Goal: Task Accomplishment & Management: Manage account settings

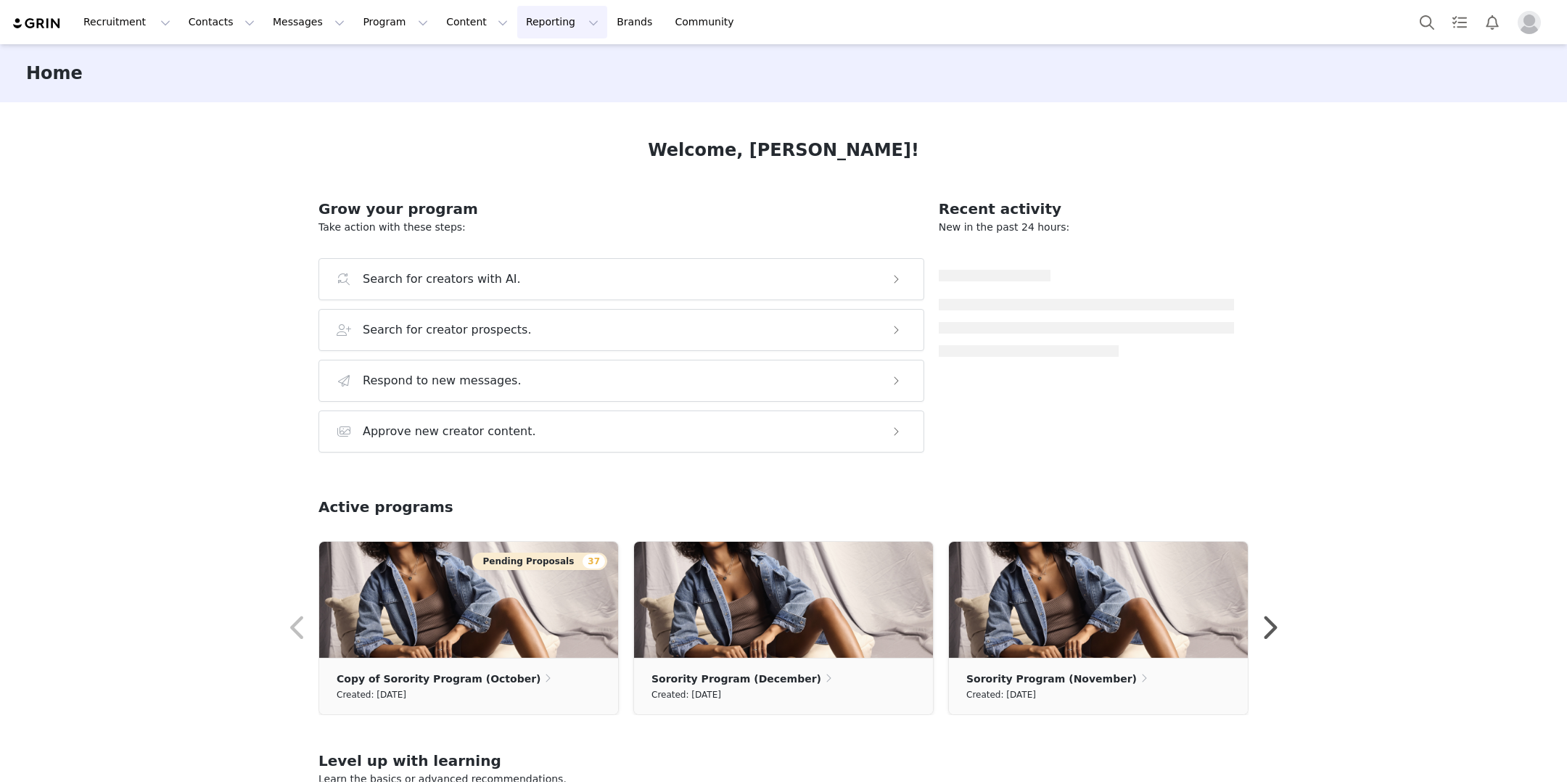
click at [517, 24] on button "Reporting Reporting" at bounding box center [562, 22] width 90 height 33
click at [513, 53] on link "Dashboard" at bounding box center [538, 64] width 114 height 27
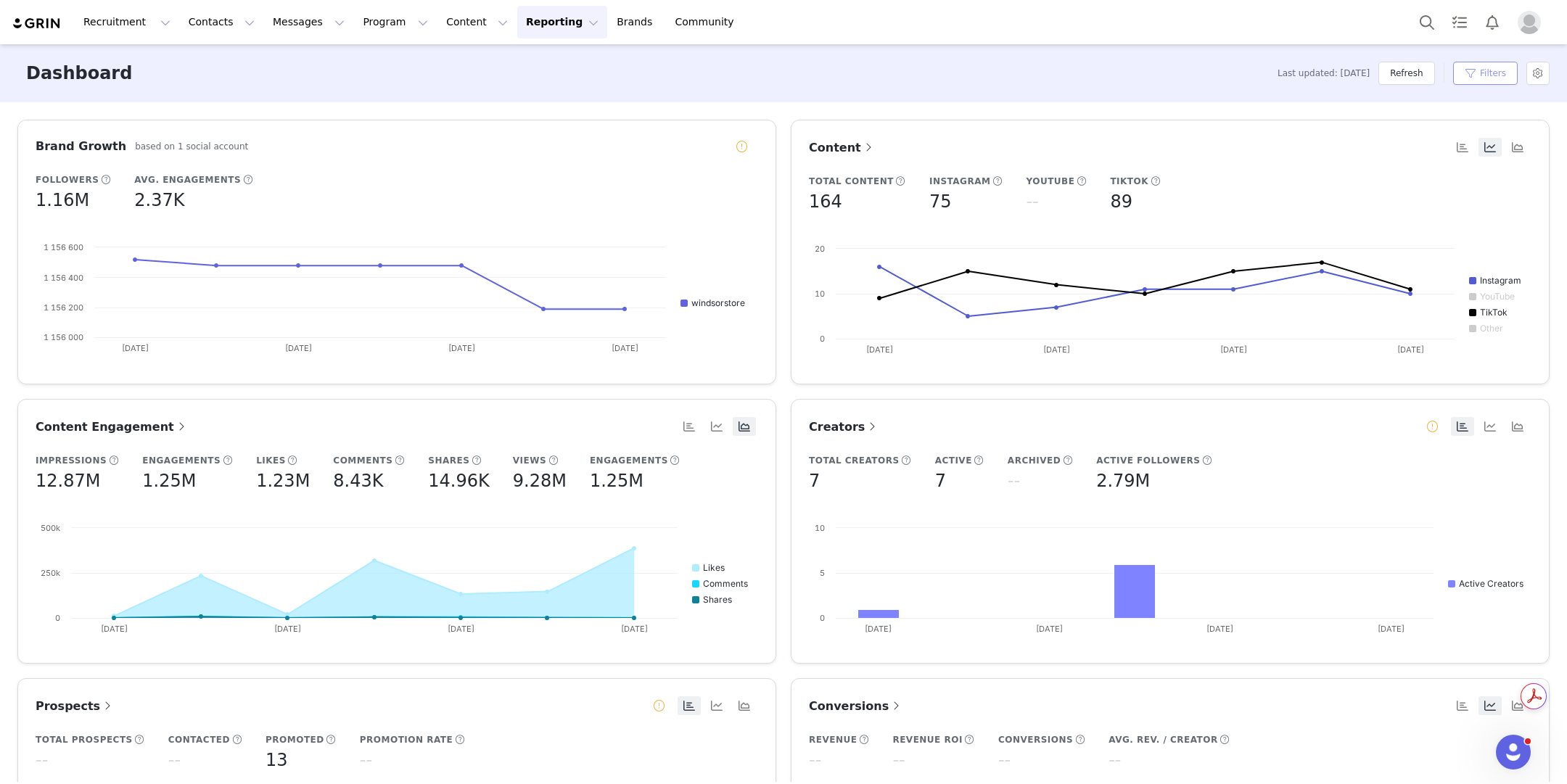
click at [1477, 82] on button "Filters" at bounding box center [1485, 73] width 64 height 23
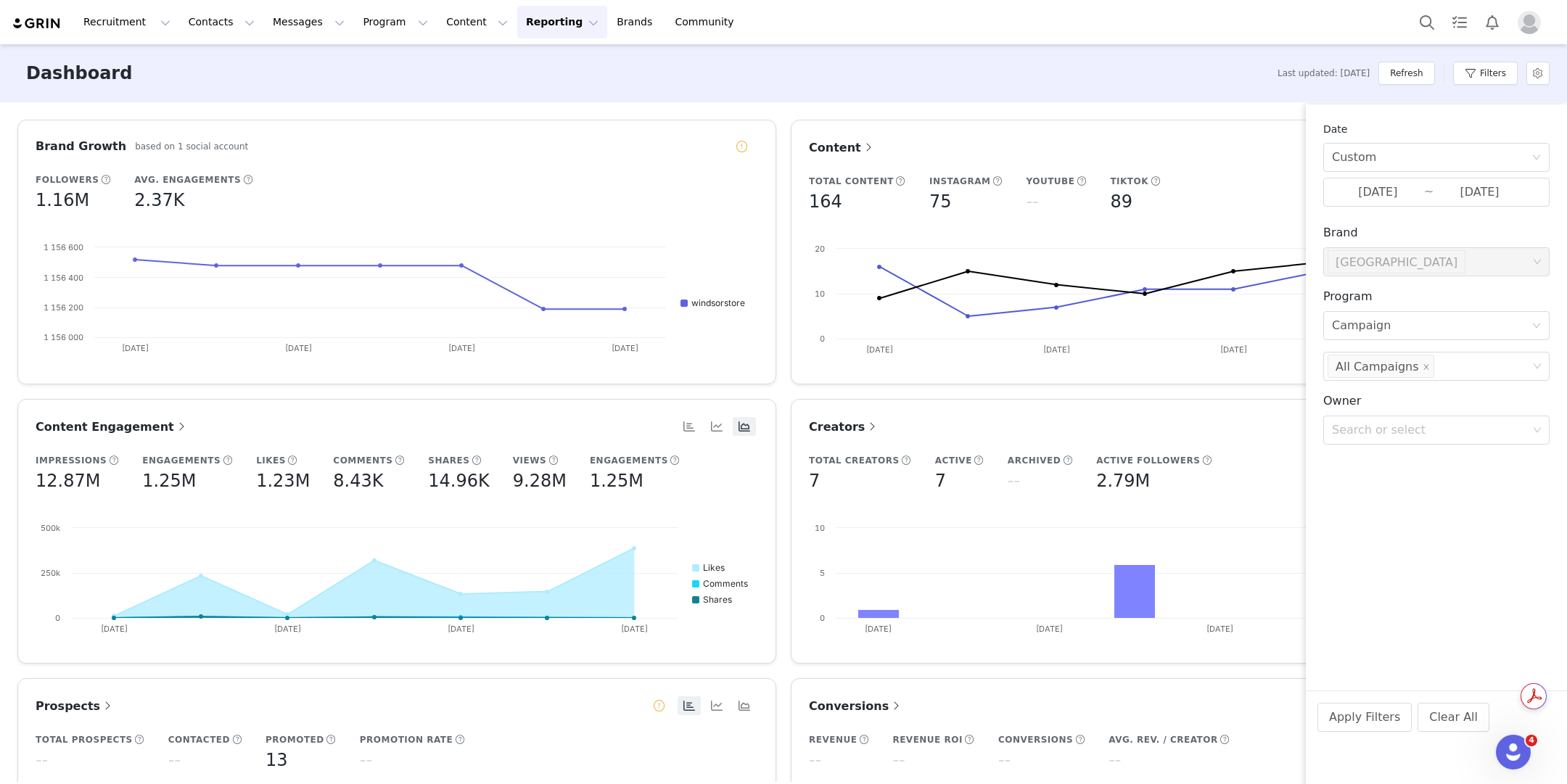
click at [1416, 206] on div "Date Custom 09/07/2025 ~ 09/13/2025 Brand Select Windsor Program Select Campaig…" at bounding box center [1436, 289] width 261 height 369
click at [1418, 198] on input "09/07/2025" at bounding box center [1378, 192] width 92 height 19
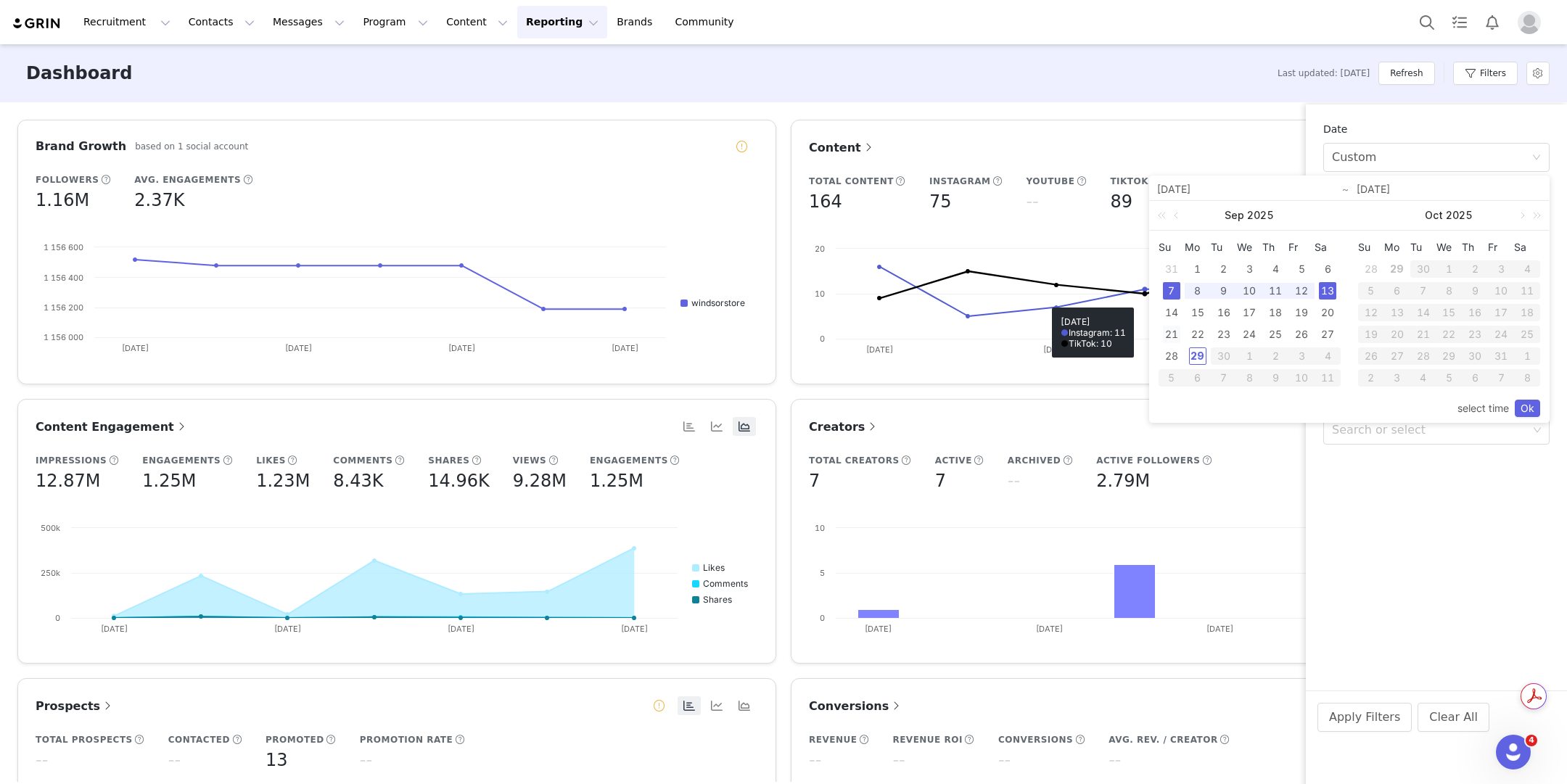
click at [1165, 331] on div "21" at bounding box center [1171, 334] width 17 height 17
drag, startPoint x: 1324, startPoint y: 330, endPoint x: 1334, endPoint y: 365, distance: 36.4
click at [1324, 330] on div "27" at bounding box center [1327, 334] width 17 height 17
type input "09/21/2025"
type input "09/27/2025"
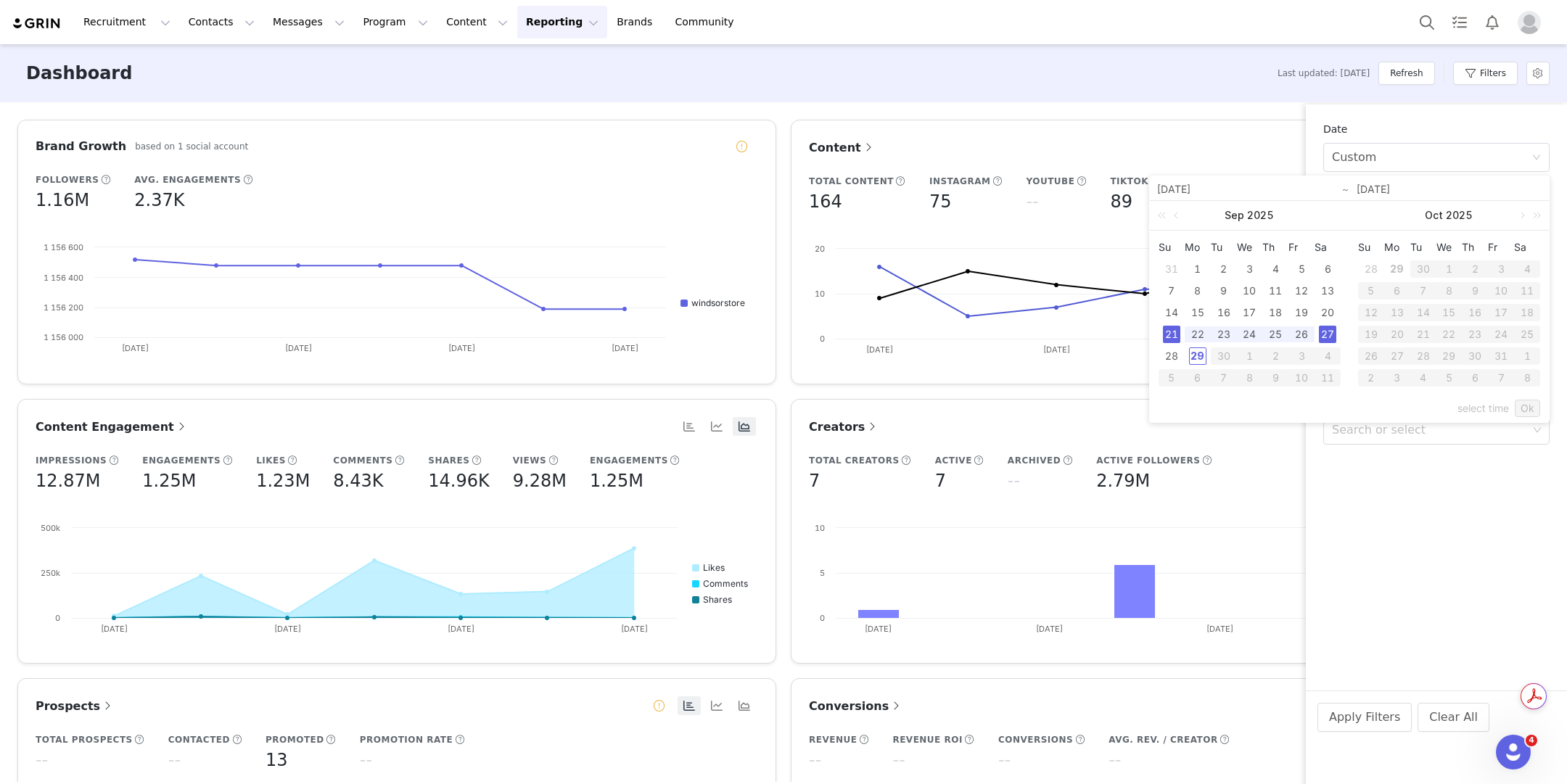
type input "09/21/2025"
type input "09/27/2025"
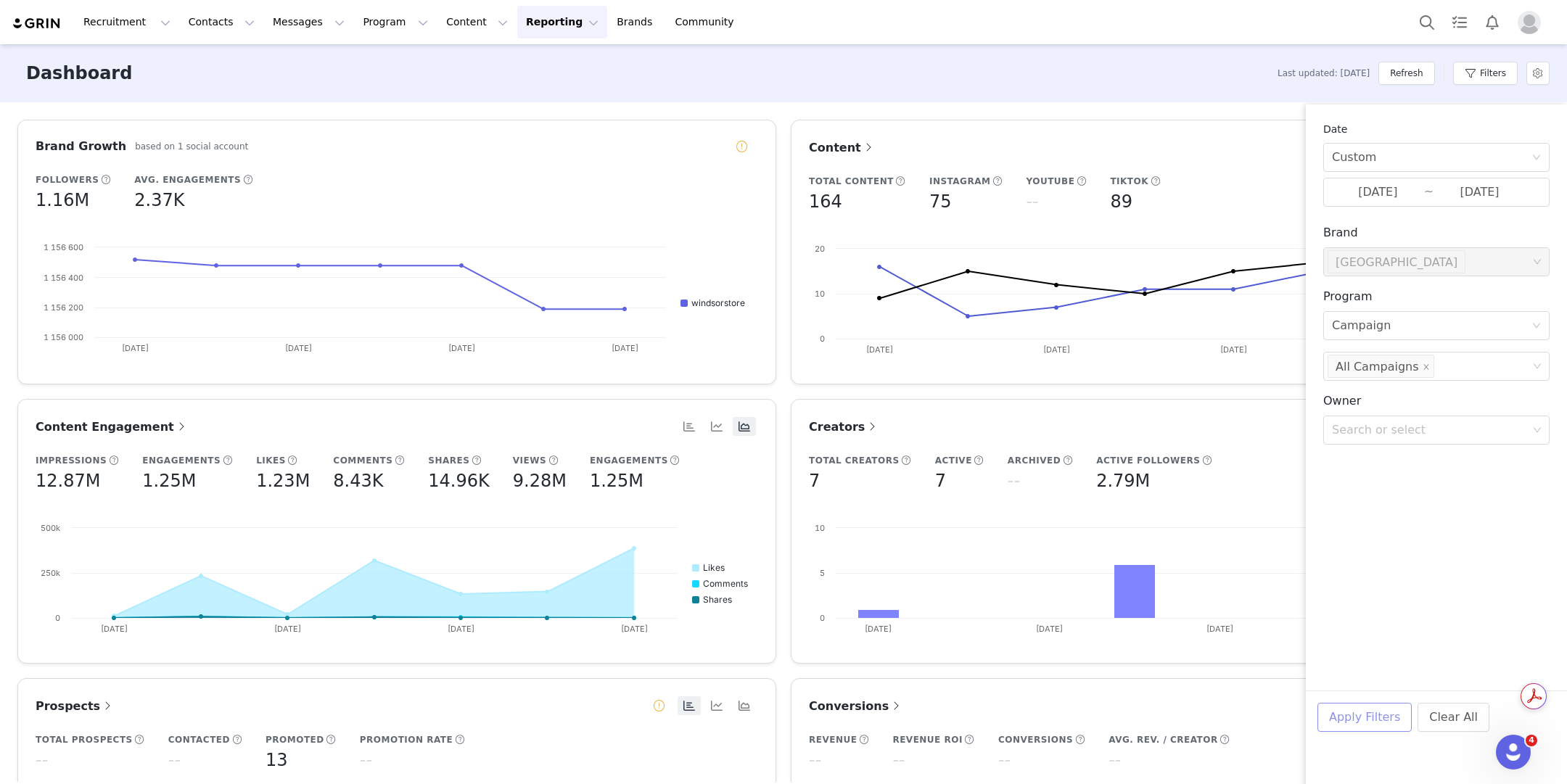
click at [1390, 720] on button "Apply Filters" at bounding box center [1365, 717] width 95 height 29
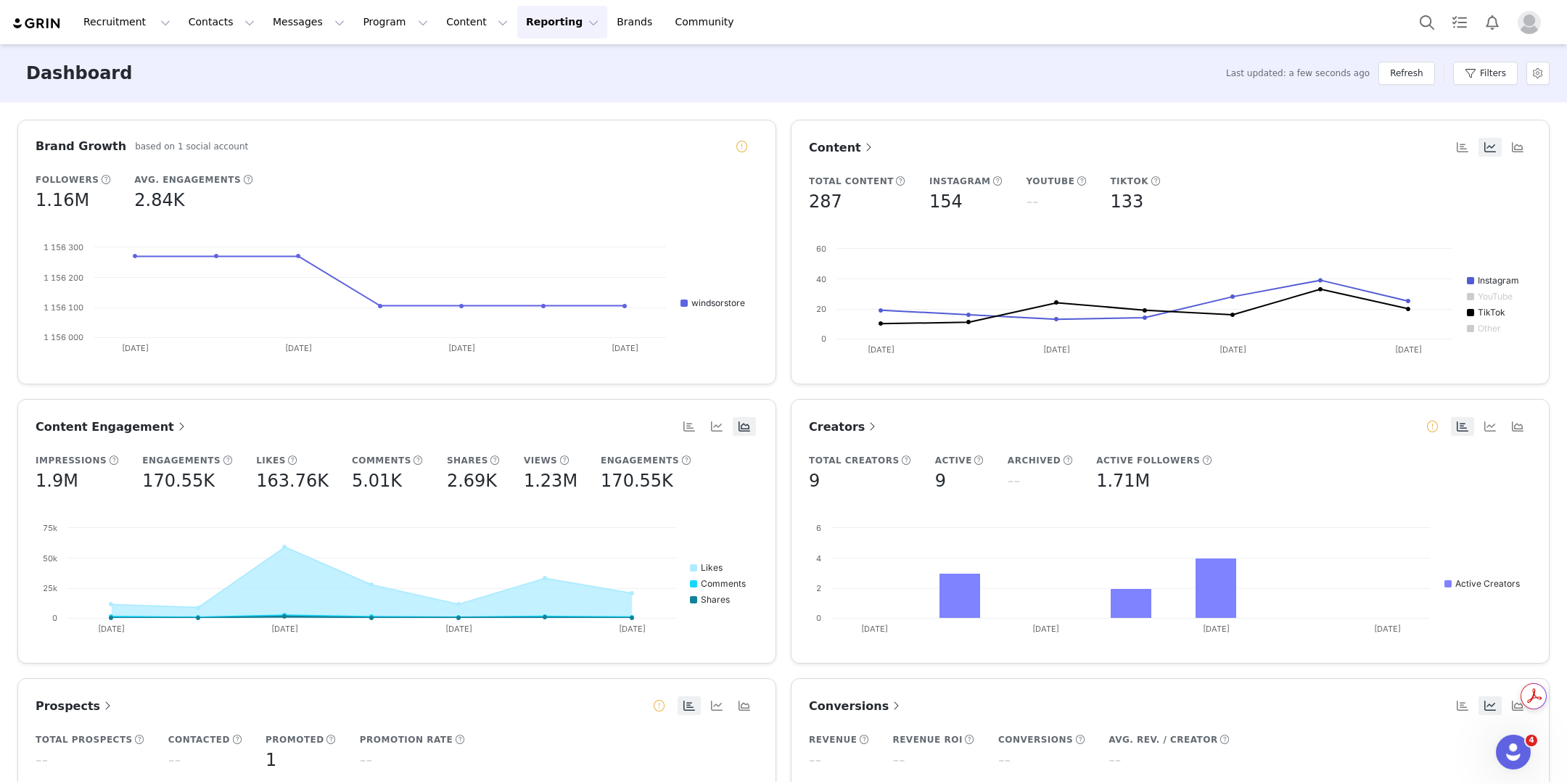
click at [1487, 58] on div "Filters" at bounding box center [1485, 73] width 64 height 43
click at [1485, 69] on button "Filters" at bounding box center [1485, 73] width 64 height 23
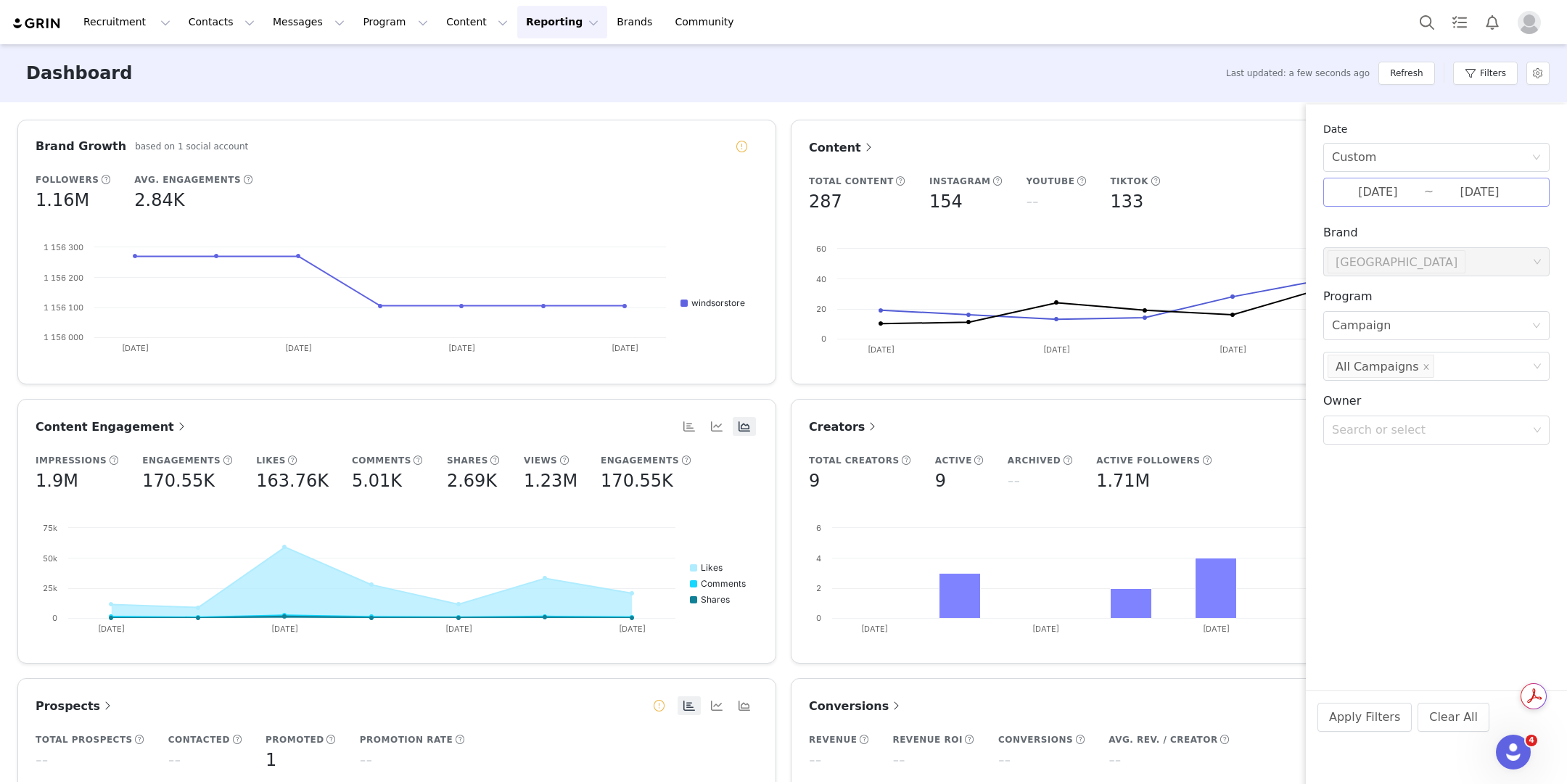
click at [1370, 193] on input "09/21/2025" at bounding box center [1378, 192] width 92 height 19
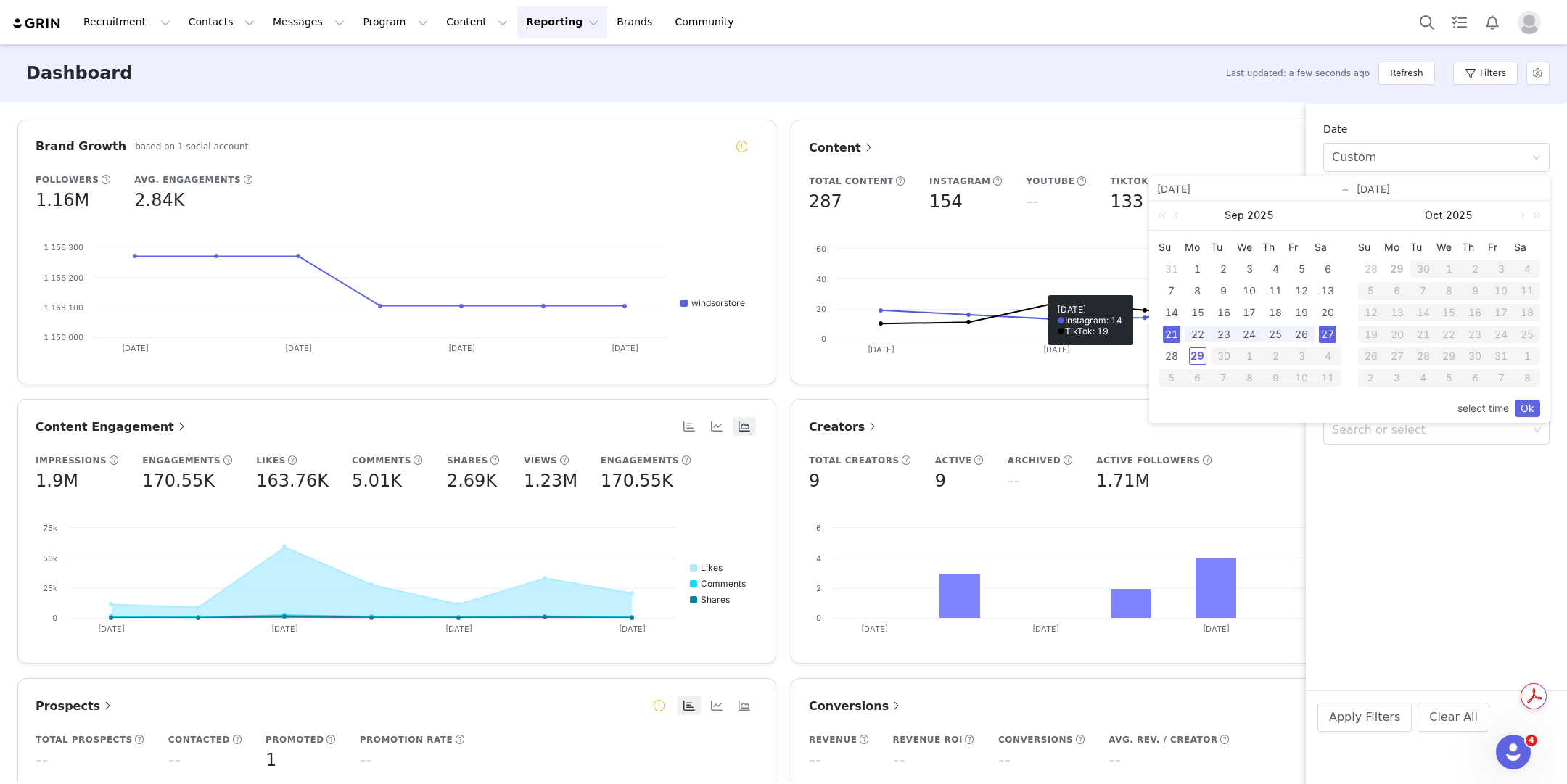
click at [1182, 313] on td "14" at bounding box center [1172, 312] width 26 height 22
drag, startPoint x: 1172, startPoint y: 312, endPoint x: 1230, endPoint y: 312, distance: 58.0
click at [1172, 313] on div "14" at bounding box center [1171, 312] width 17 height 17
type input "09/14/2025"
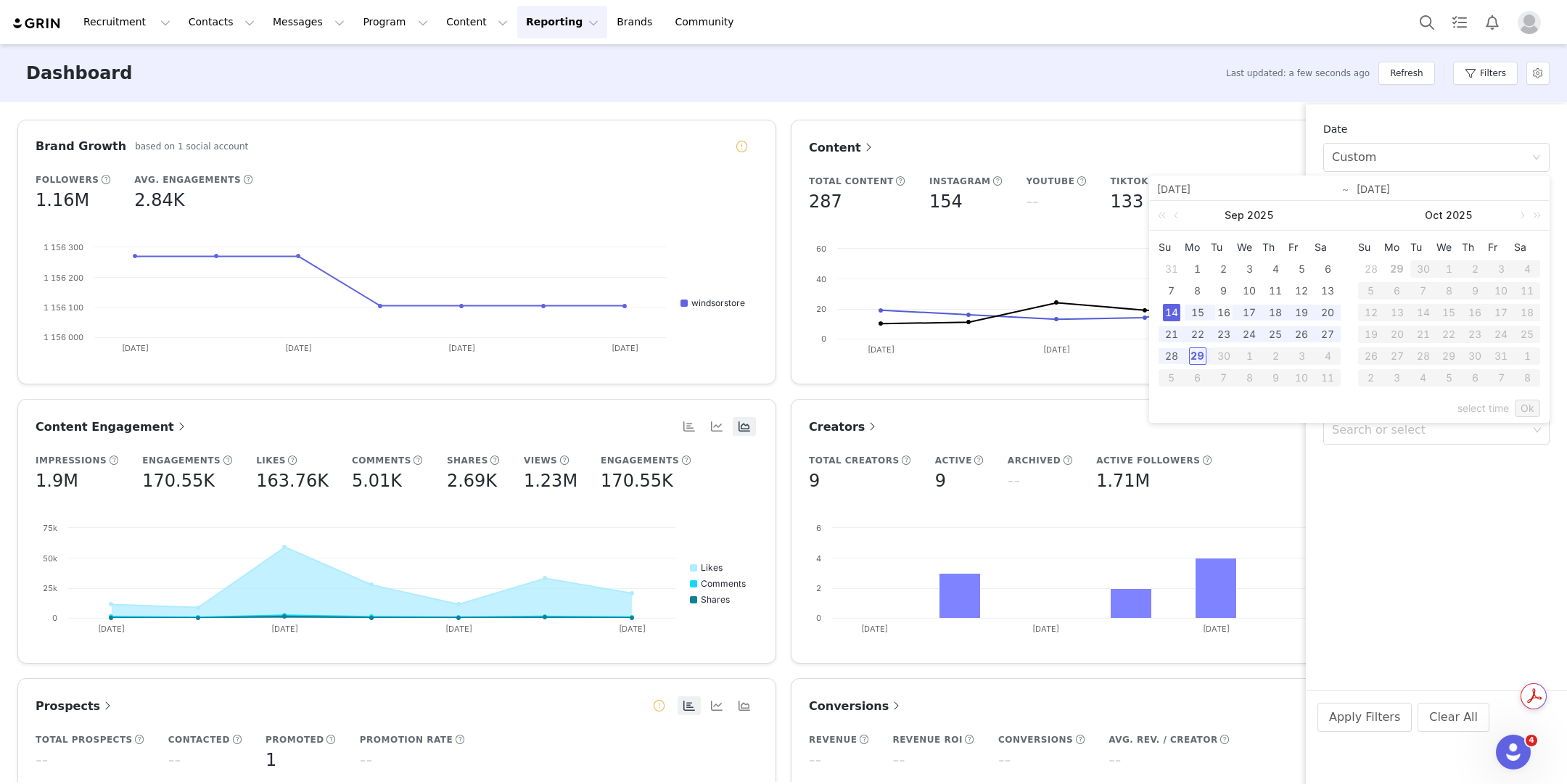
type input "09/14/2025"
click at [1334, 313] on div "20" at bounding box center [1327, 312] width 17 height 17
click at [1167, 308] on div "14" at bounding box center [1171, 312] width 17 height 17
type input "09/20/2025"
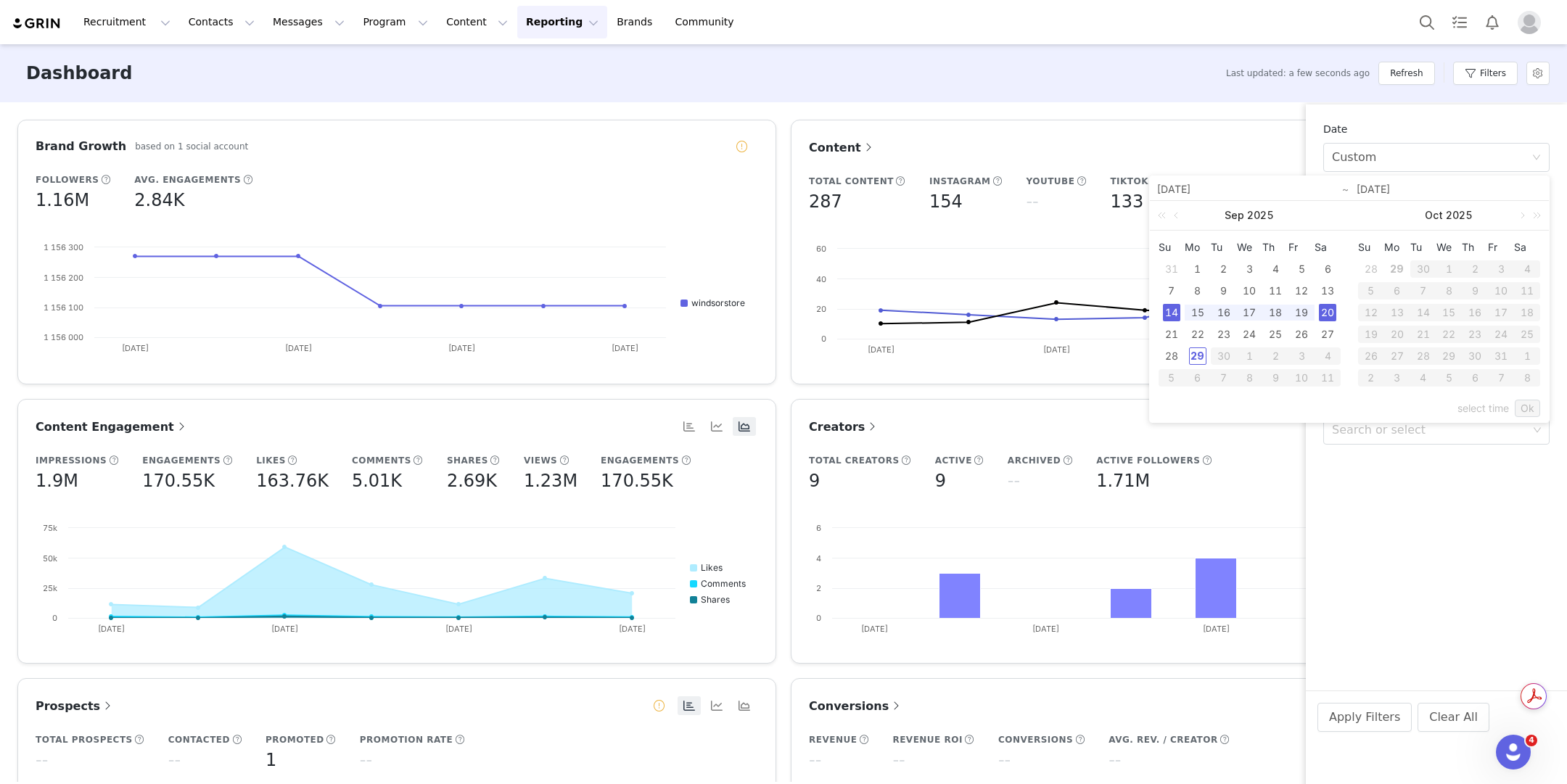
type input "09/20/2025"
click at [1333, 310] on div "20" at bounding box center [1327, 312] width 17 height 17
click at [1181, 310] on td "14" at bounding box center [1172, 312] width 26 height 22
click at [1534, 414] on link "Ok" at bounding box center [1527, 408] width 25 height 17
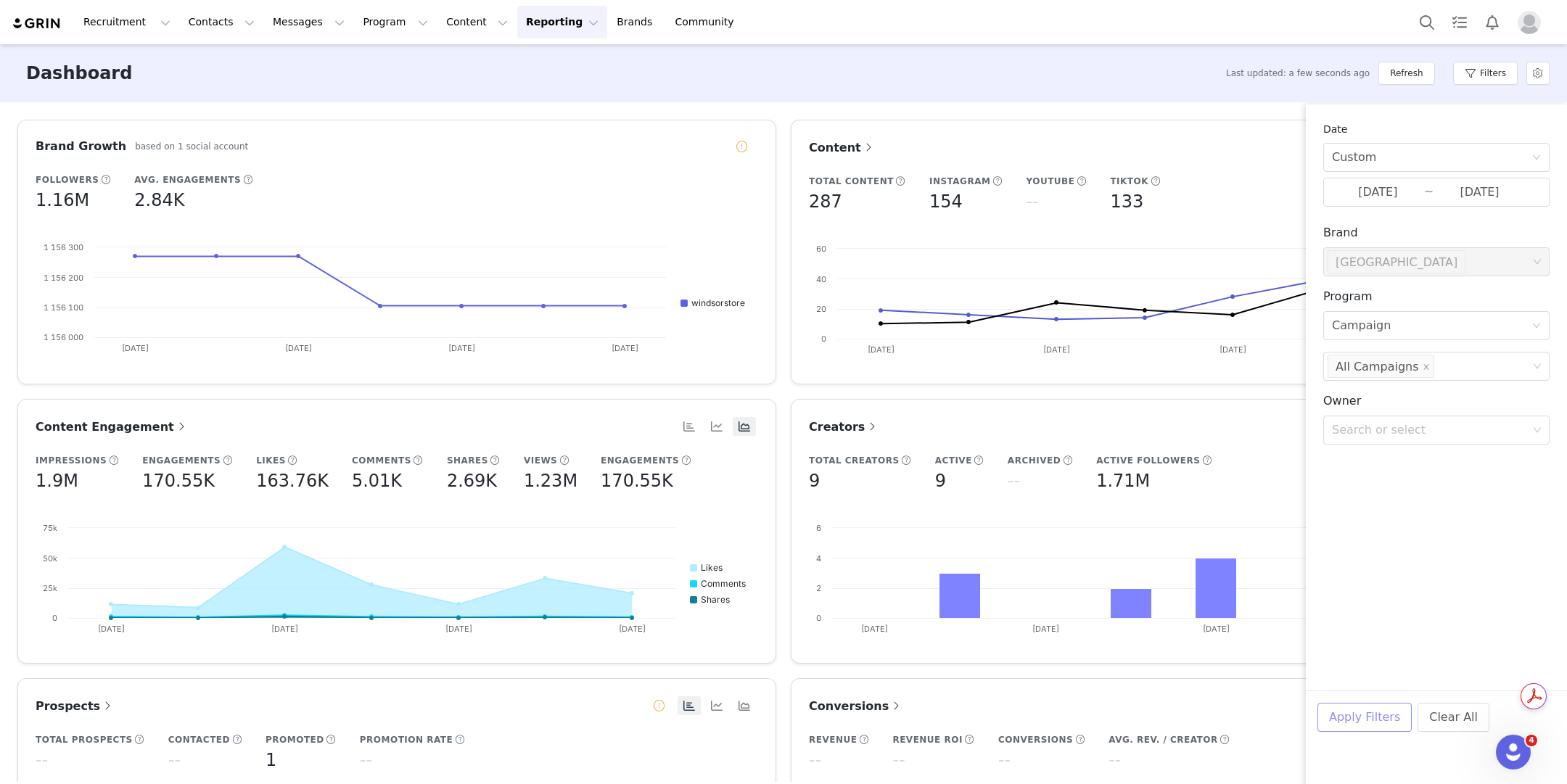
click at [1387, 729] on button "Apply Filters" at bounding box center [1365, 717] width 95 height 29
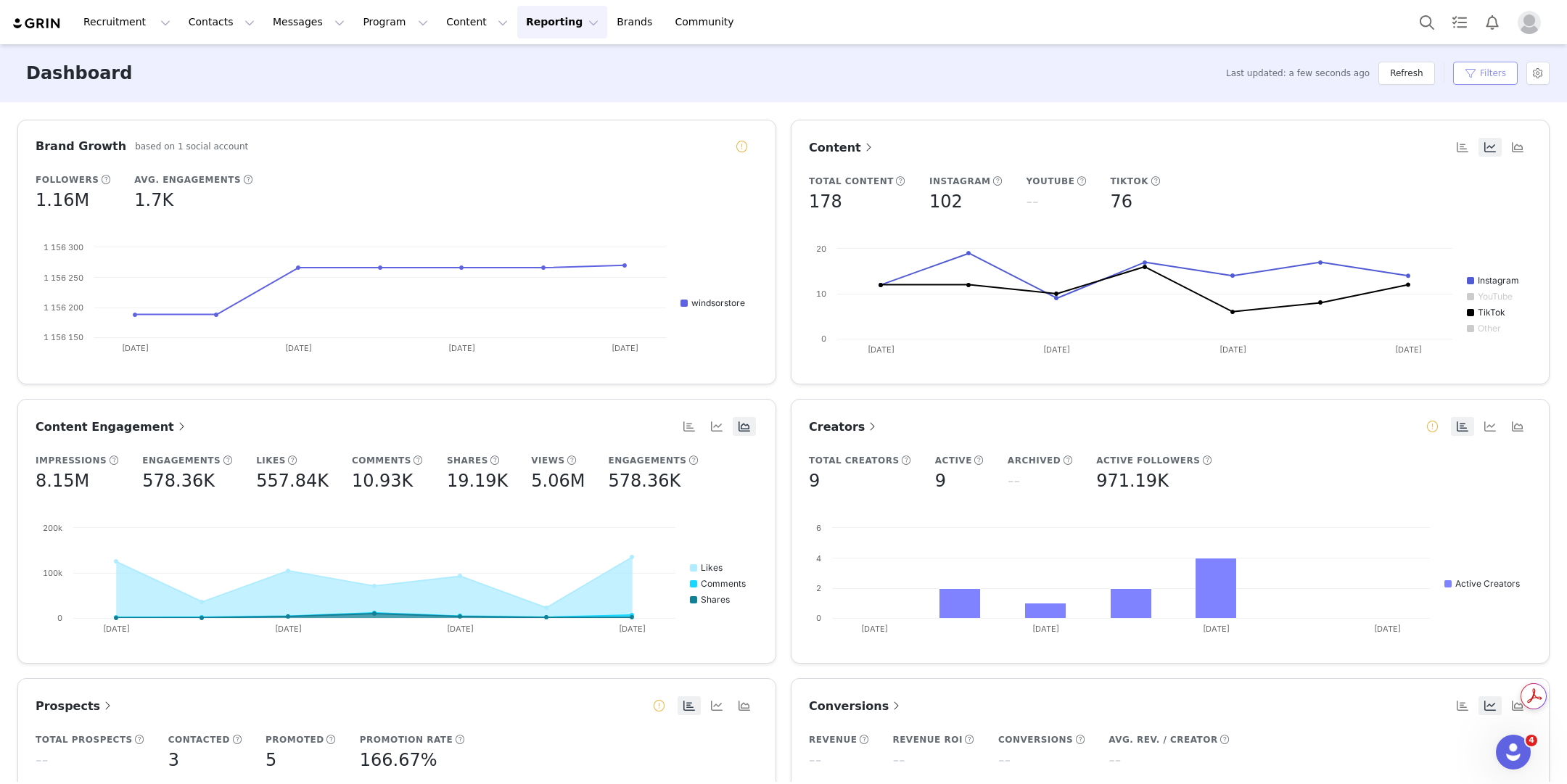
click at [1465, 78] on button "Filters" at bounding box center [1485, 73] width 64 height 23
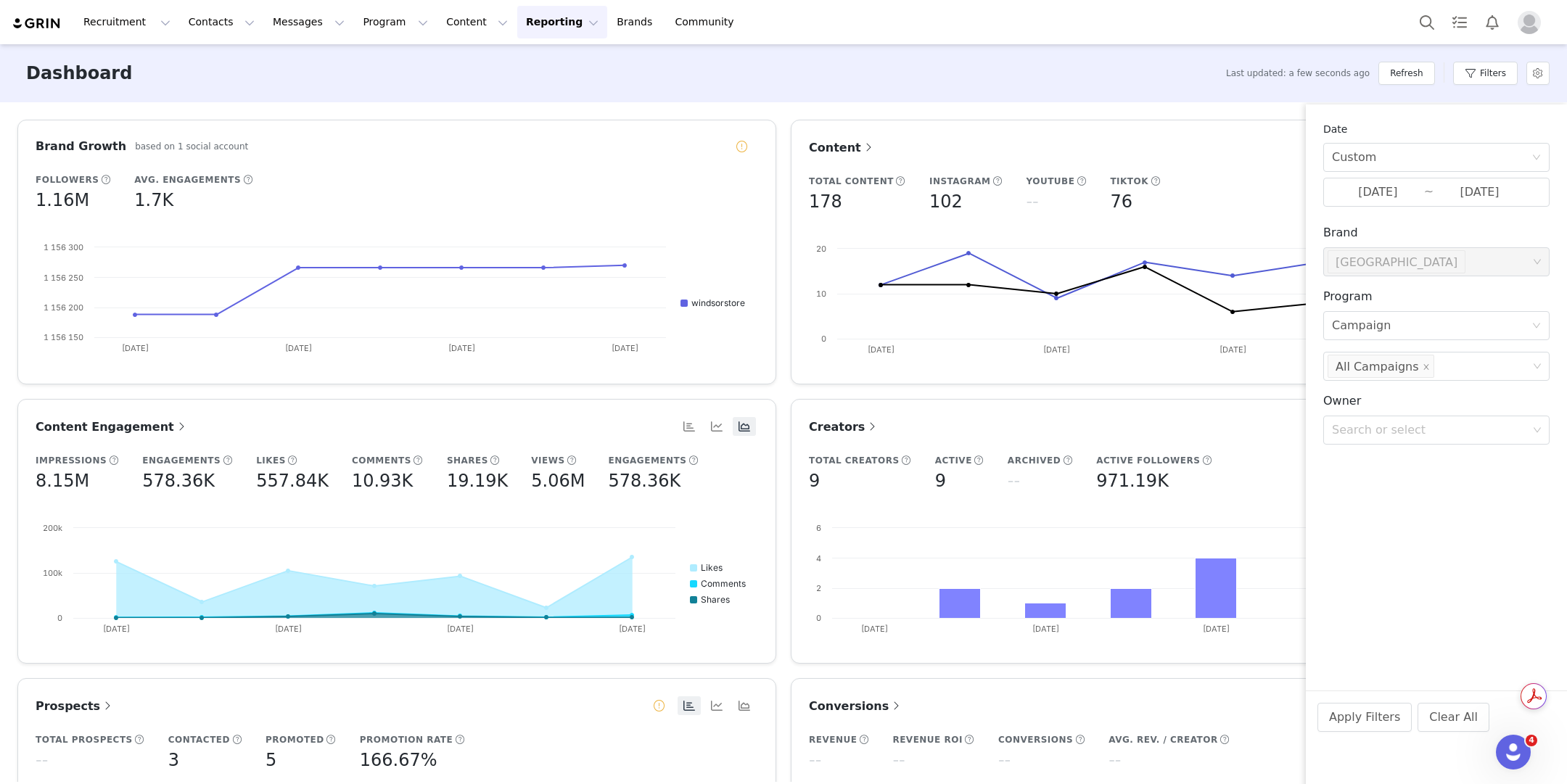
click at [1418, 176] on div "Date Custom 09/14/2025 ~ 09/20/2025" at bounding box center [1436, 164] width 226 height 85
click at [1418, 184] on input "09/14/2025" at bounding box center [1378, 192] width 92 height 19
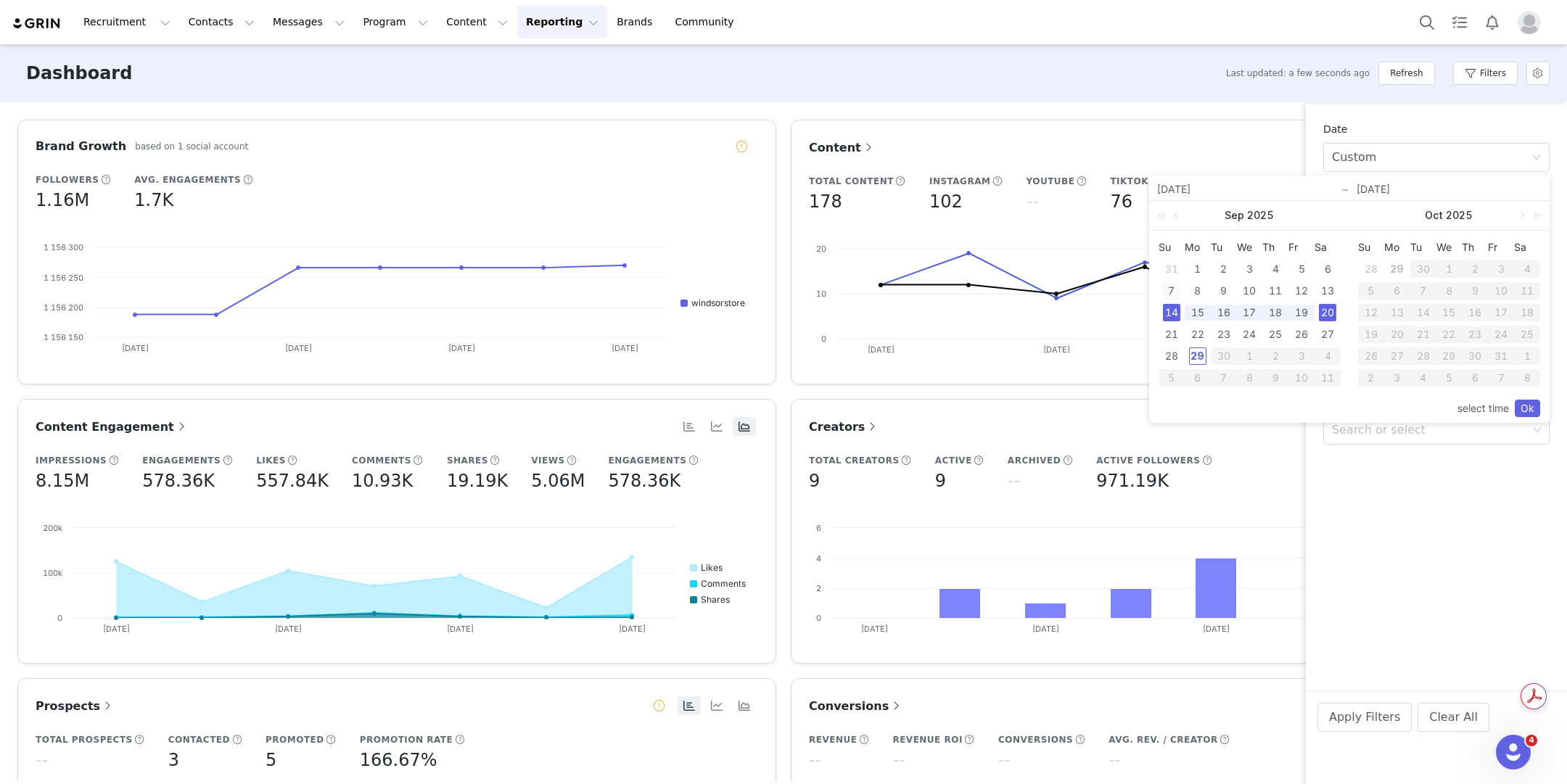
click at [1170, 294] on div "7" at bounding box center [1171, 290] width 17 height 17
click at [1326, 290] on div "13" at bounding box center [1327, 290] width 17 height 17
type input "09/07/2025"
type input "09/13/2025"
type input "09/07/2025"
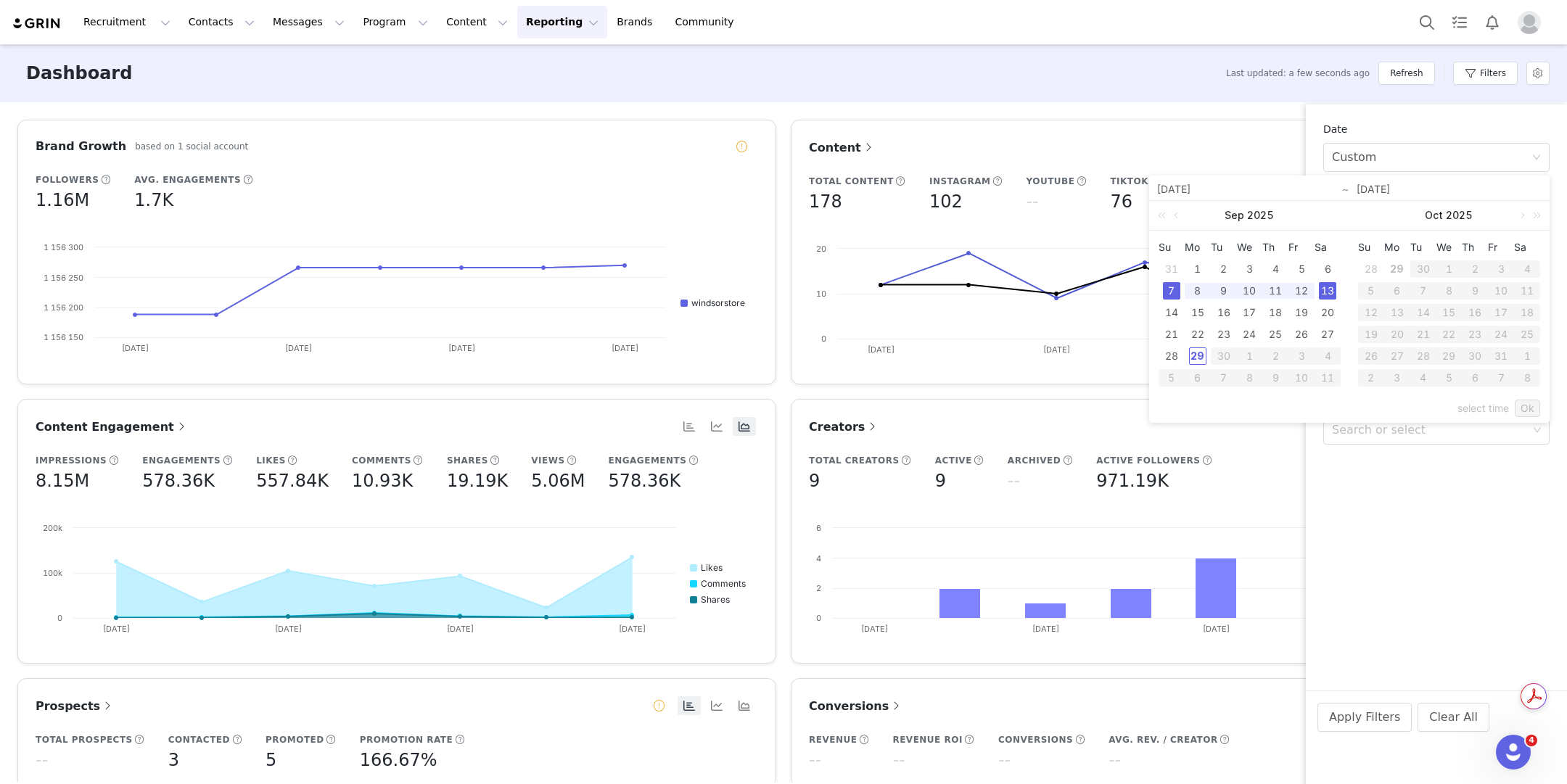
type input "09/13/2025"
click at [1521, 403] on link "Ok" at bounding box center [1527, 408] width 25 height 17
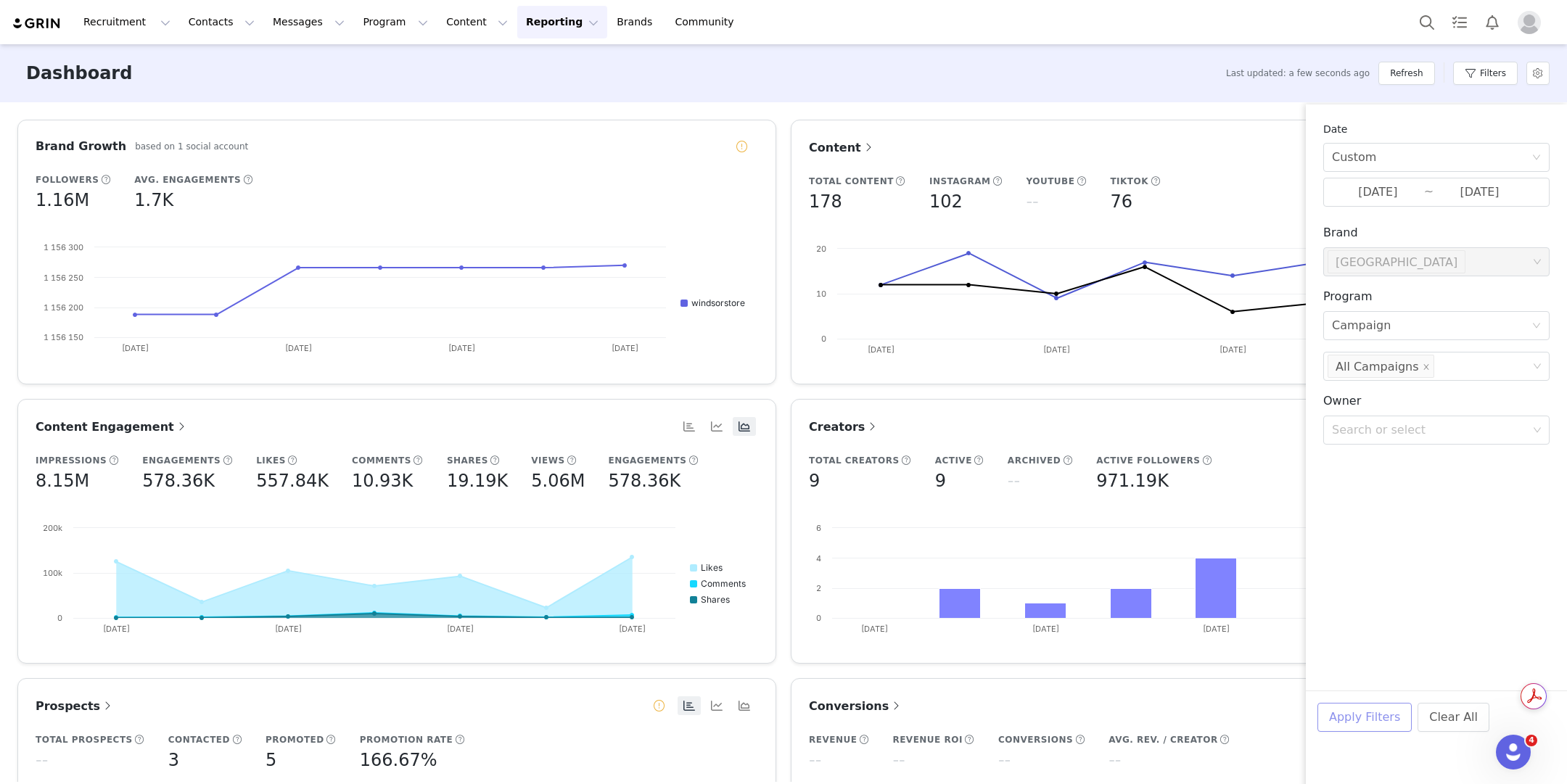
click at [1383, 730] on button "Apply Filters" at bounding box center [1365, 717] width 95 height 29
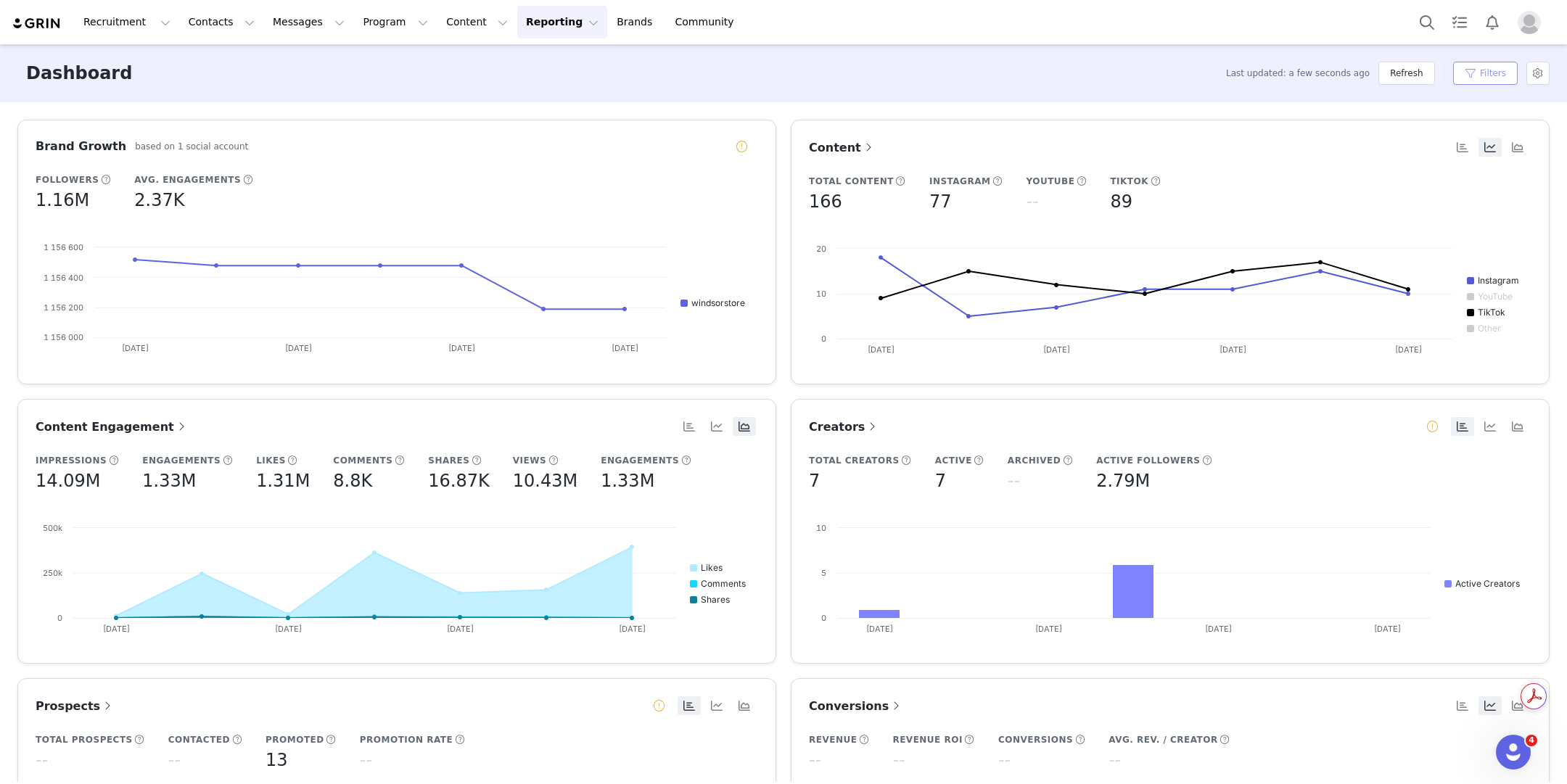
click at [1480, 72] on button "Filters" at bounding box center [1485, 73] width 64 height 23
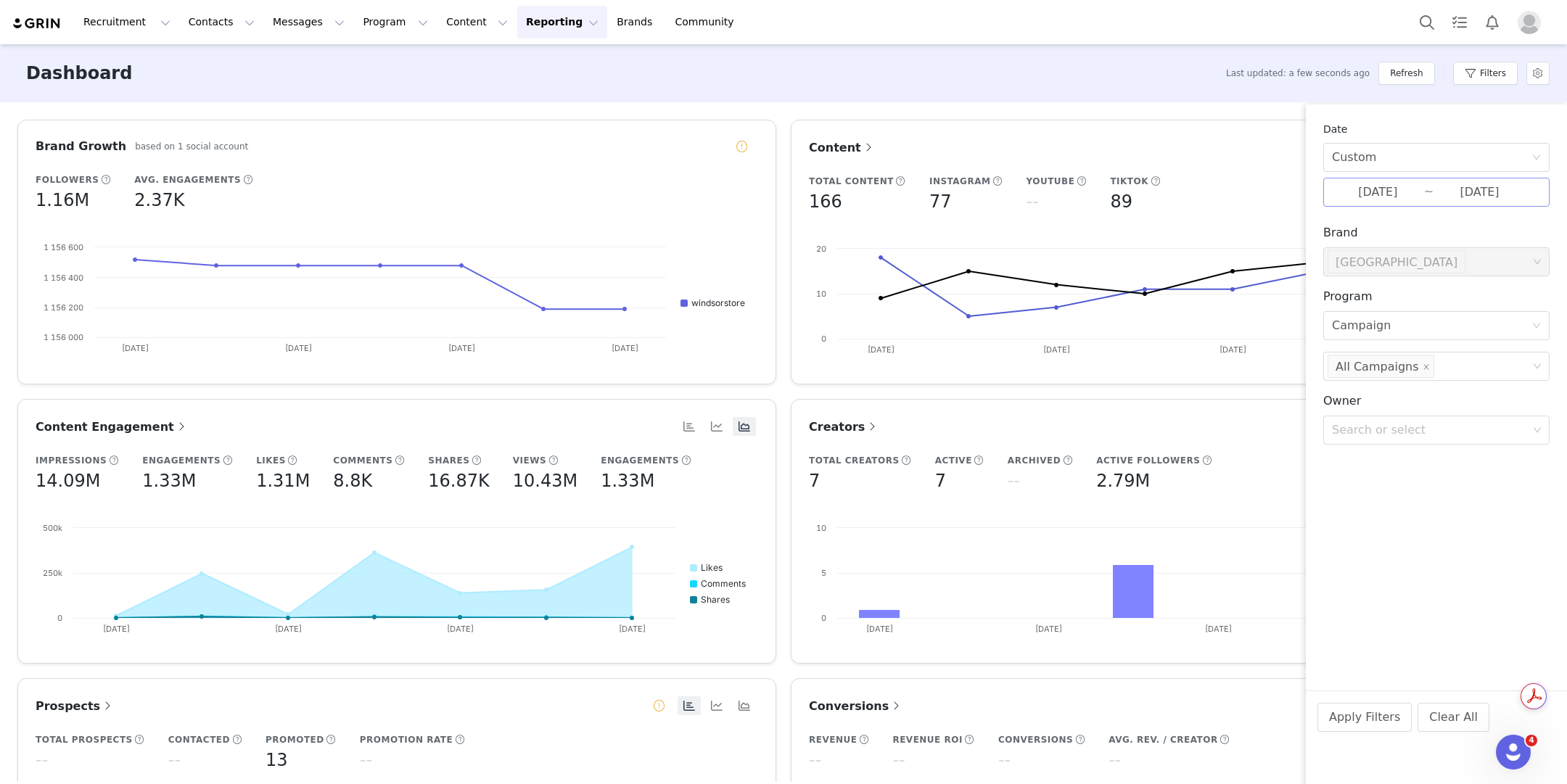
click at [1376, 195] on input "09/07/2025" at bounding box center [1378, 192] width 92 height 19
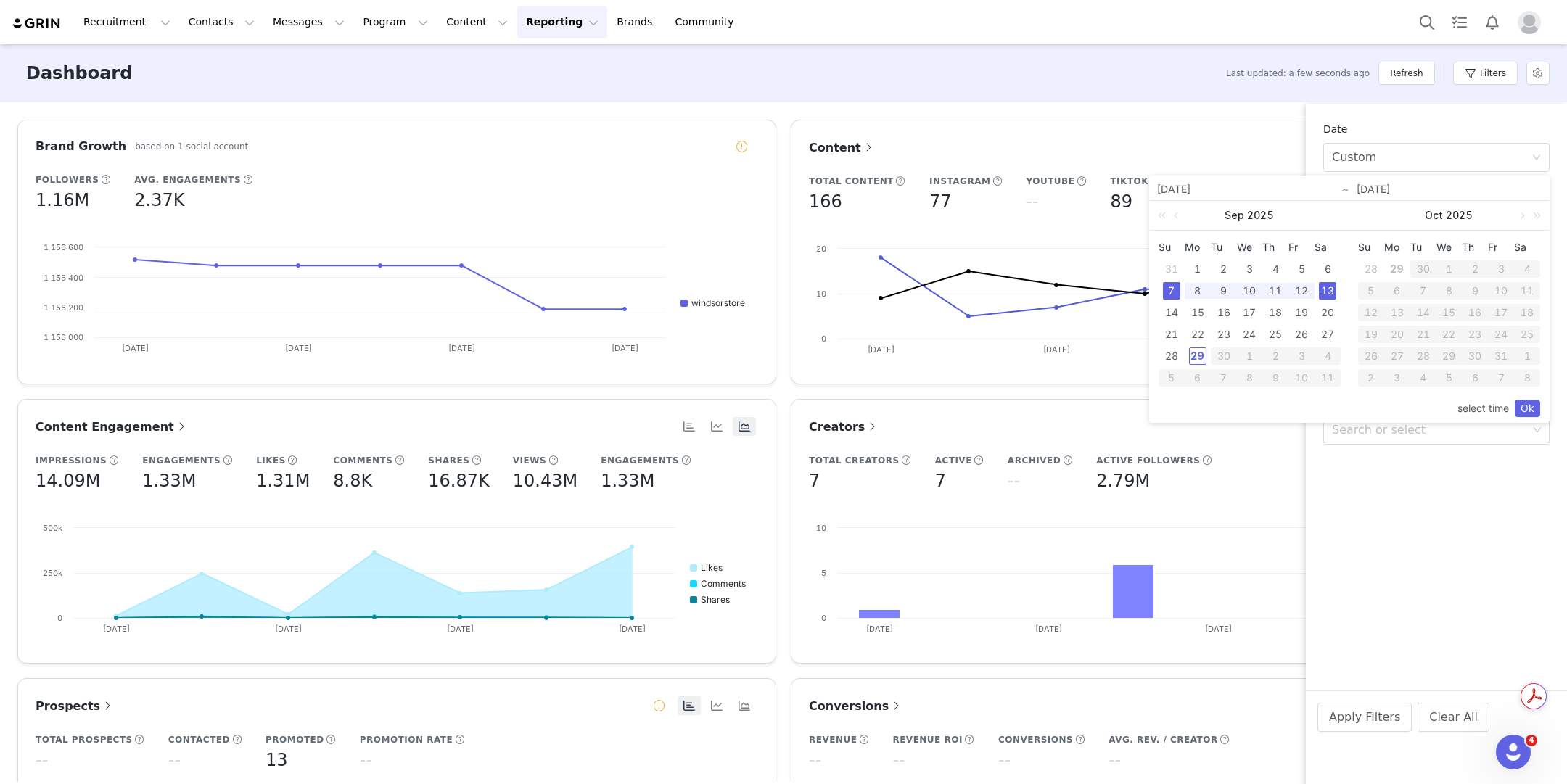
click at [1170, 264] on div "31" at bounding box center [1171, 268] width 17 height 17
click at [1321, 270] on div "6" at bounding box center [1327, 268] width 17 height 17
type input "08/31/2025"
type input "09/06/2025"
type input "08/31/2025"
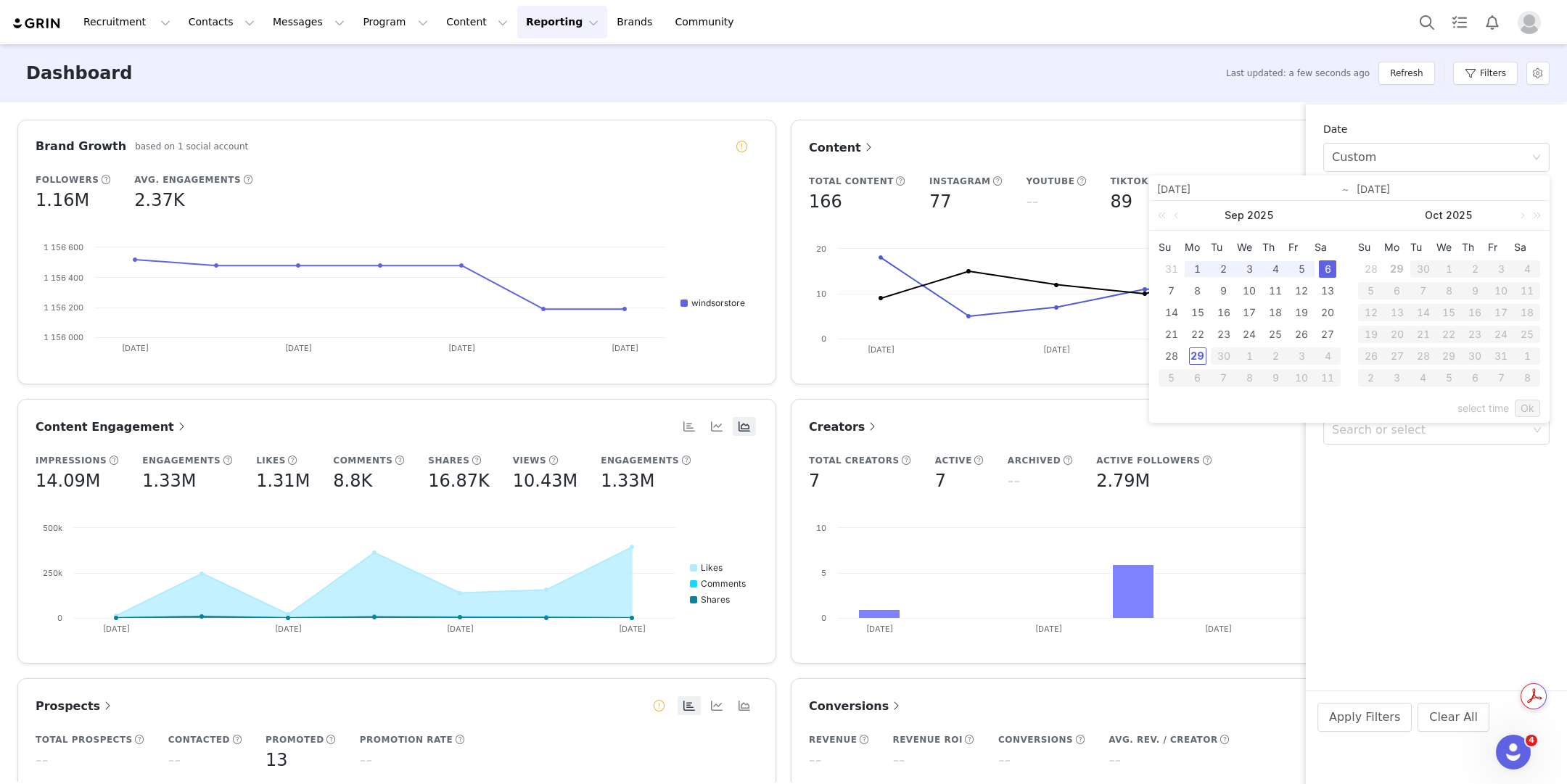
type input "09/06/2025"
click at [1538, 407] on link "Ok" at bounding box center [1527, 408] width 25 height 17
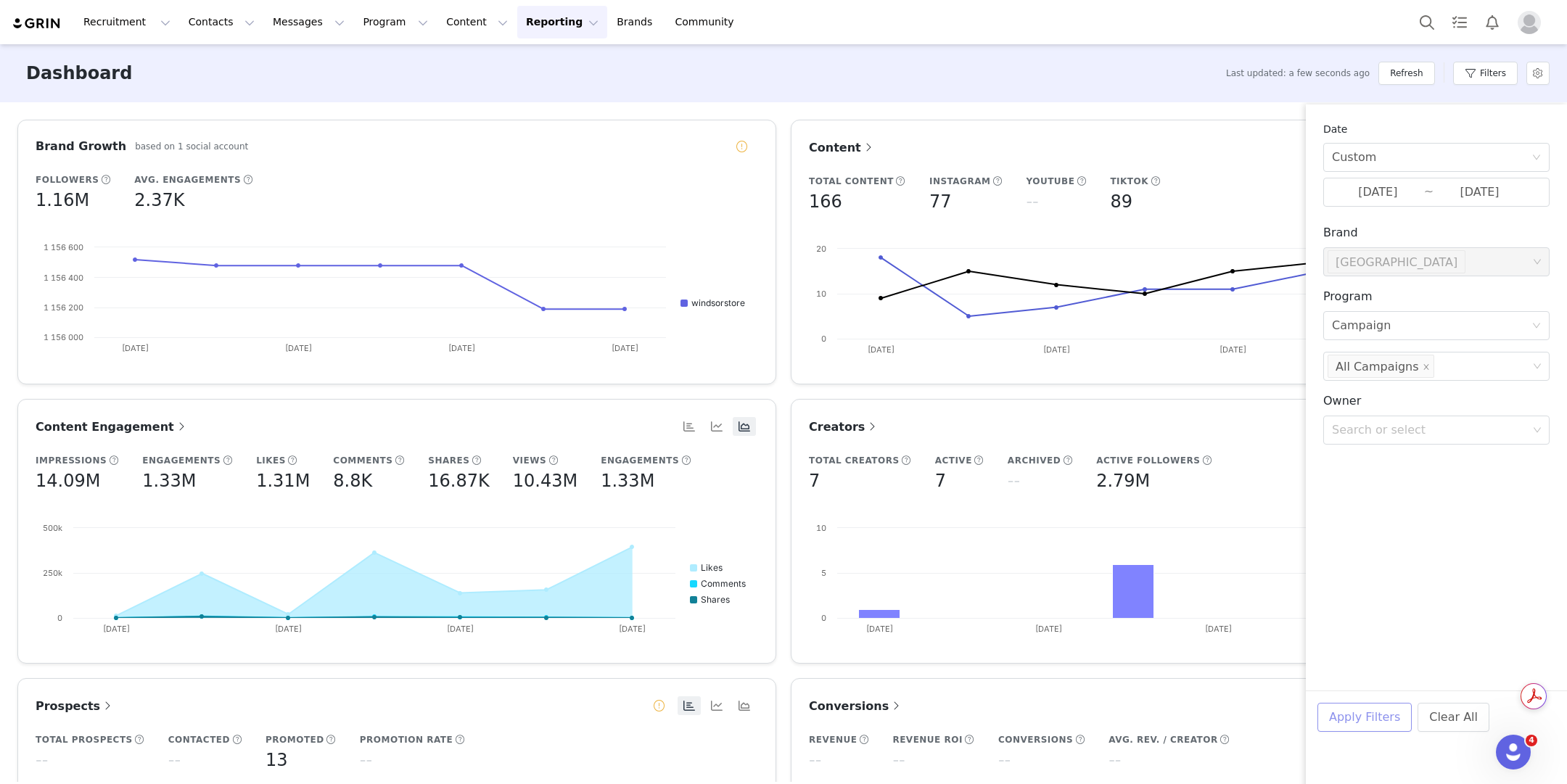
click at [1368, 727] on button "Apply Filters" at bounding box center [1365, 717] width 95 height 29
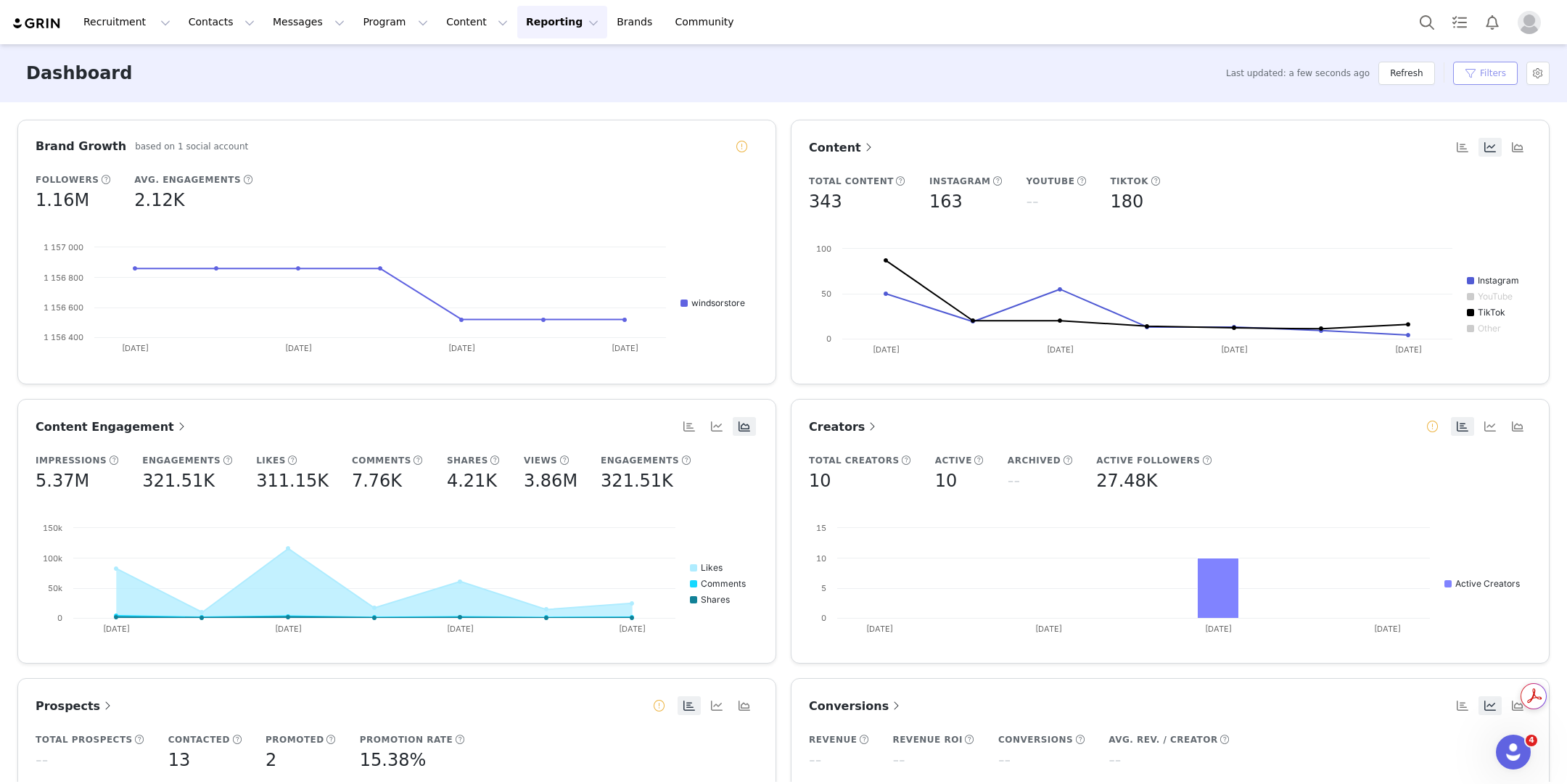
click at [1475, 82] on button "Filters" at bounding box center [1485, 73] width 64 height 23
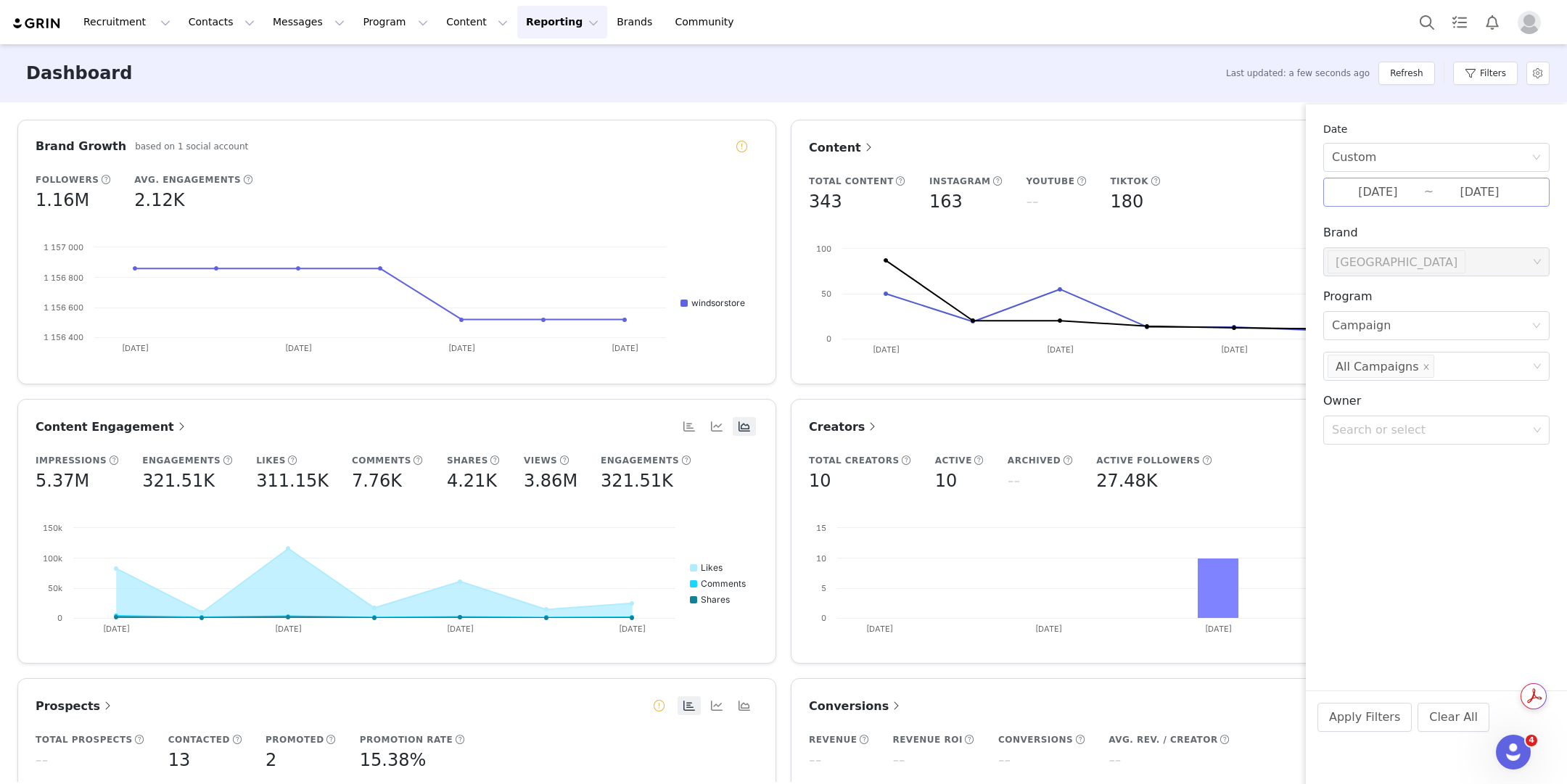
click at [1384, 199] on input "08/31/2025" at bounding box center [1378, 192] width 92 height 19
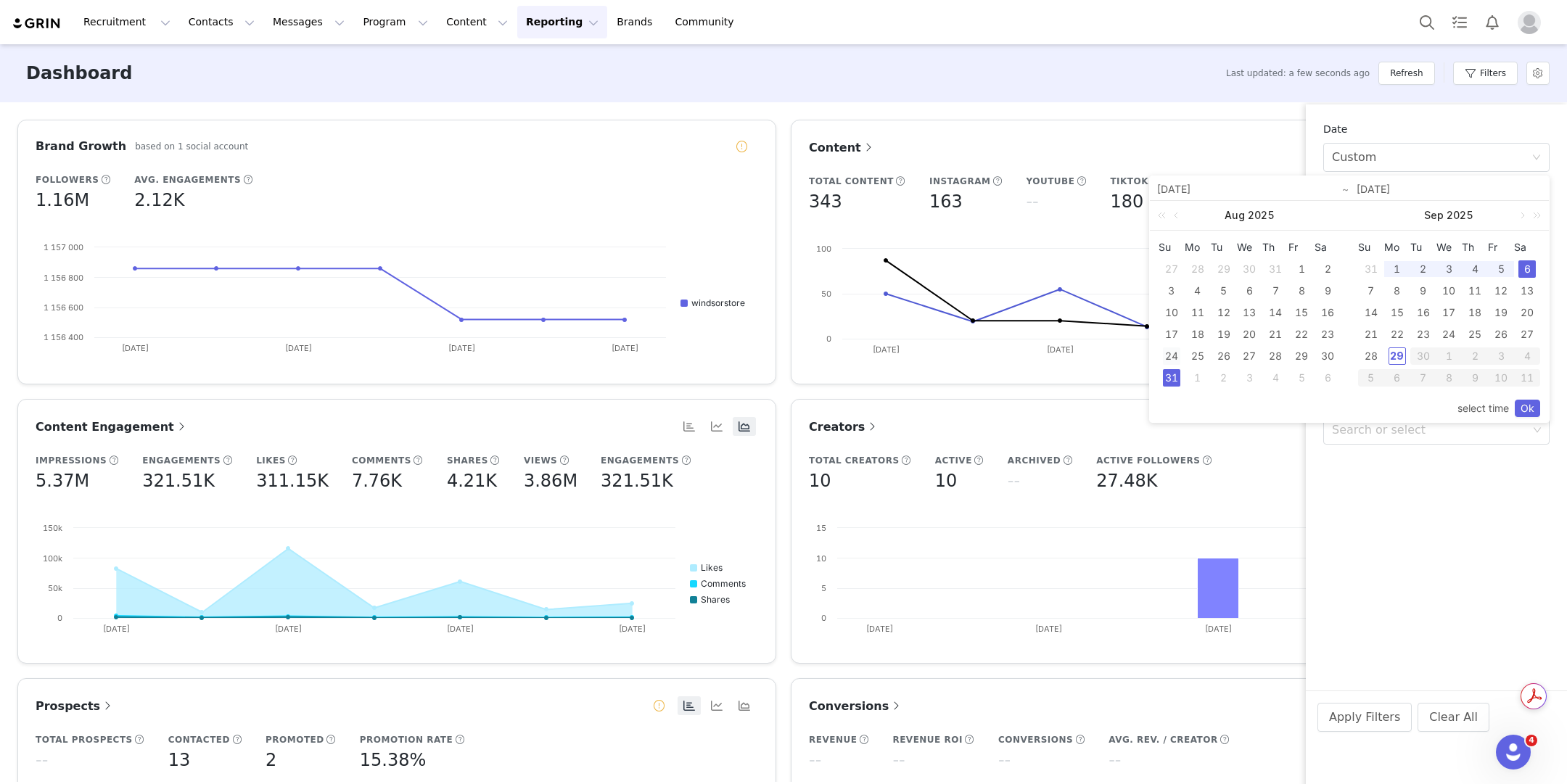
click at [1178, 359] on div "24" at bounding box center [1171, 356] width 17 height 17
click at [1330, 357] on div "30" at bounding box center [1327, 356] width 17 height 17
type input "08/24/2025"
type input "08/30/2025"
type input "08/24/2025"
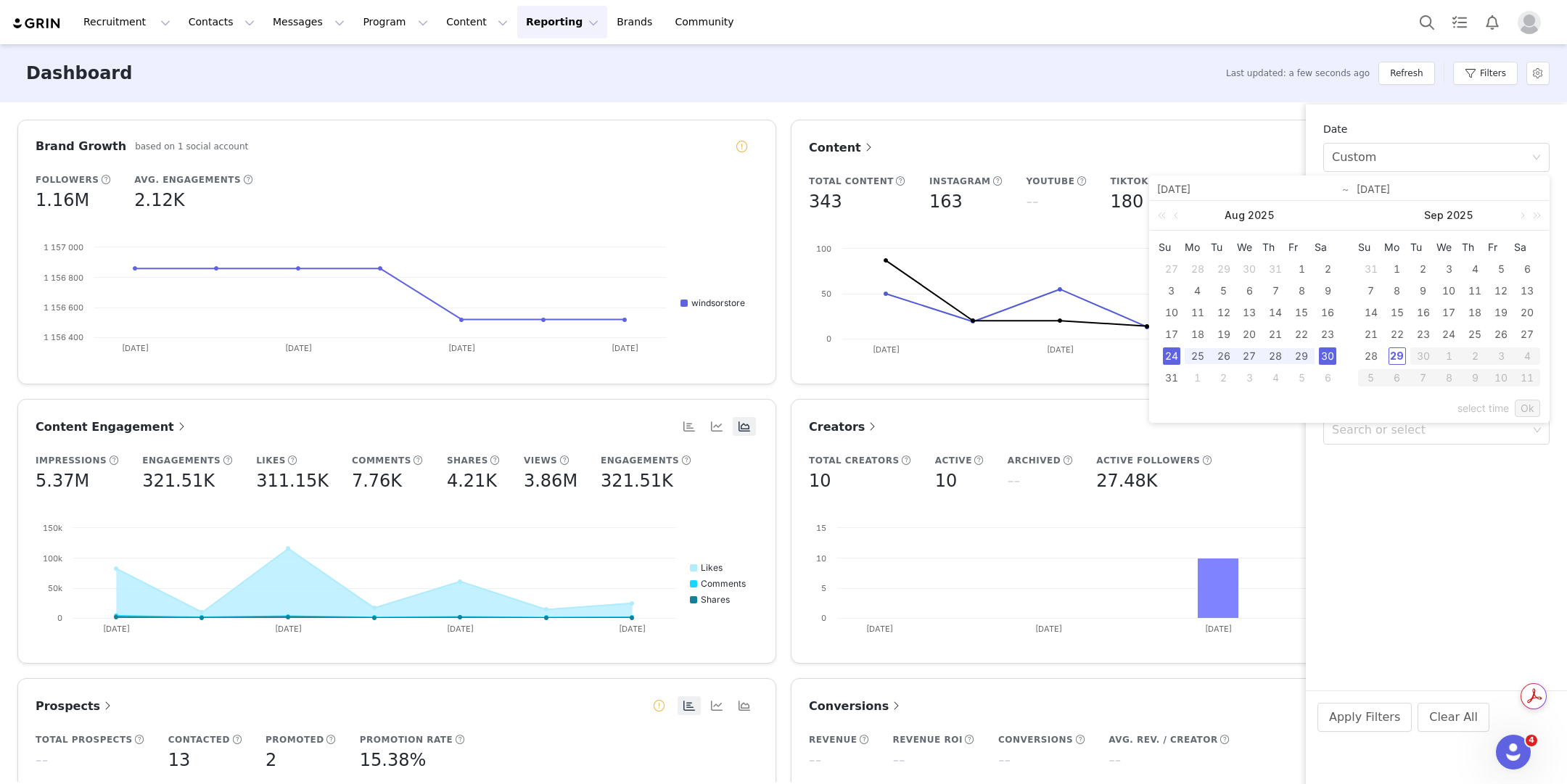
type input "08/30/2025"
click at [1534, 401] on link "Ok" at bounding box center [1527, 408] width 25 height 17
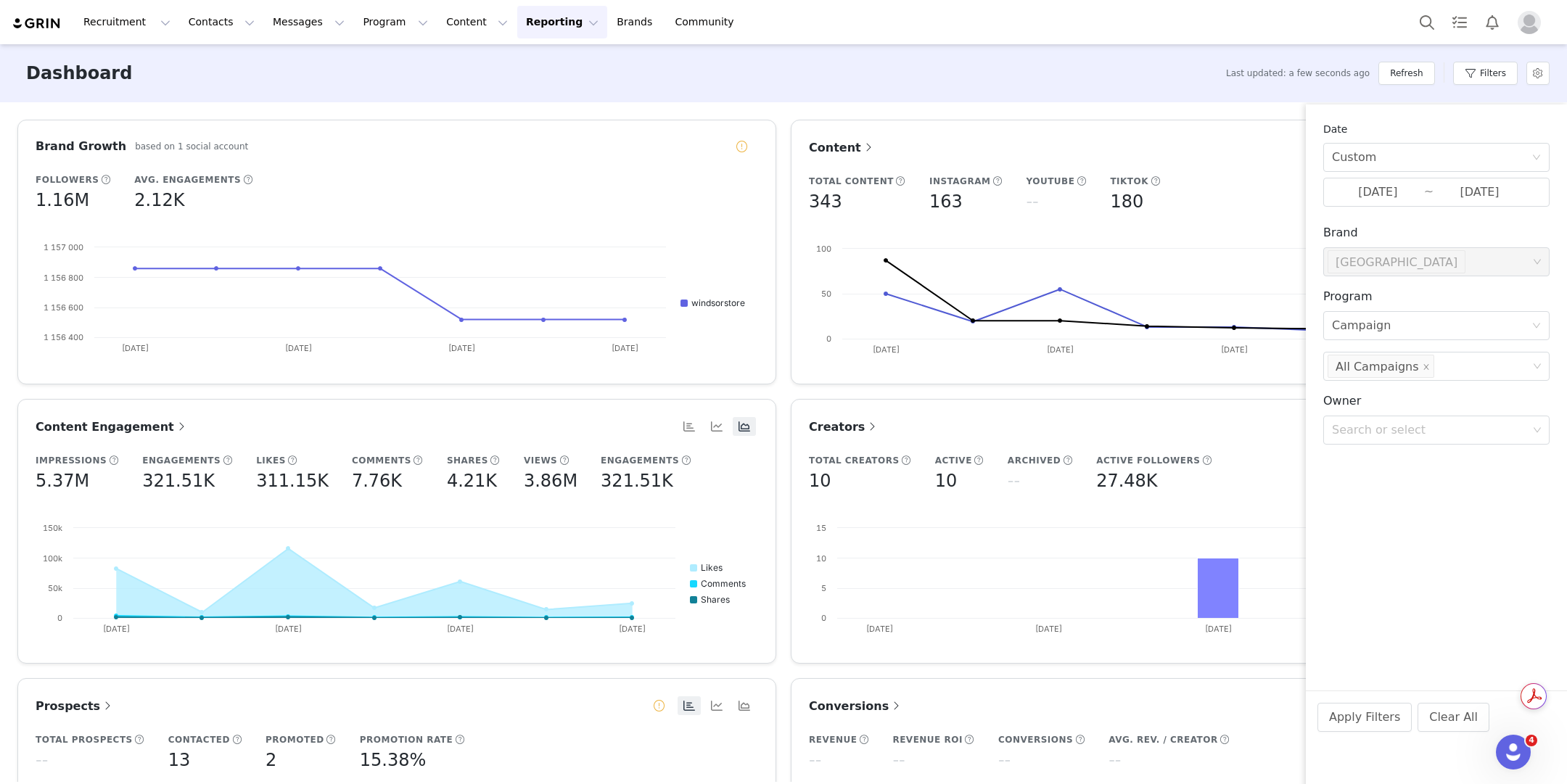
drag, startPoint x: 1343, startPoint y: 741, endPoint x: 1345, endPoint y: 733, distance: 8.2
click at [1345, 734] on div "Apply Filters Clear All" at bounding box center [1436, 737] width 261 height 94
click at [1345, 733] on div "Apply Filters Clear All" at bounding box center [1436, 737] width 261 height 94
click at [1347, 727] on button "Apply Filters" at bounding box center [1365, 717] width 95 height 29
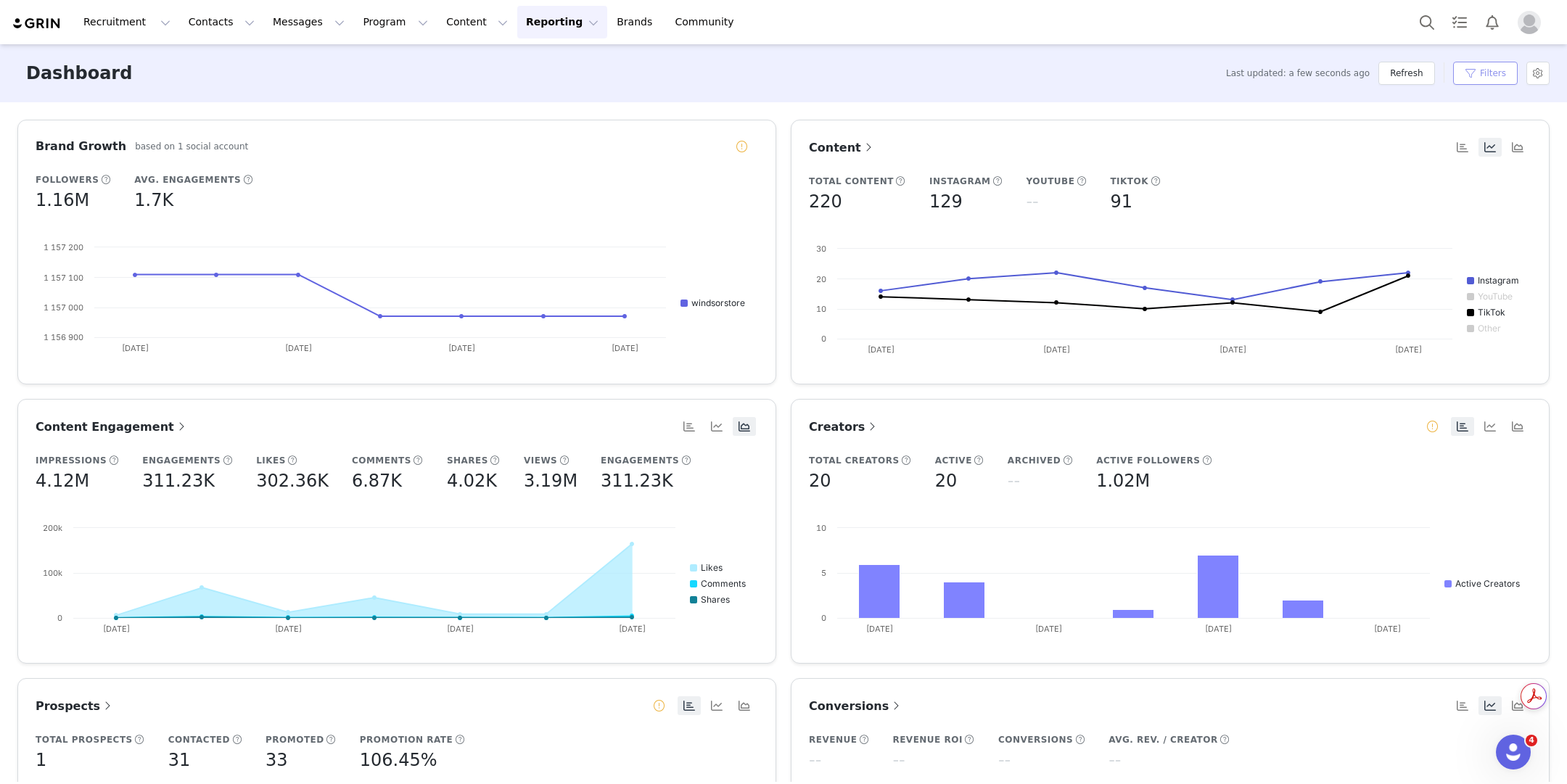
click at [1458, 73] on button "Filters" at bounding box center [1485, 73] width 64 height 23
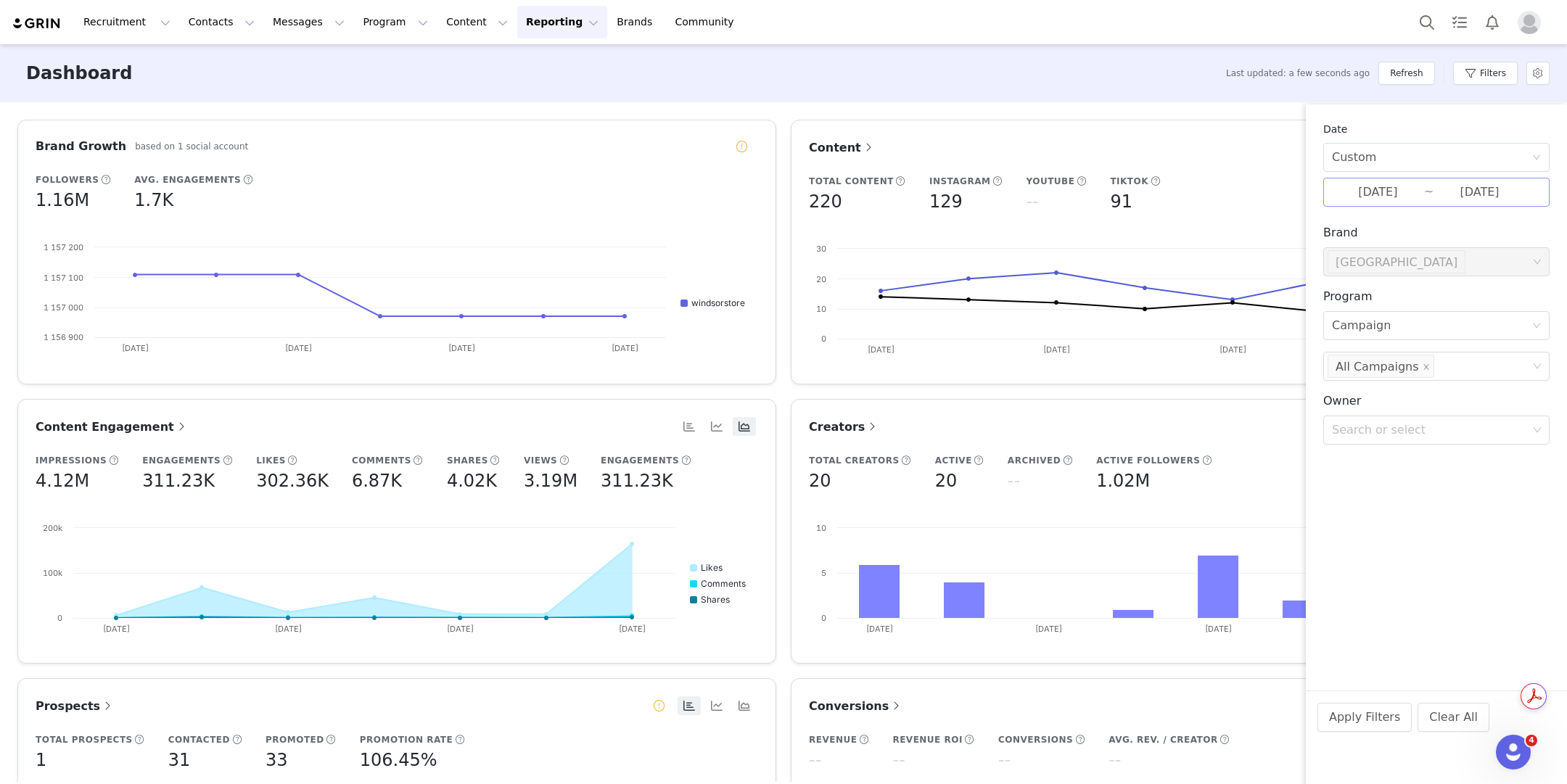
click at [1444, 194] on input "08/30/2025" at bounding box center [1479, 192] width 92 height 19
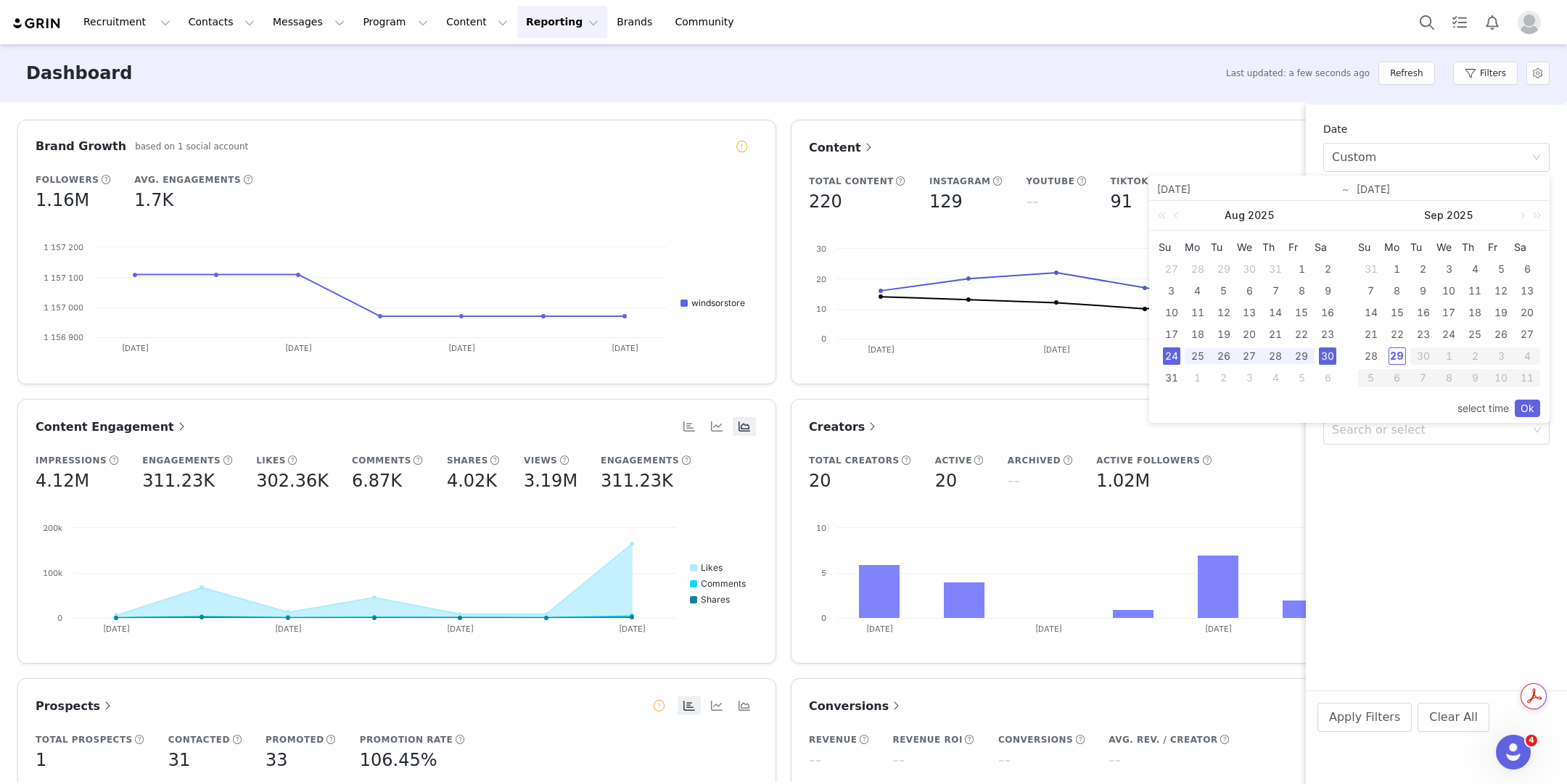
drag, startPoint x: 1173, startPoint y: 312, endPoint x: 1285, endPoint y: 310, distance: 112.0
click at [1172, 312] on div "10" at bounding box center [1171, 312] width 17 height 17
click at [1320, 311] on div "16" at bounding box center [1327, 312] width 17 height 17
type input "08/10/2025"
type input "08/16/2025"
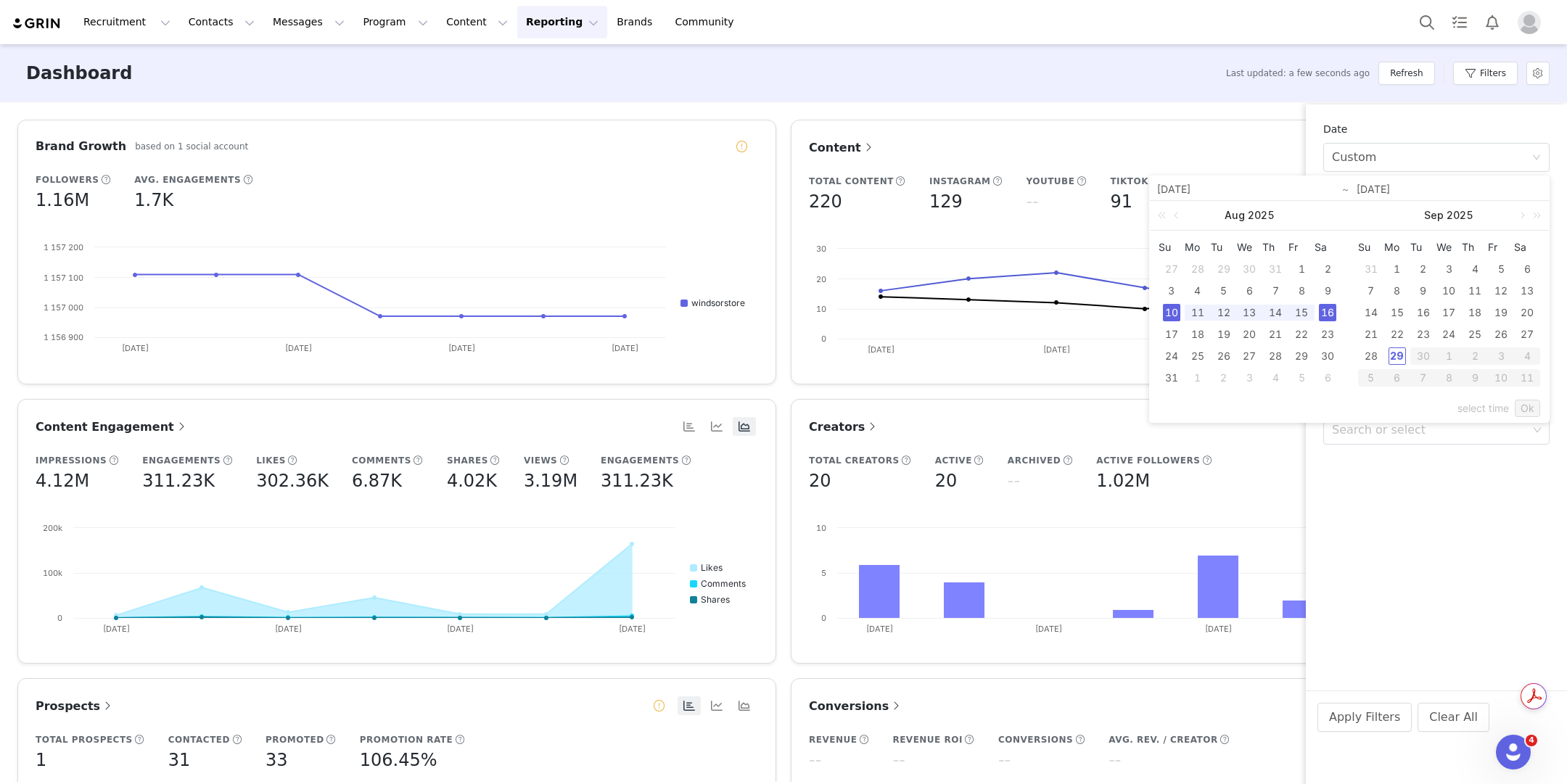
type input "08/10/2025"
type input "08/16/2025"
click at [1536, 401] on link "Ok" at bounding box center [1527, 408] width 25 height 17
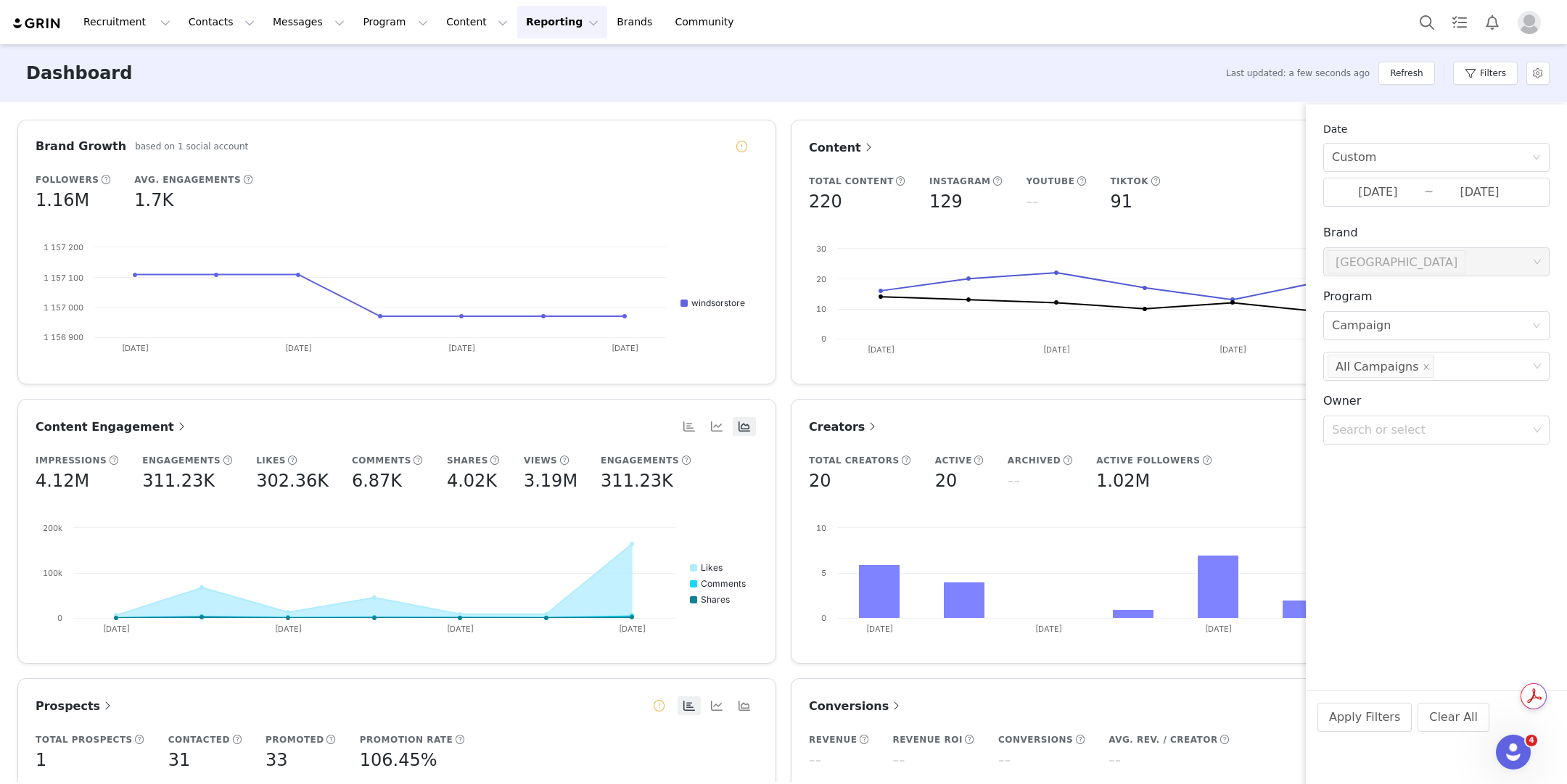
click at [1341, 732] on div "Apply Filters Clear All" at bounding box center [1436, 737] width 261 height 94
click at [1342, 728] on button "Apply Filters" at bounding box center [1365, 717] width 95 height 29
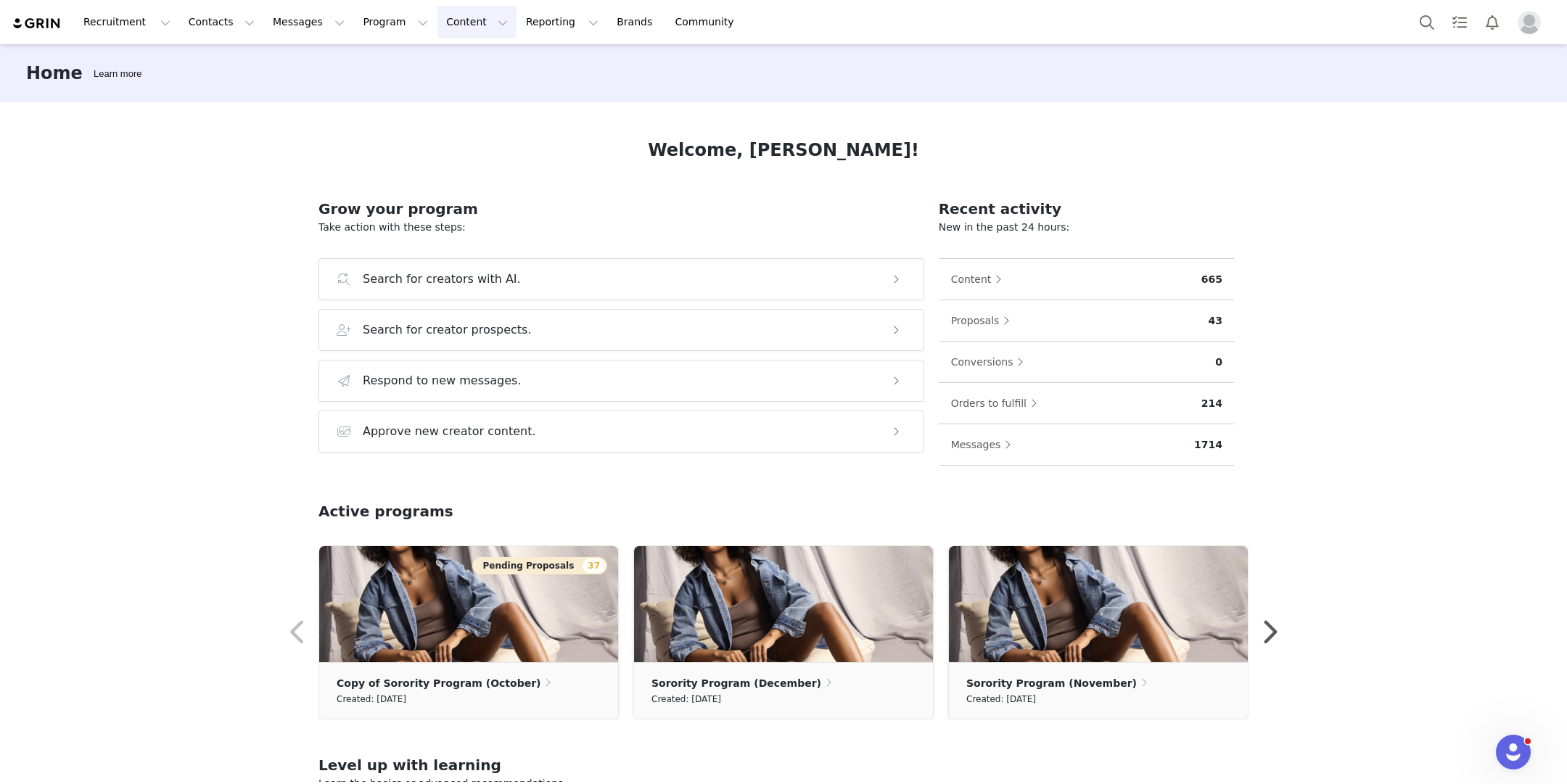
click at [437, 22] on button "Content Content" at bounding box center [477, 22] width 79 height 33
click at [226, 28] on button "Contacts Contacts" at bounding box center [221, 22] width 83 height 33
click at [223, 60] on div "Creators" at bounding box center [227, 64] width 97 height 16
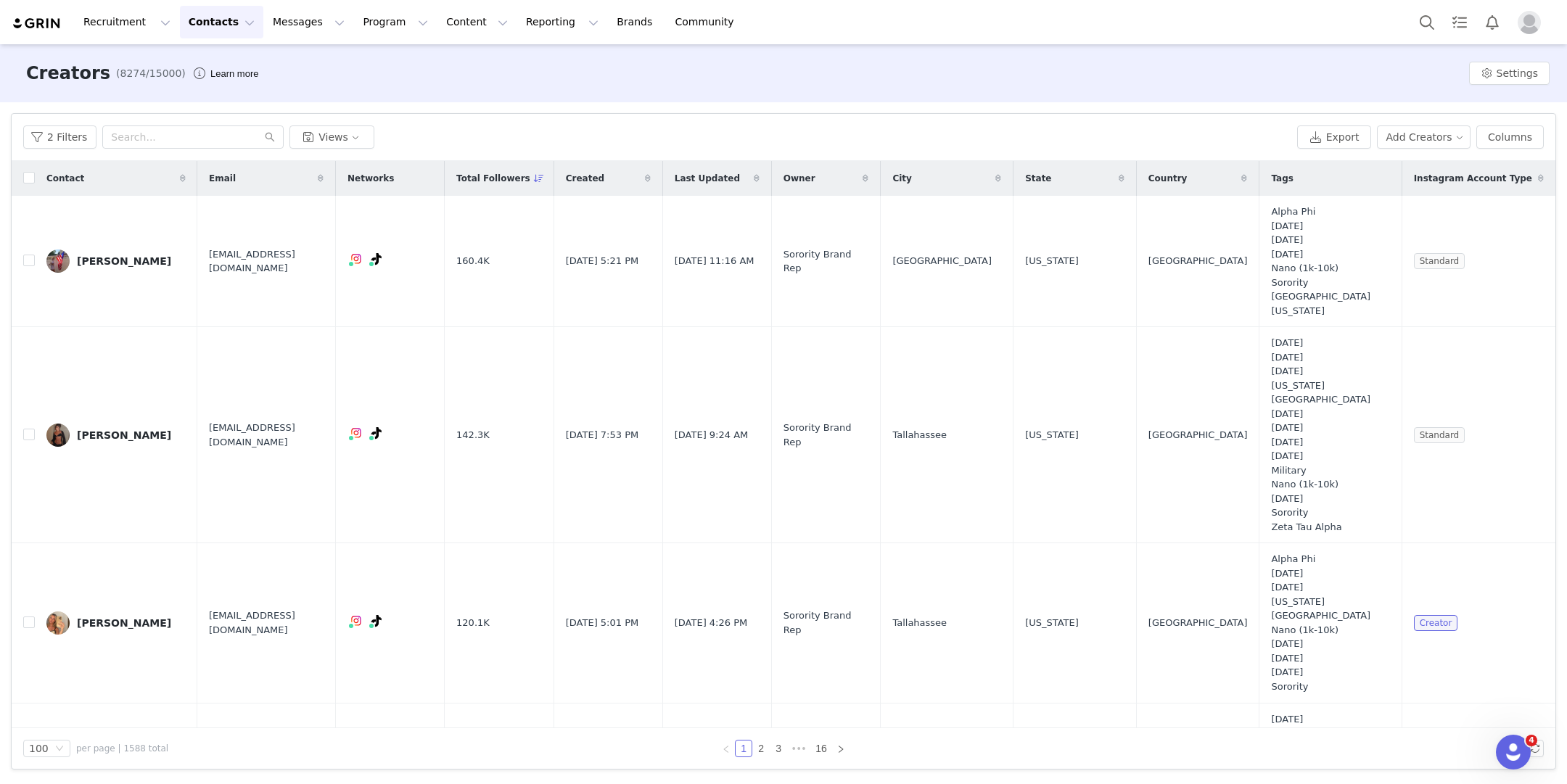
click at [506, 176] on span "Total Followers" at bounding box center [493, 179] width 74 height 13
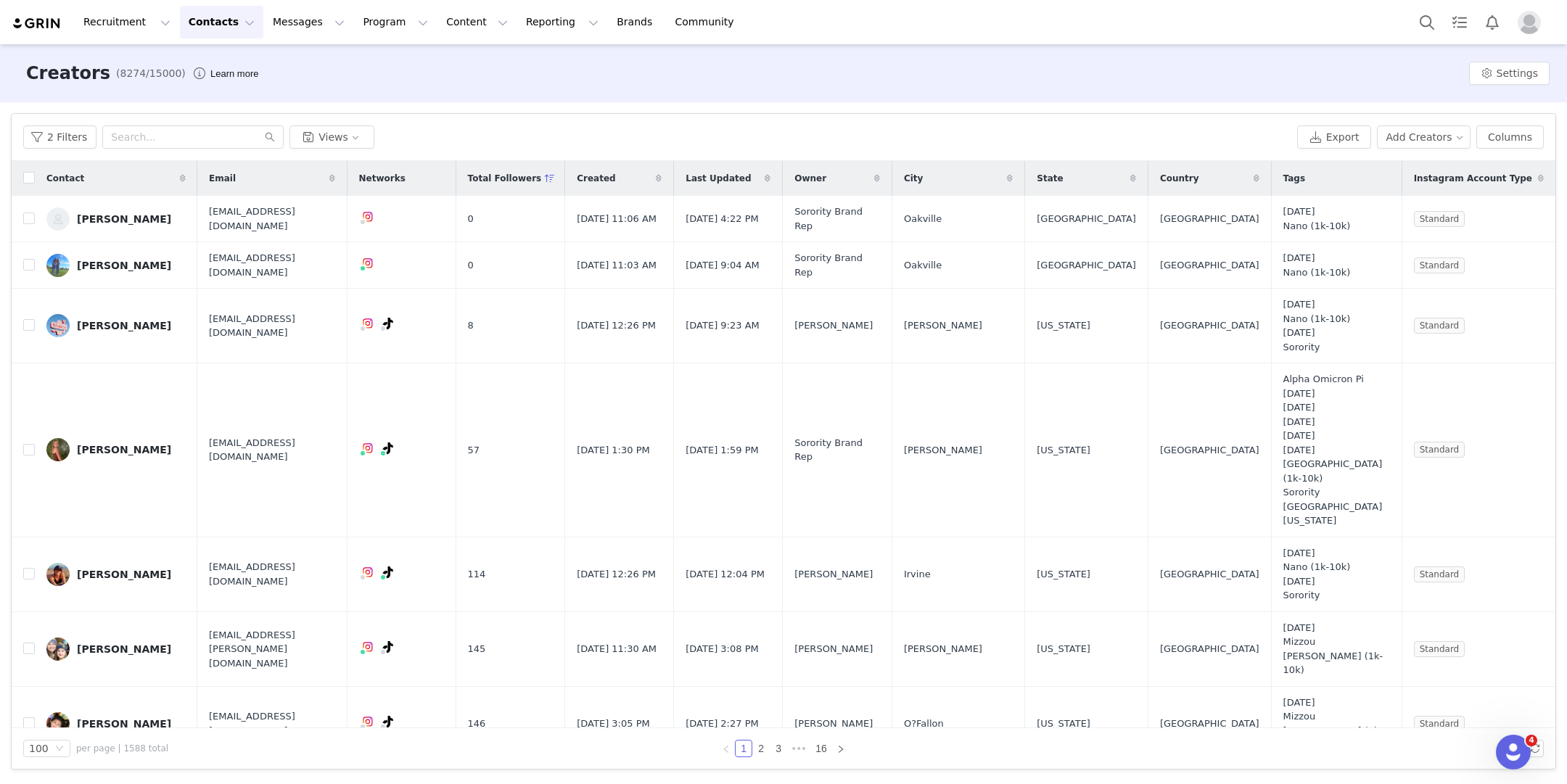
click at [520, 175] on span "Total Followers" at bounding box center [504, 179] width 74 height 13
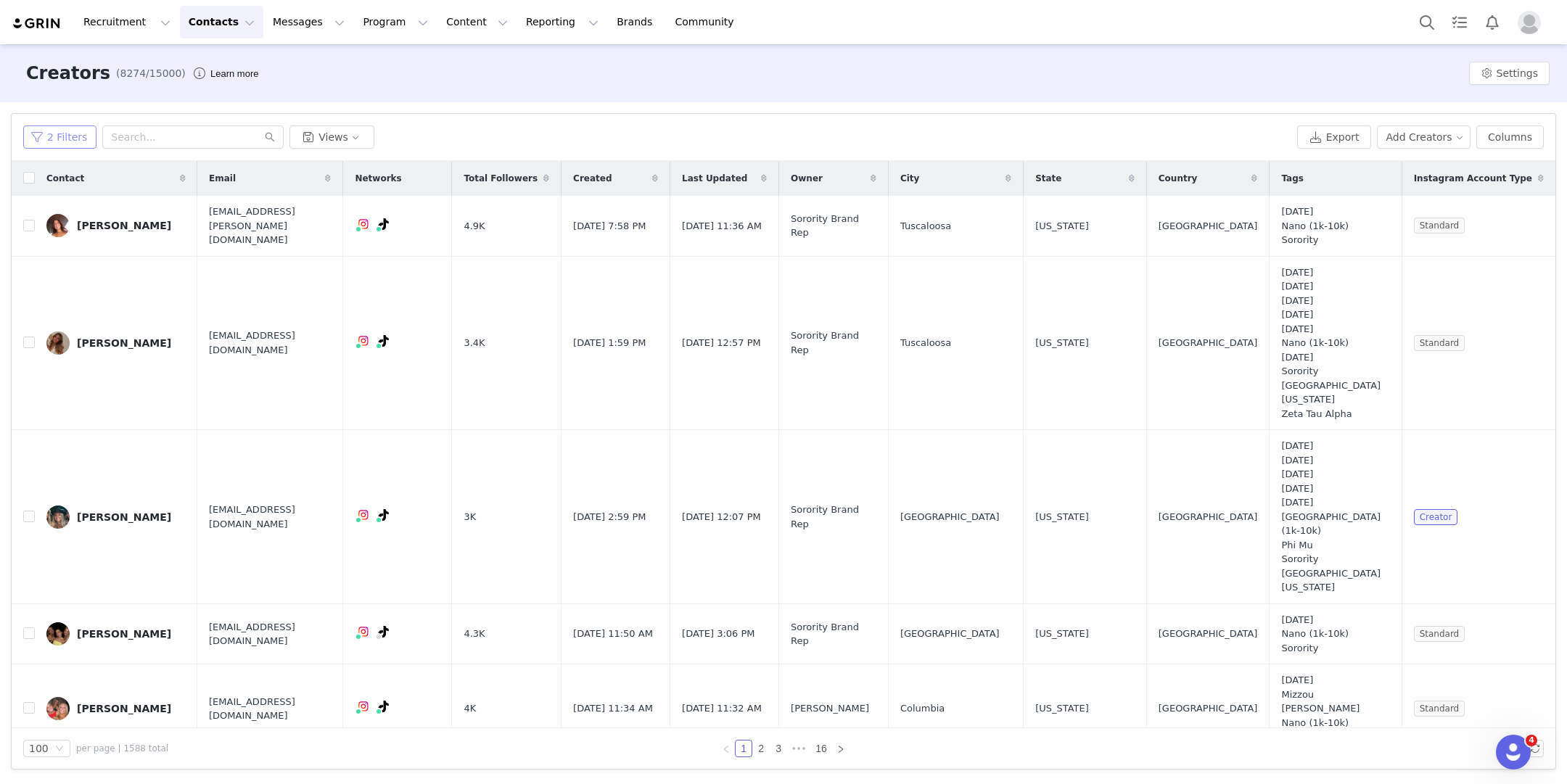
click at [73, 134] on button "2 Filters" at bounding box center [60, 137] width 73 height 23
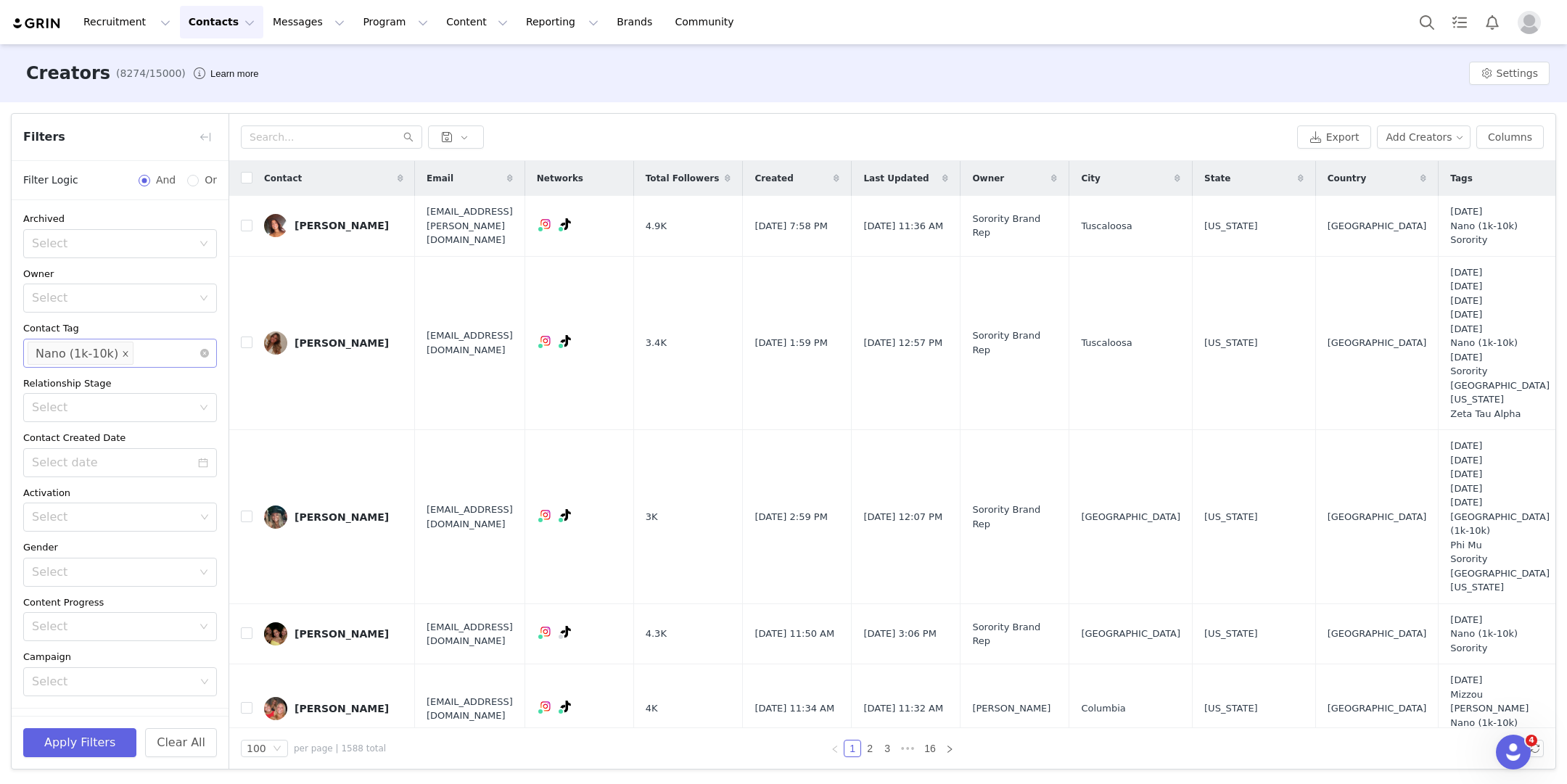
click at [123, 352] on icon "icon: close" at bounding box center [126, 352] width 5 height 5
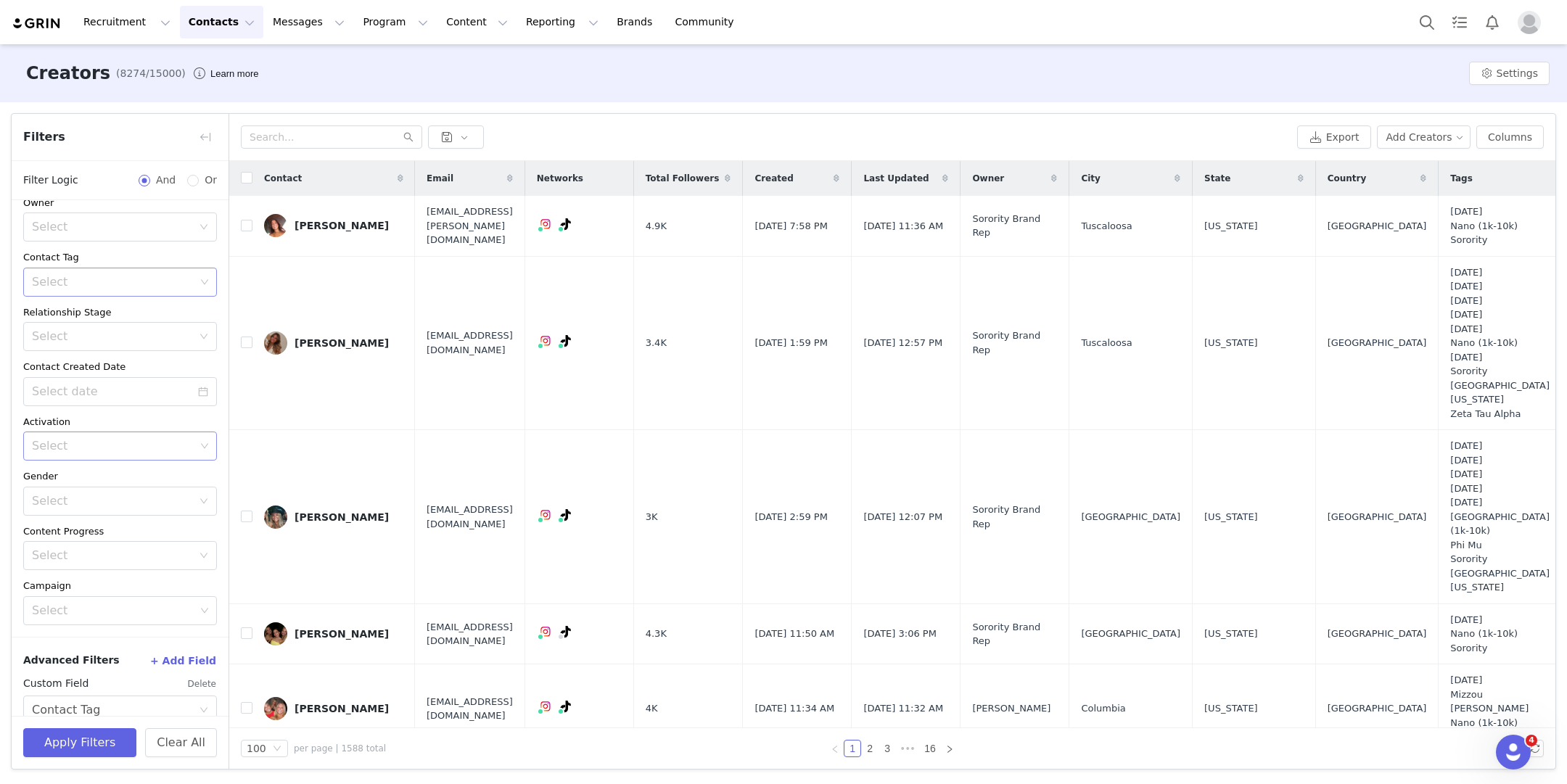
scroll to position [158, 0]
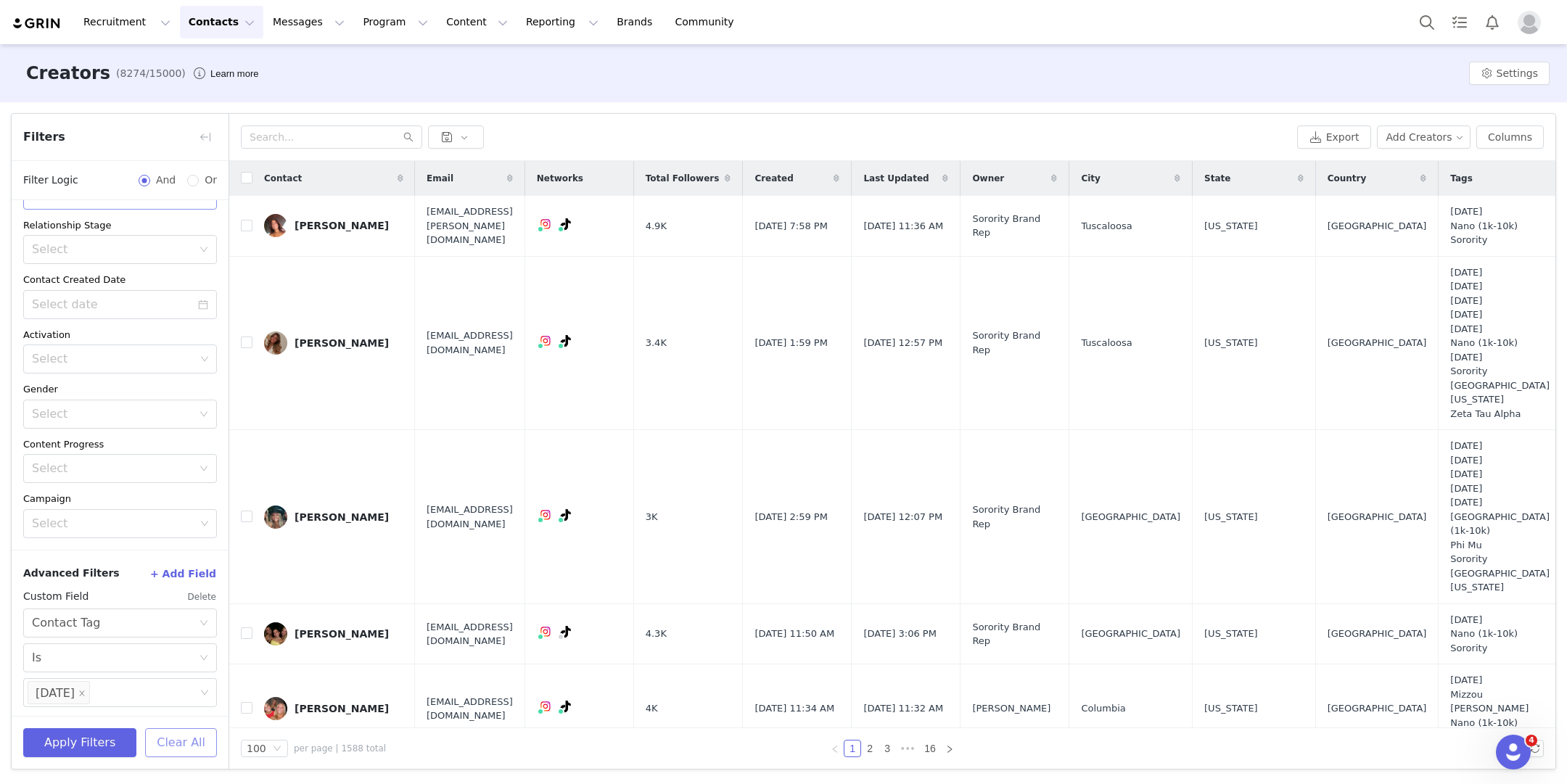
click at [164, 734] on button "Clear All" at bounding box center [181, 742] width 72 height 29
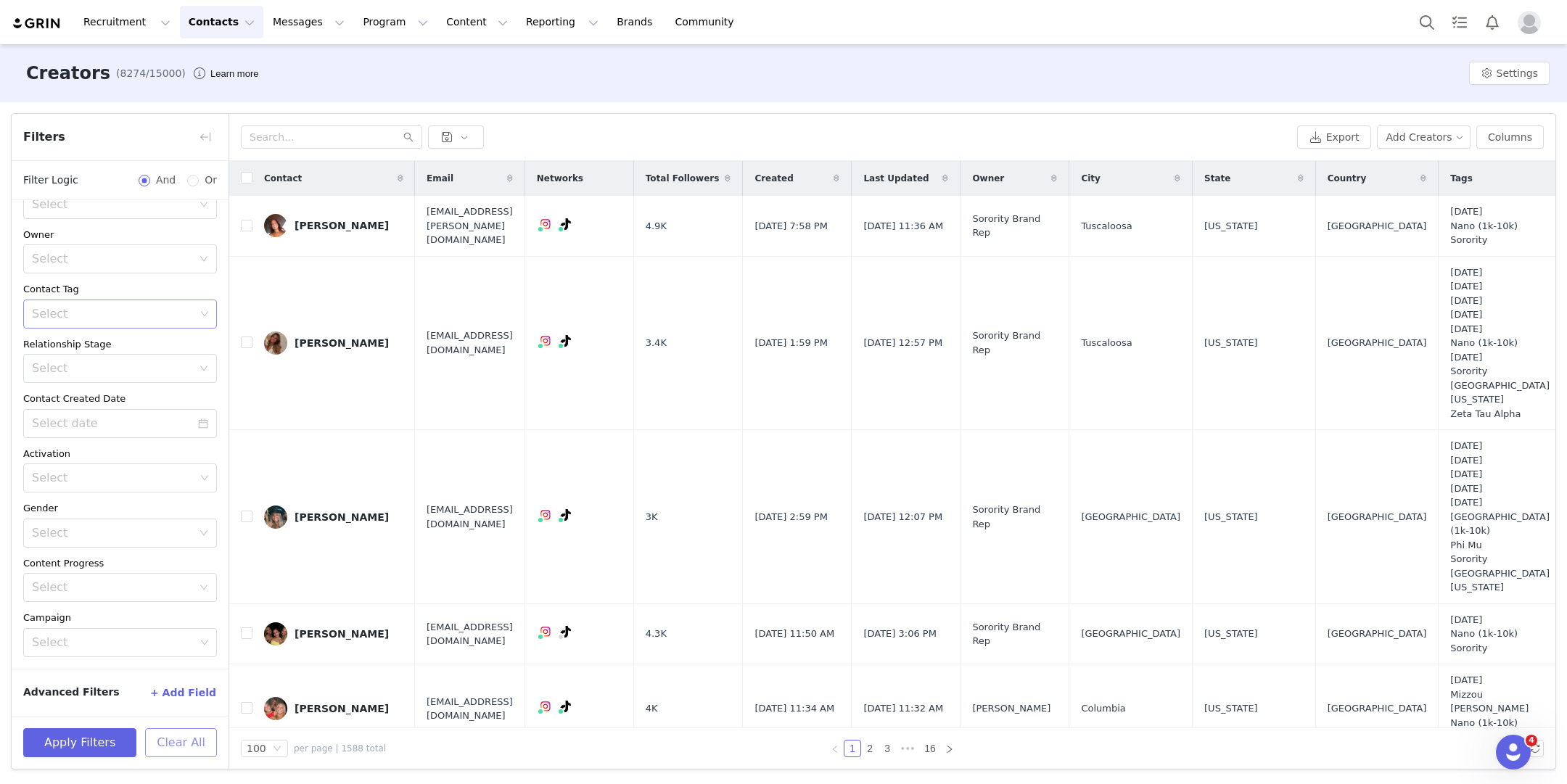
scroll to position [37, 0]
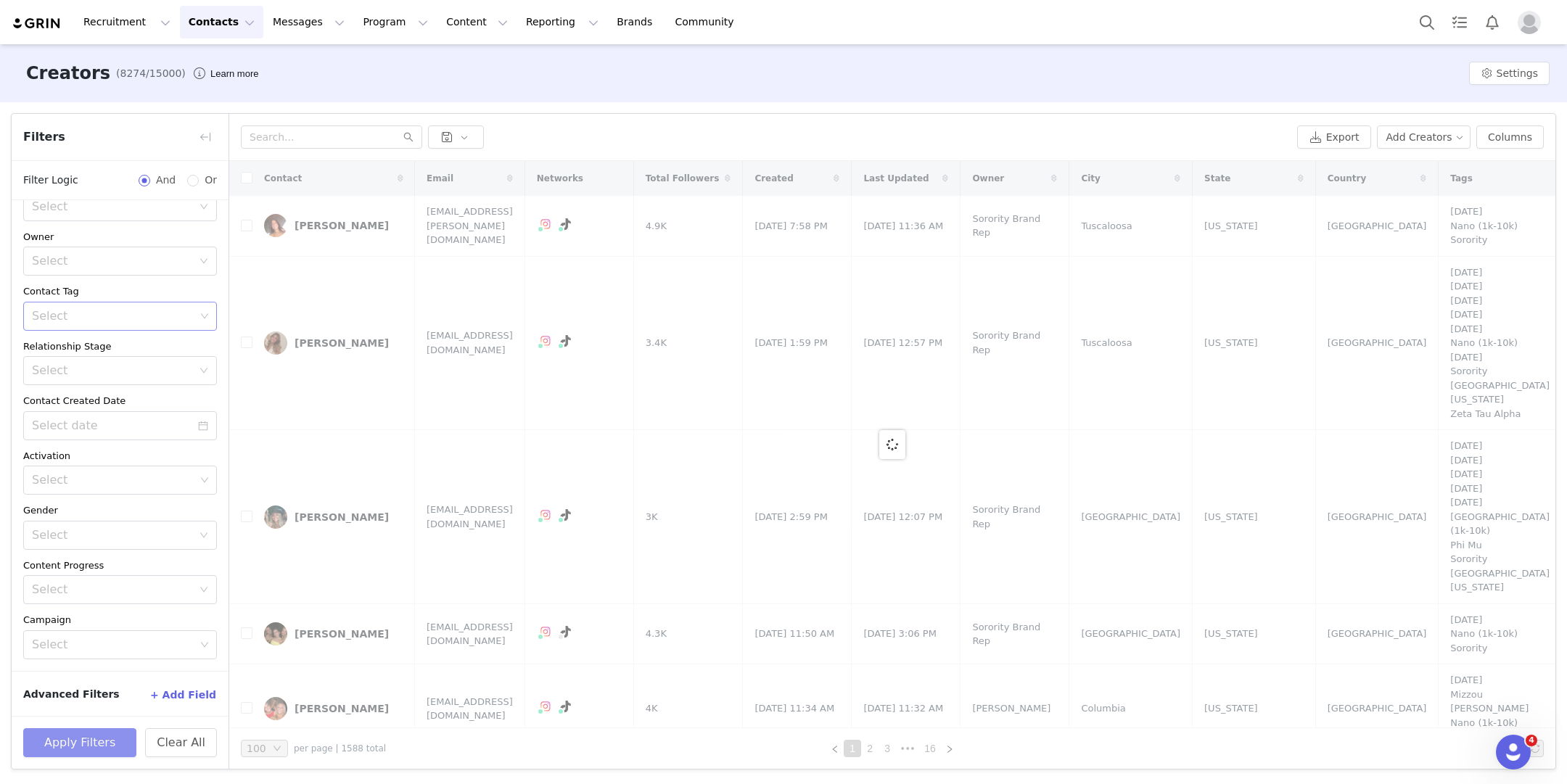
click at [62, 728] on div "Apply Filters Clear All" at bounding box center [120, 742] width 217 height 53
click at [60, 733] on button "Apply Filters" at bounding box center [79, 742] width 113 height 29
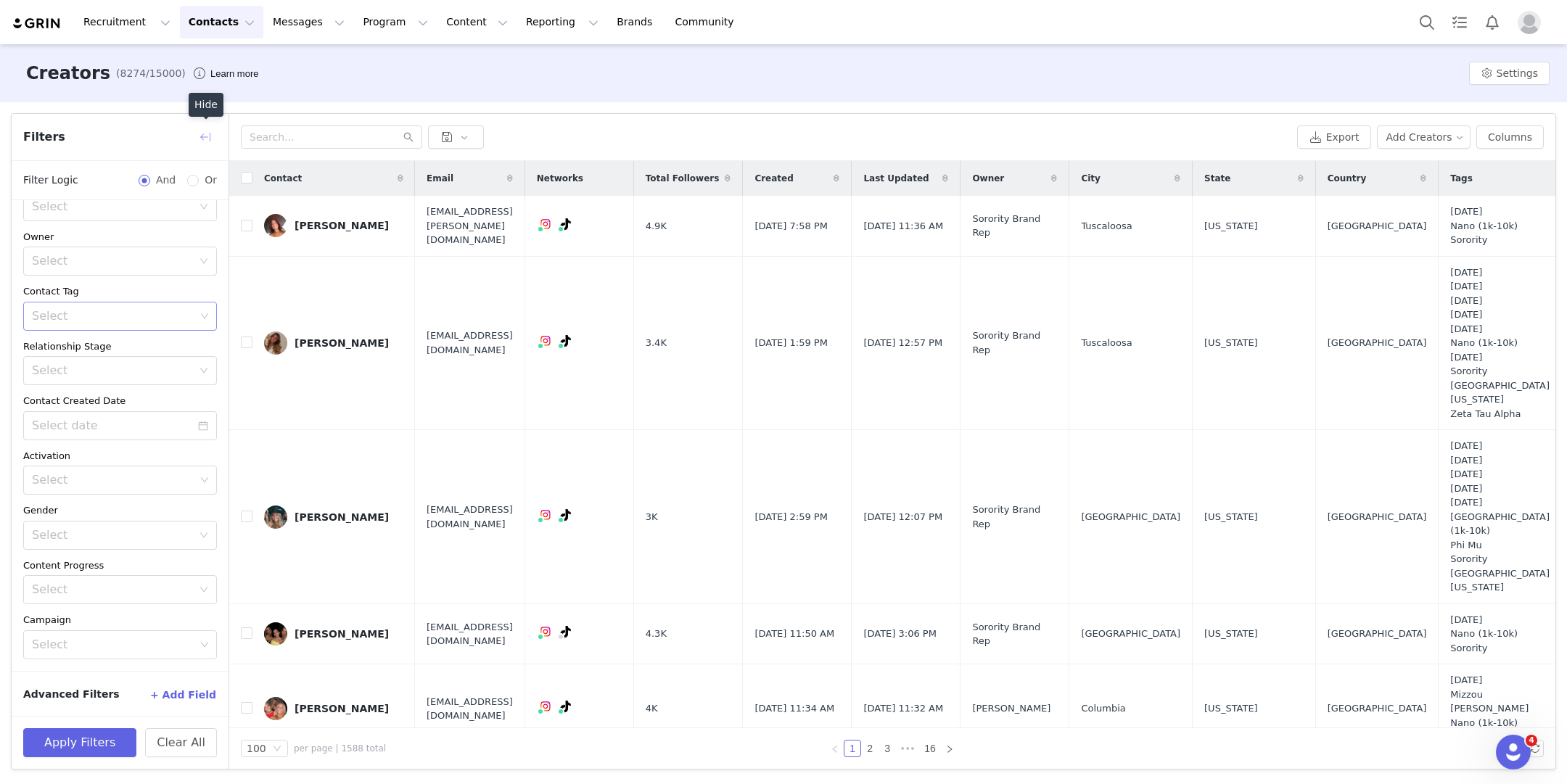
click at [193, 127] on button "button" at bounding box center [205, 137] width 23 height 23
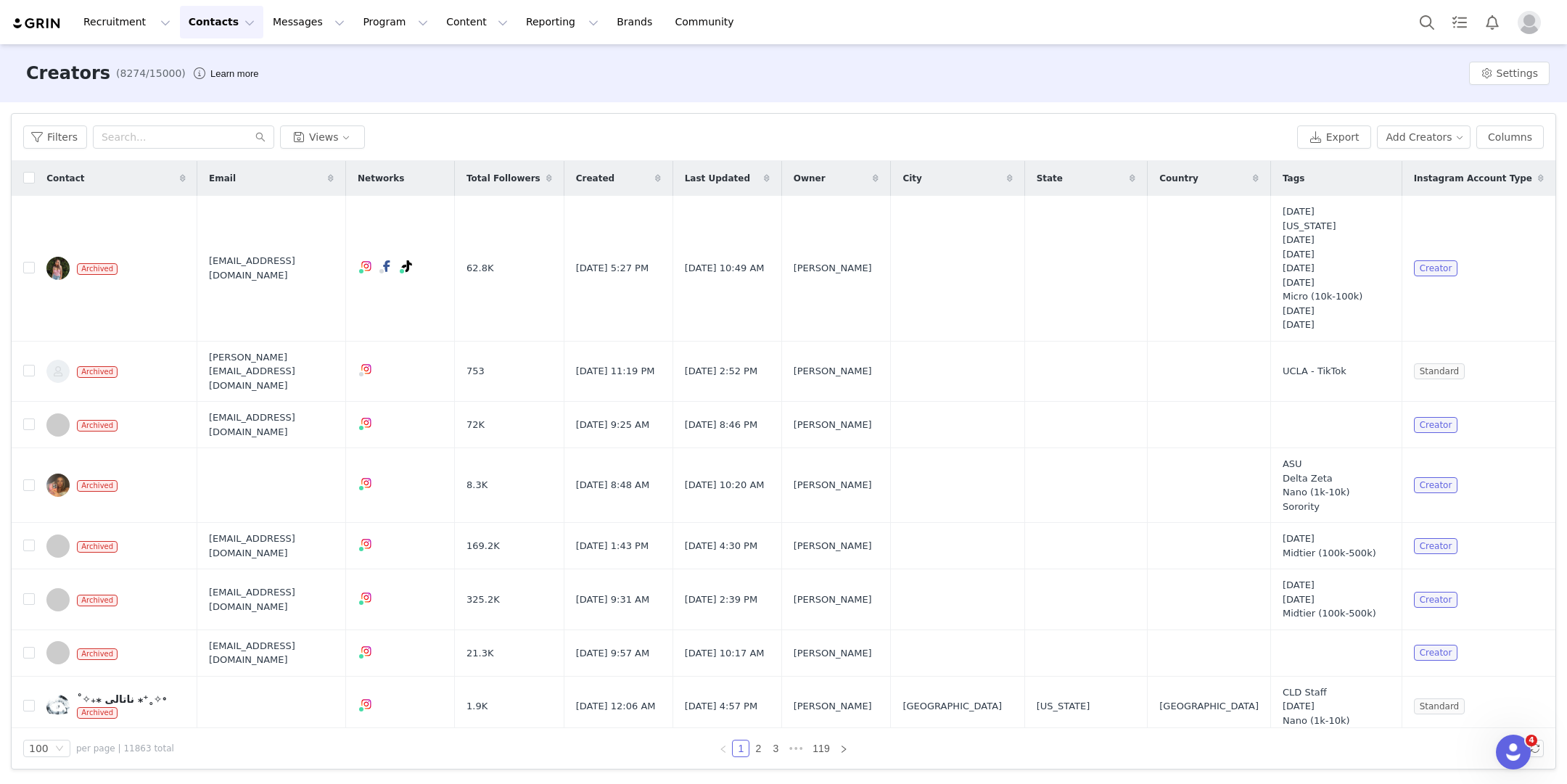
click at [507, 168] on div "Total Followers" at bounding box center [508, 178] width 109 height 35
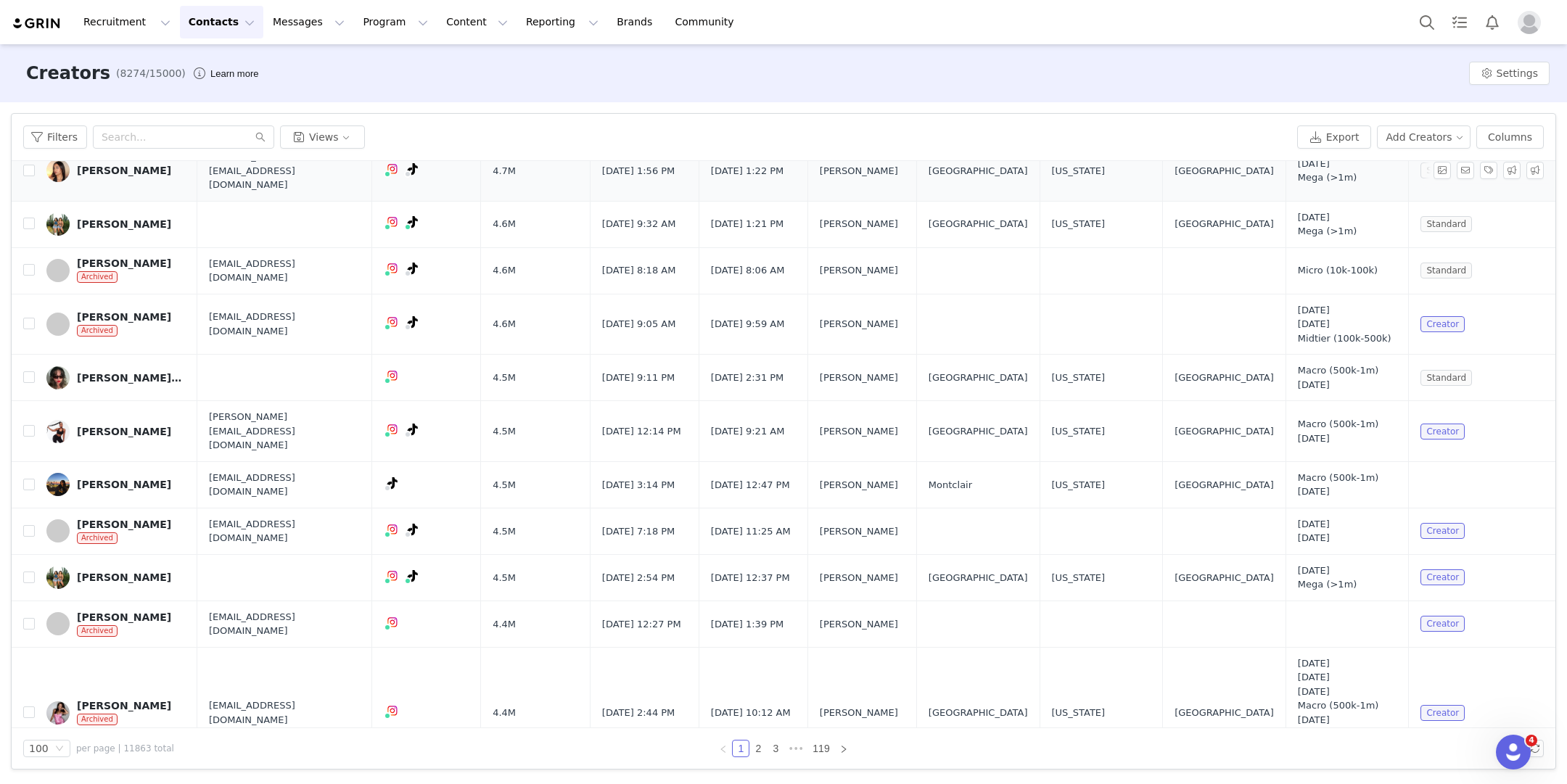
scroll to position [7223, 0]
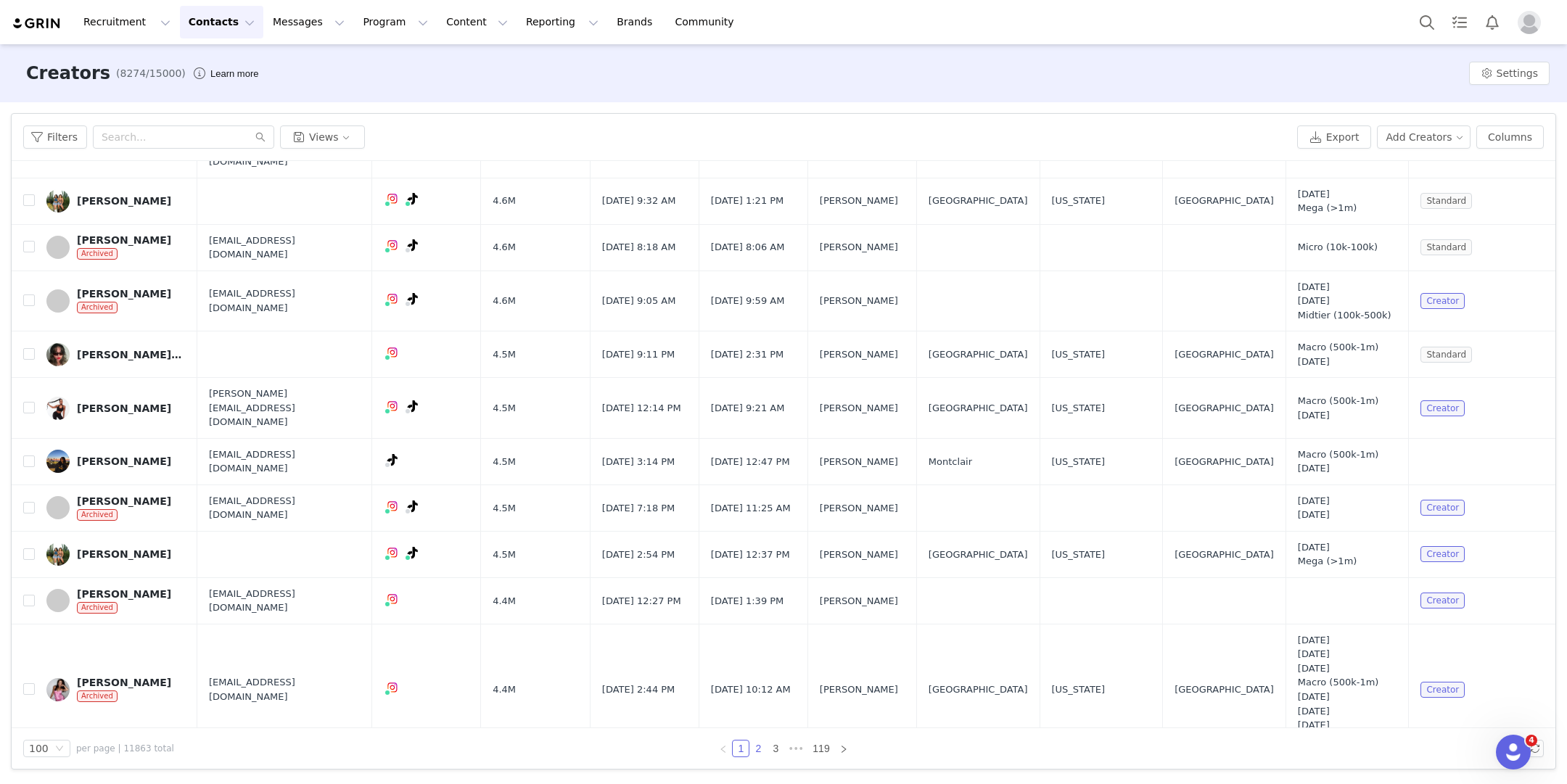
click at [753, 747] on link "2" at bounding box center [758, 749] width 16 height 16
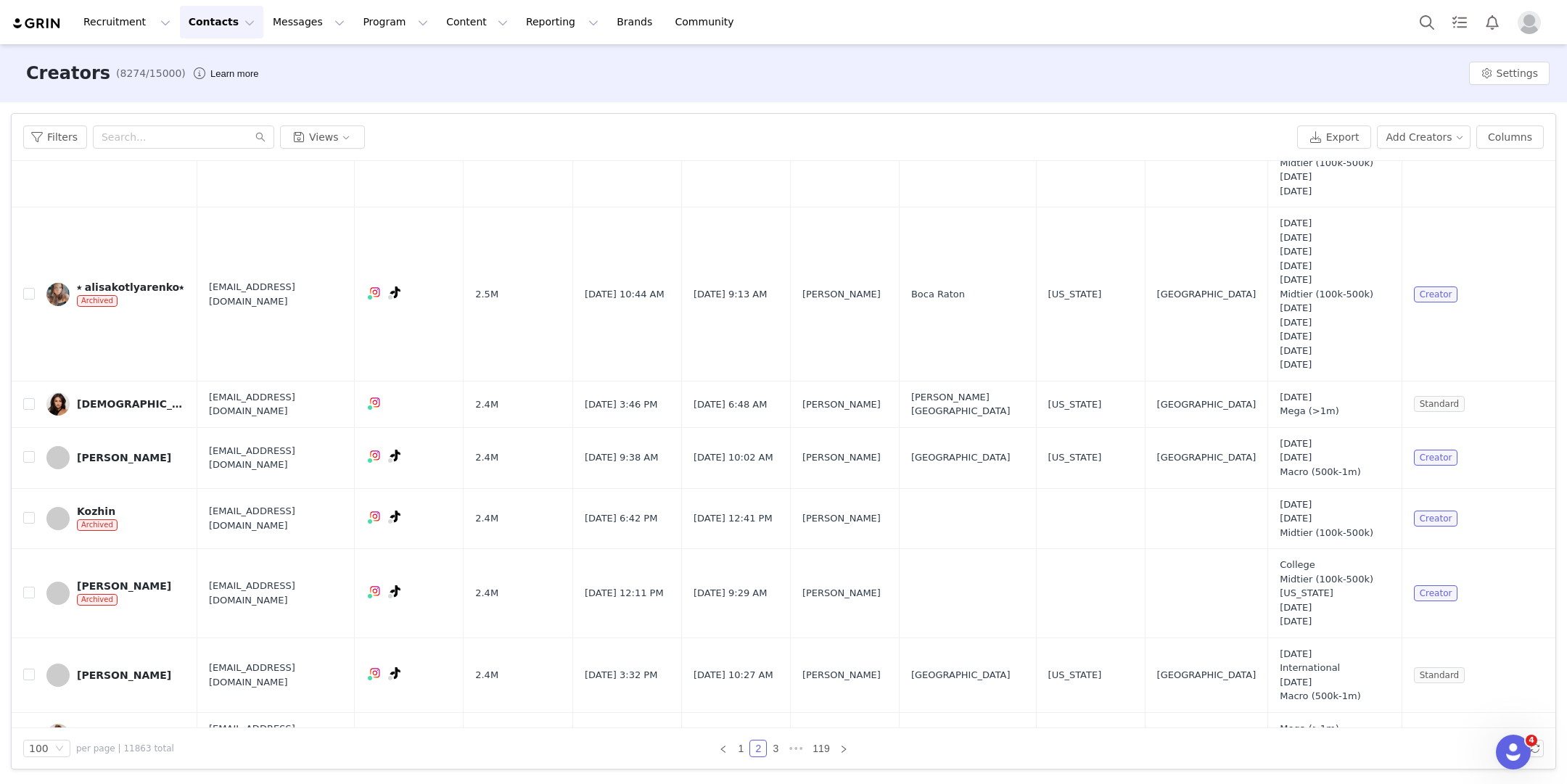
scroll to position [7859, 0]
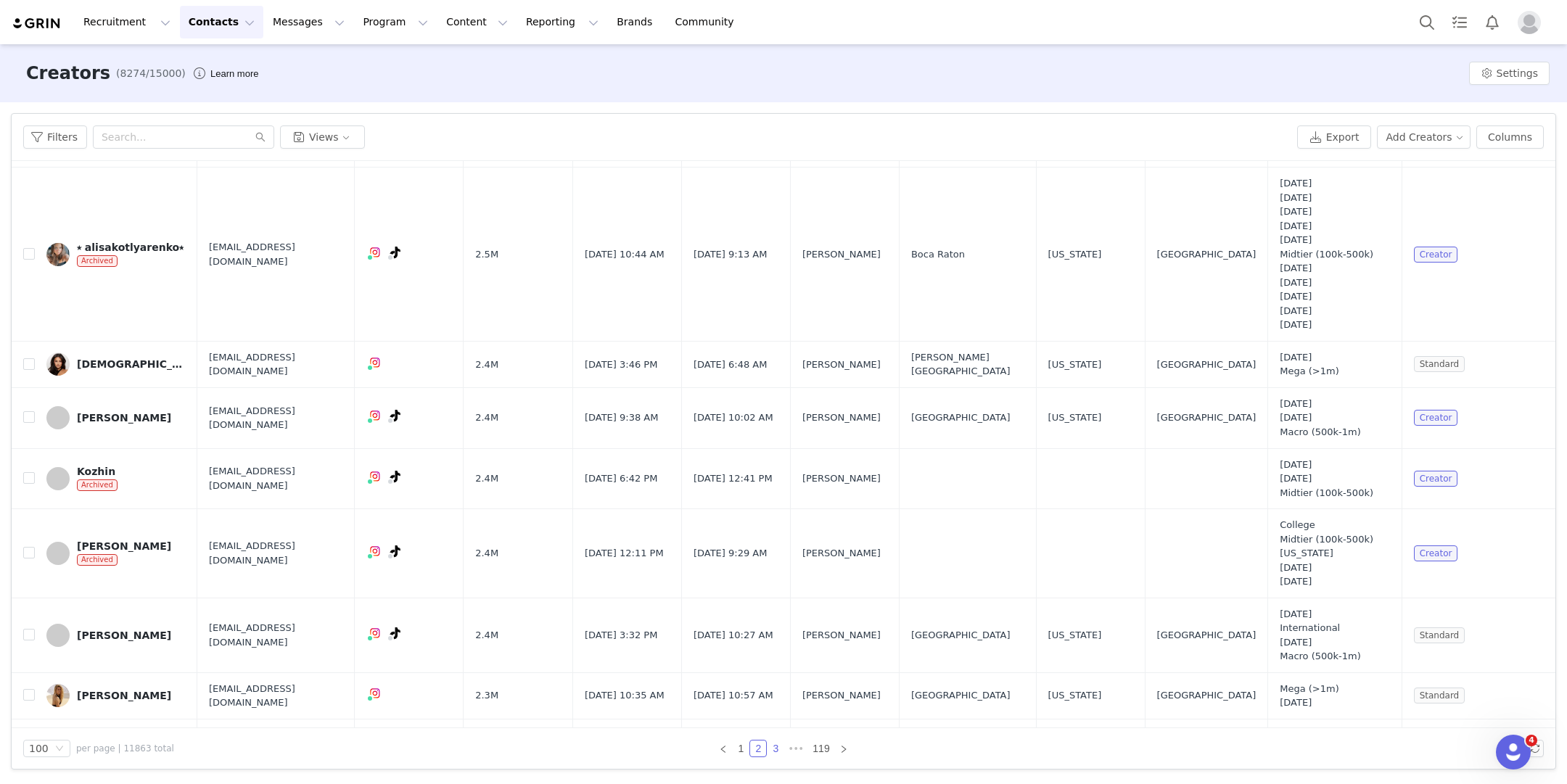
click at [779, 751] on link "3" at bounding box center [775, 749] width 16 height 16
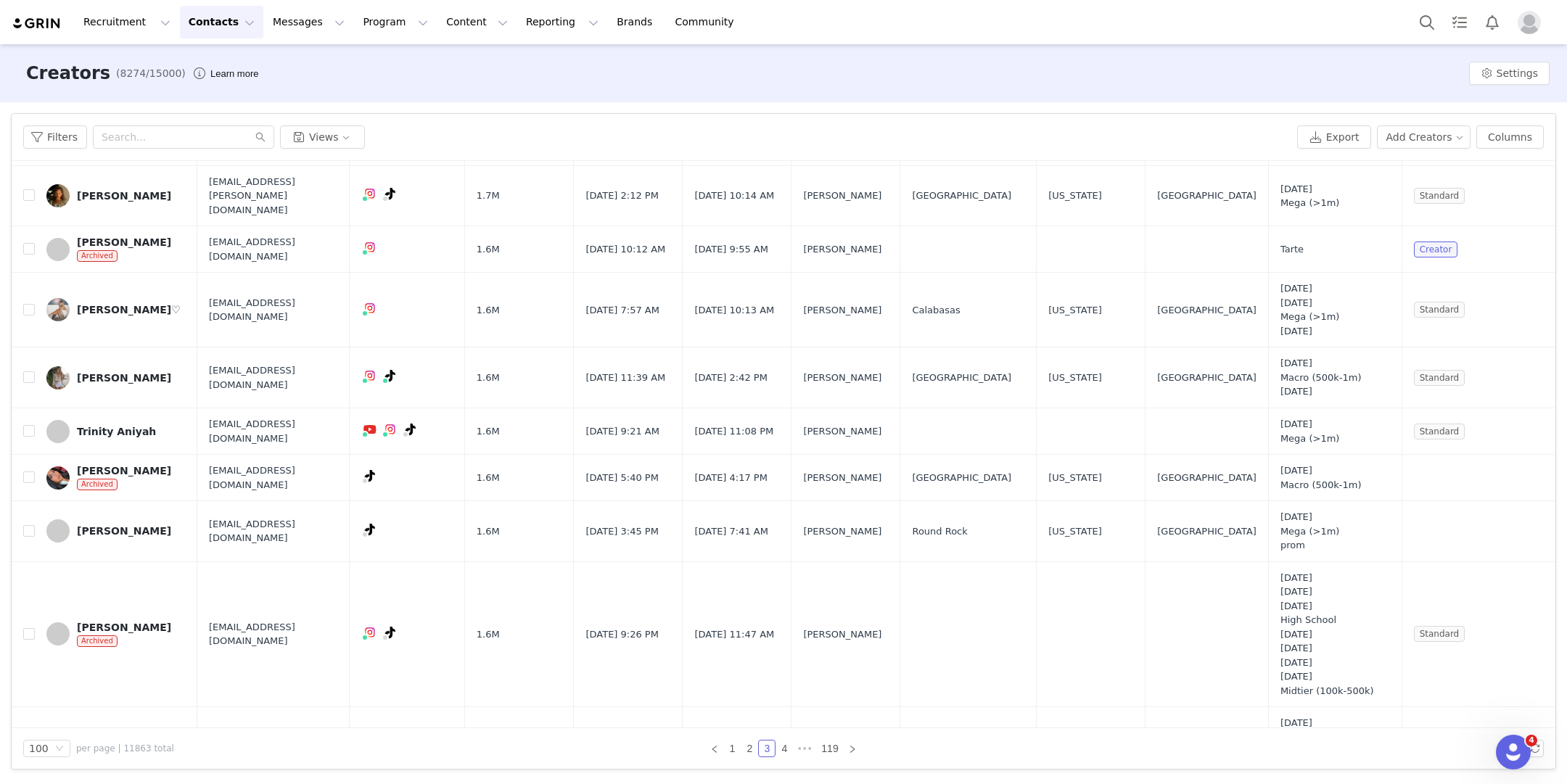
scroll to position [7887, 0]
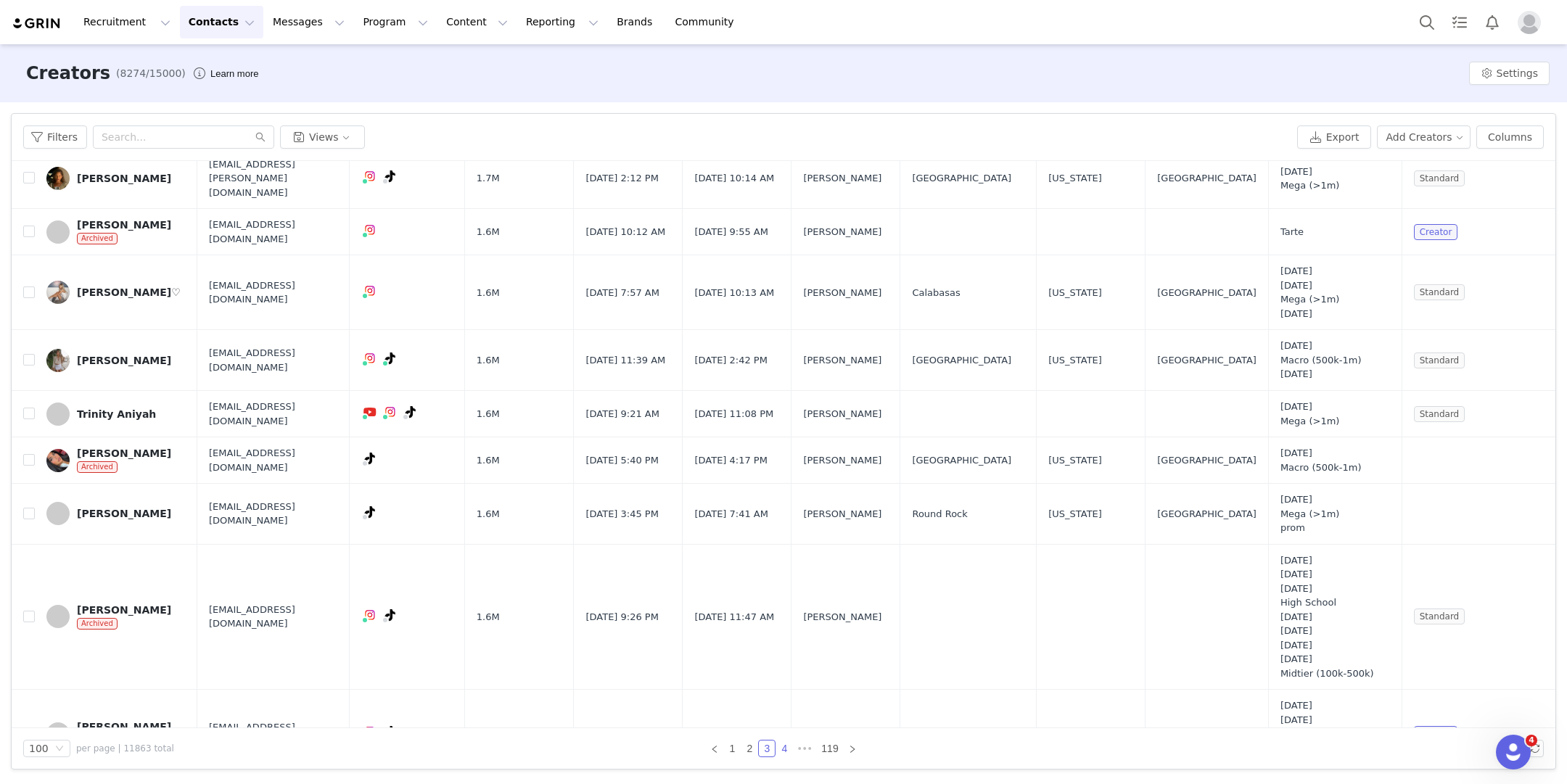
click at [783, 746] on link "4" at bounding box center [784, 749] width 16 height 16
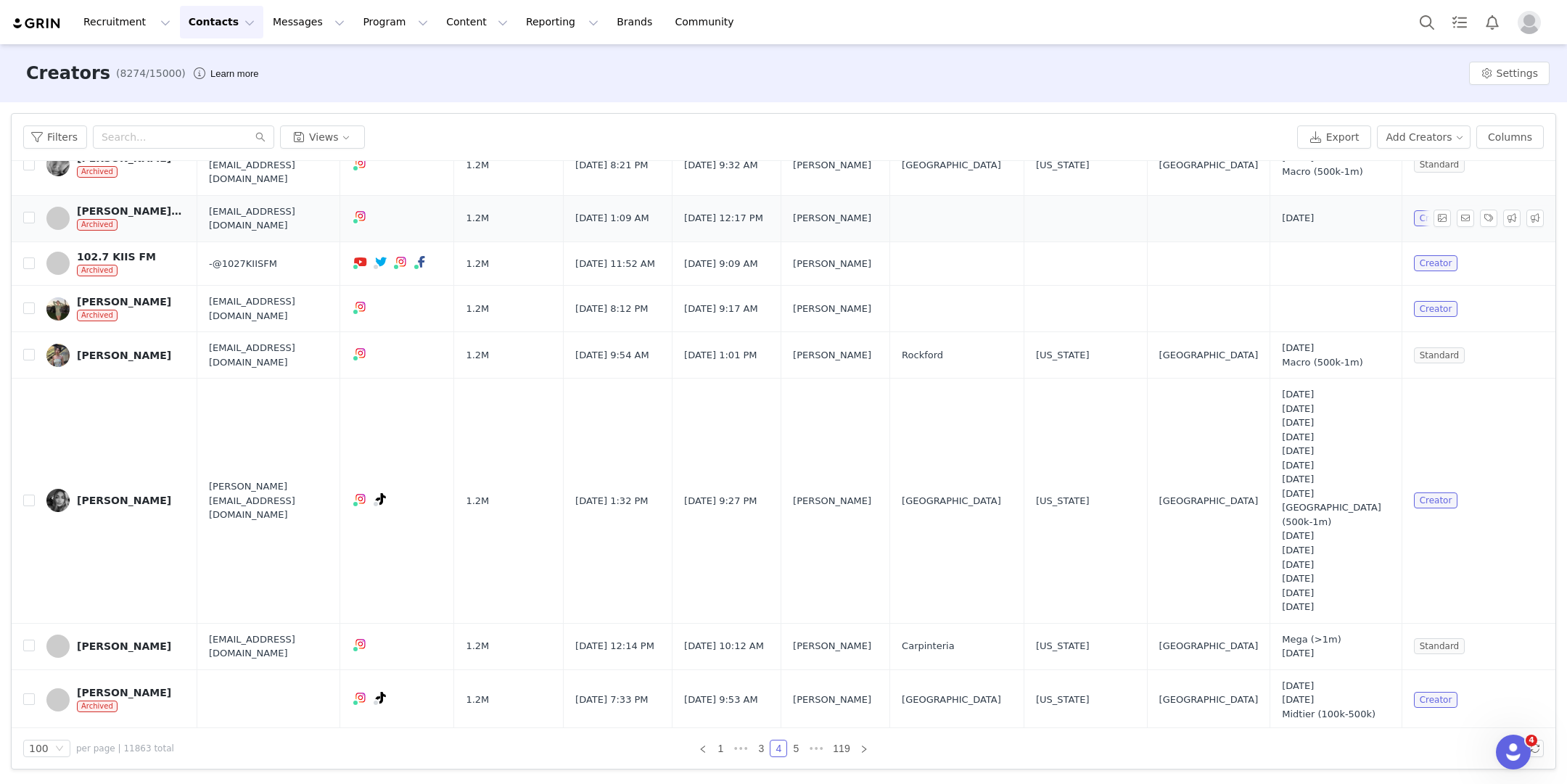
scroll to position [7406, 0]
click at [793, 749] on link "5" at bounding box center [796, 749] width 16 height 16
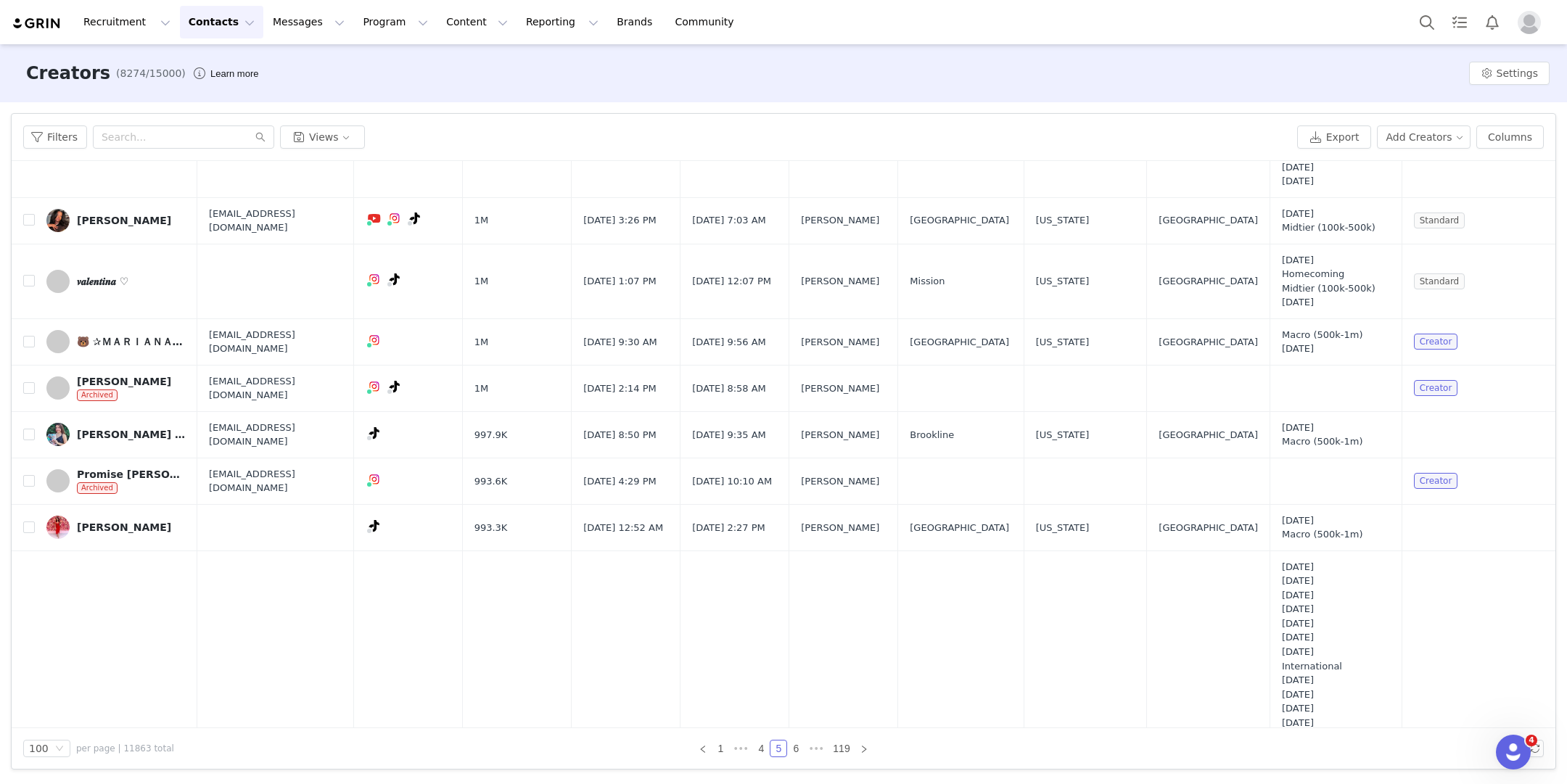
scroll to position [5182, 0]
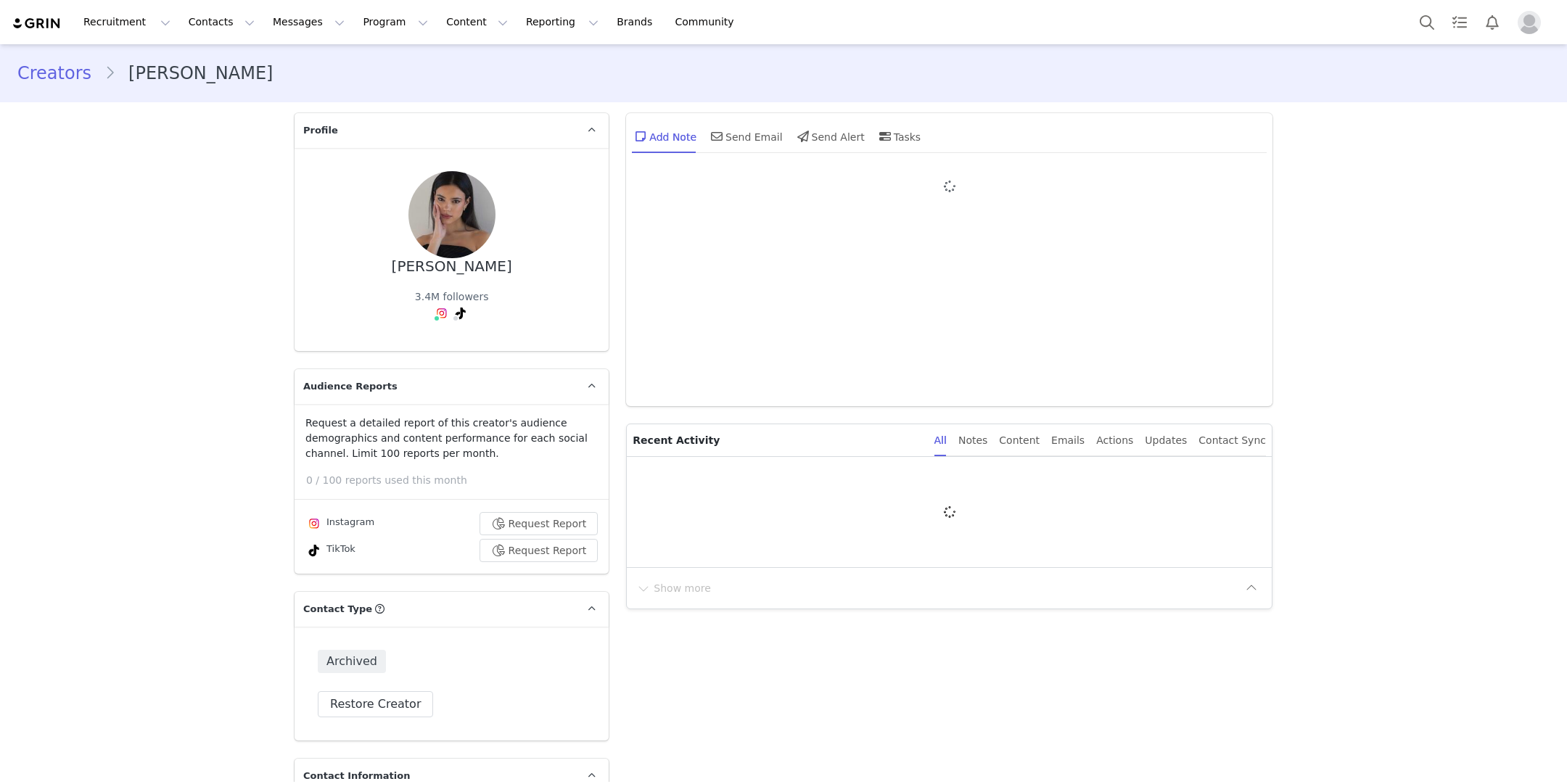
type input "+1 (United States)"
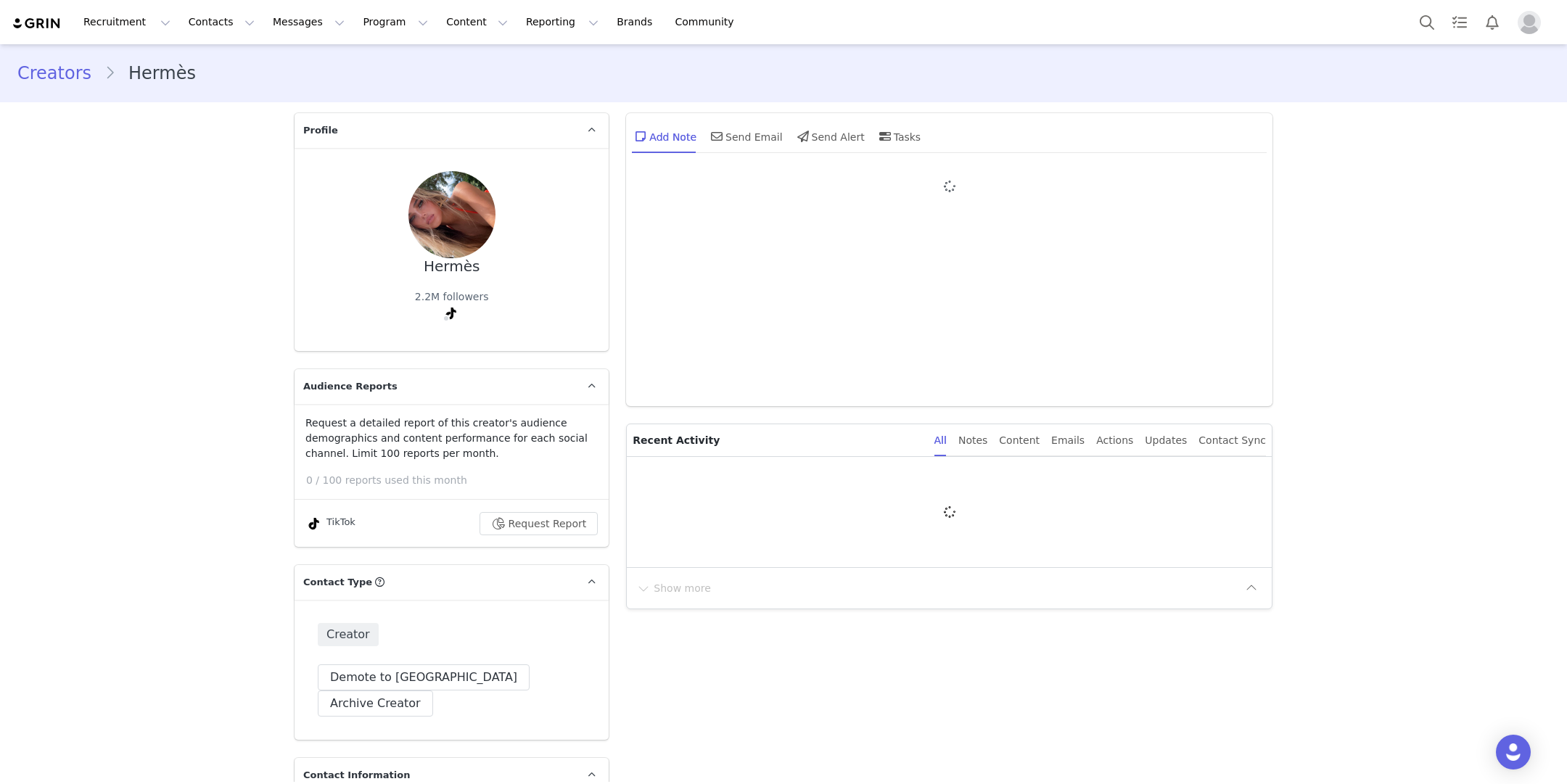
type input "+1 ([GEOGRAPHIC_DATA])"
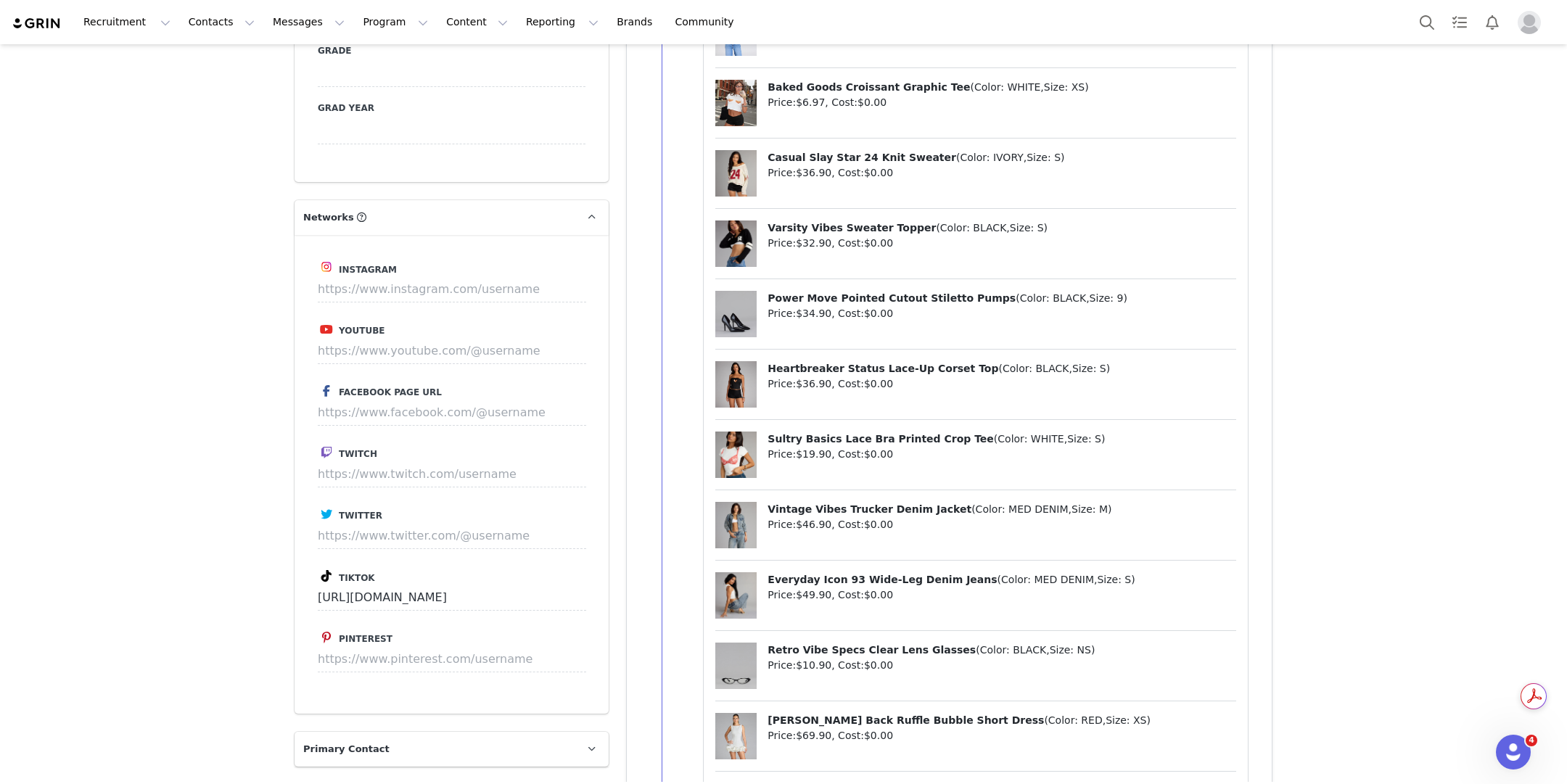
scroll to position [2279, 0]
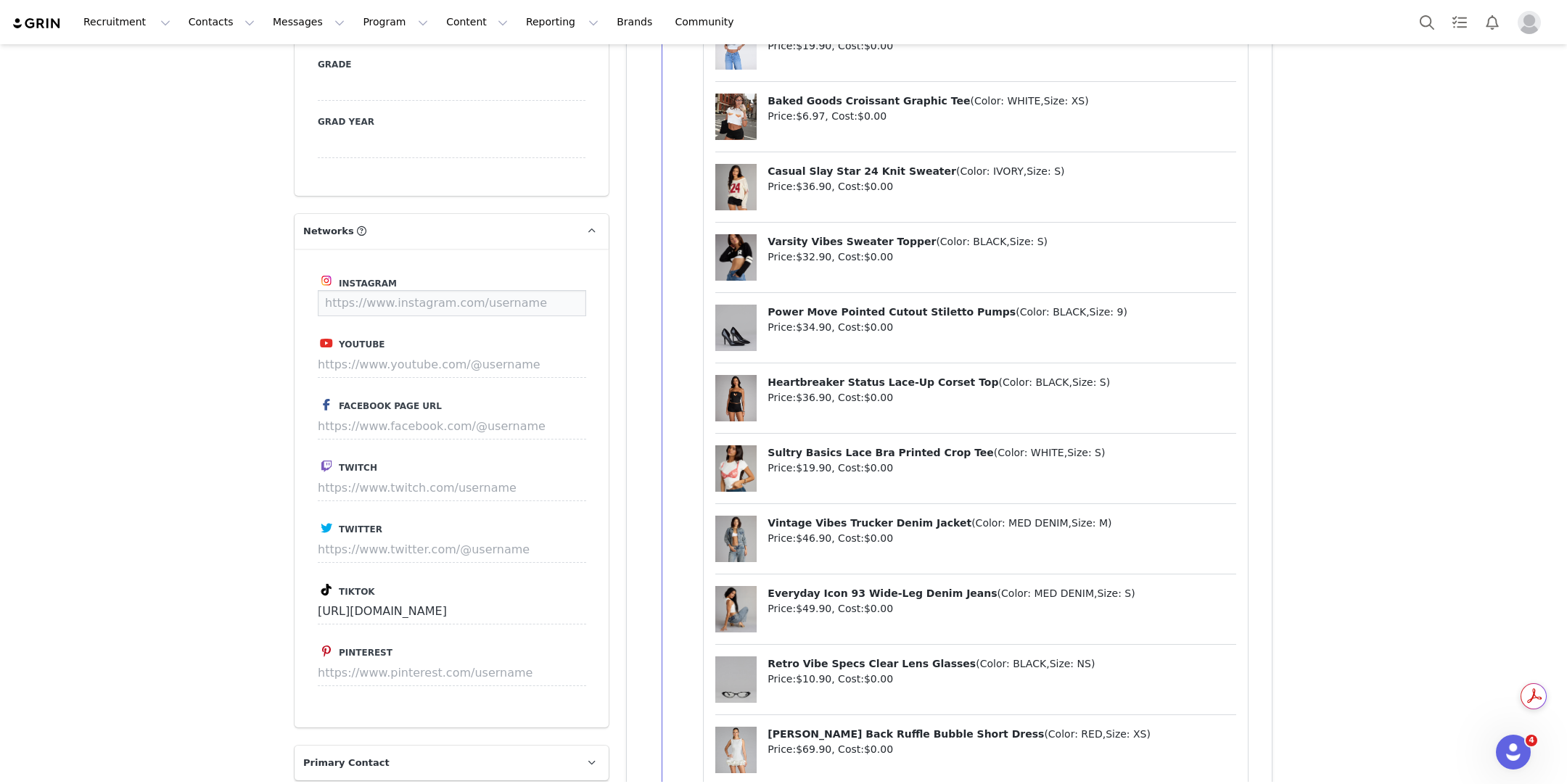
click at [356, 290] on input at bounding box center [451, 303] width 269 height 26
paste input "littlefoxhermes"
type input "[URL][DOMAIN_NAME]"
click at [541, 290] on button "Save" at bounding box center [558, 303] width 53 height 26
click at [544, 290] on p "Save" at bounding box center [558, 303] width 53 height 26
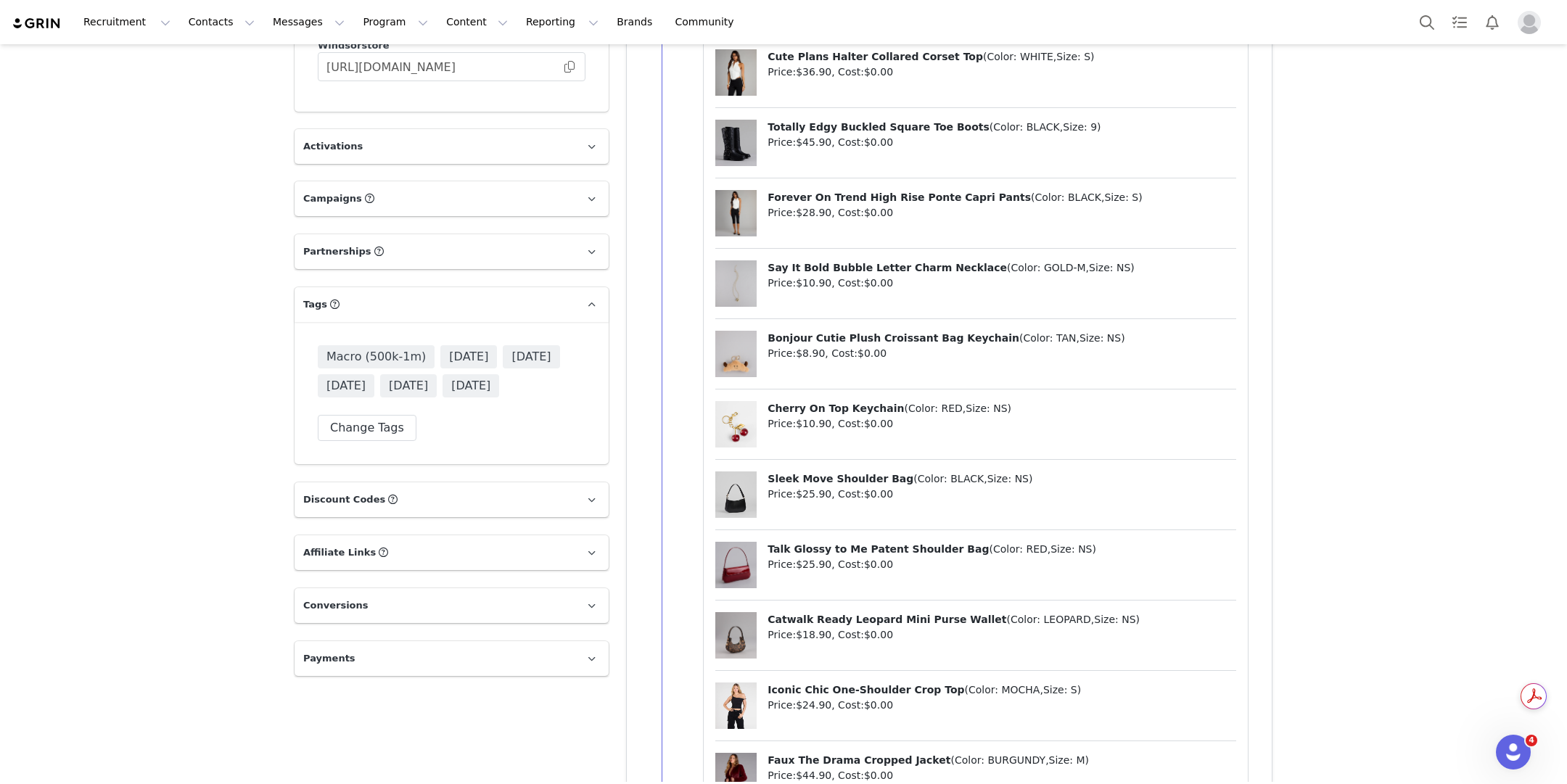
scroll to position [3389, 0]
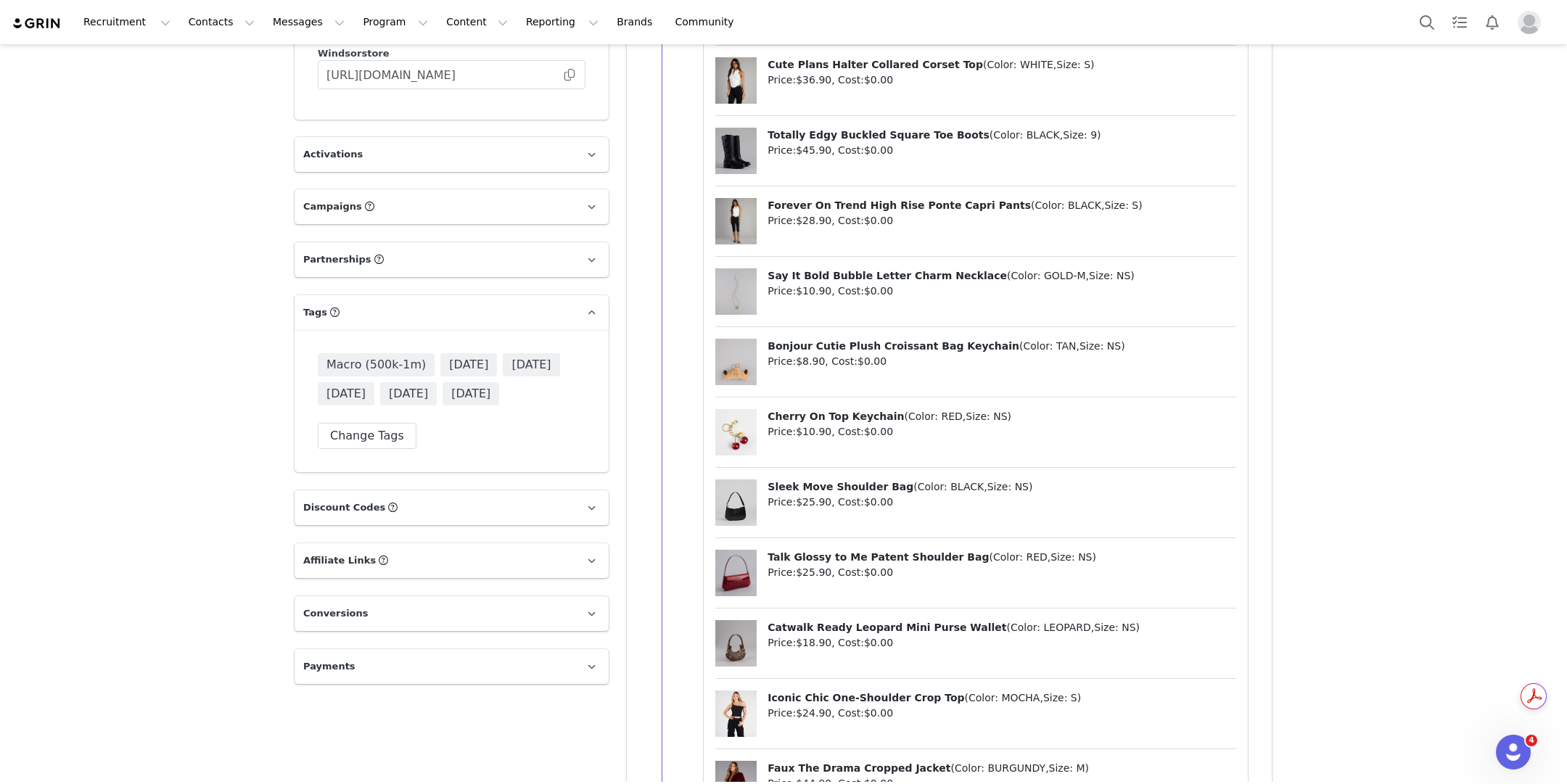
click at [545, 189] on p "Campaigns Any campaigns associated with a contact will be available to them via…" at bounding box center [434, 206] width 279 height 35
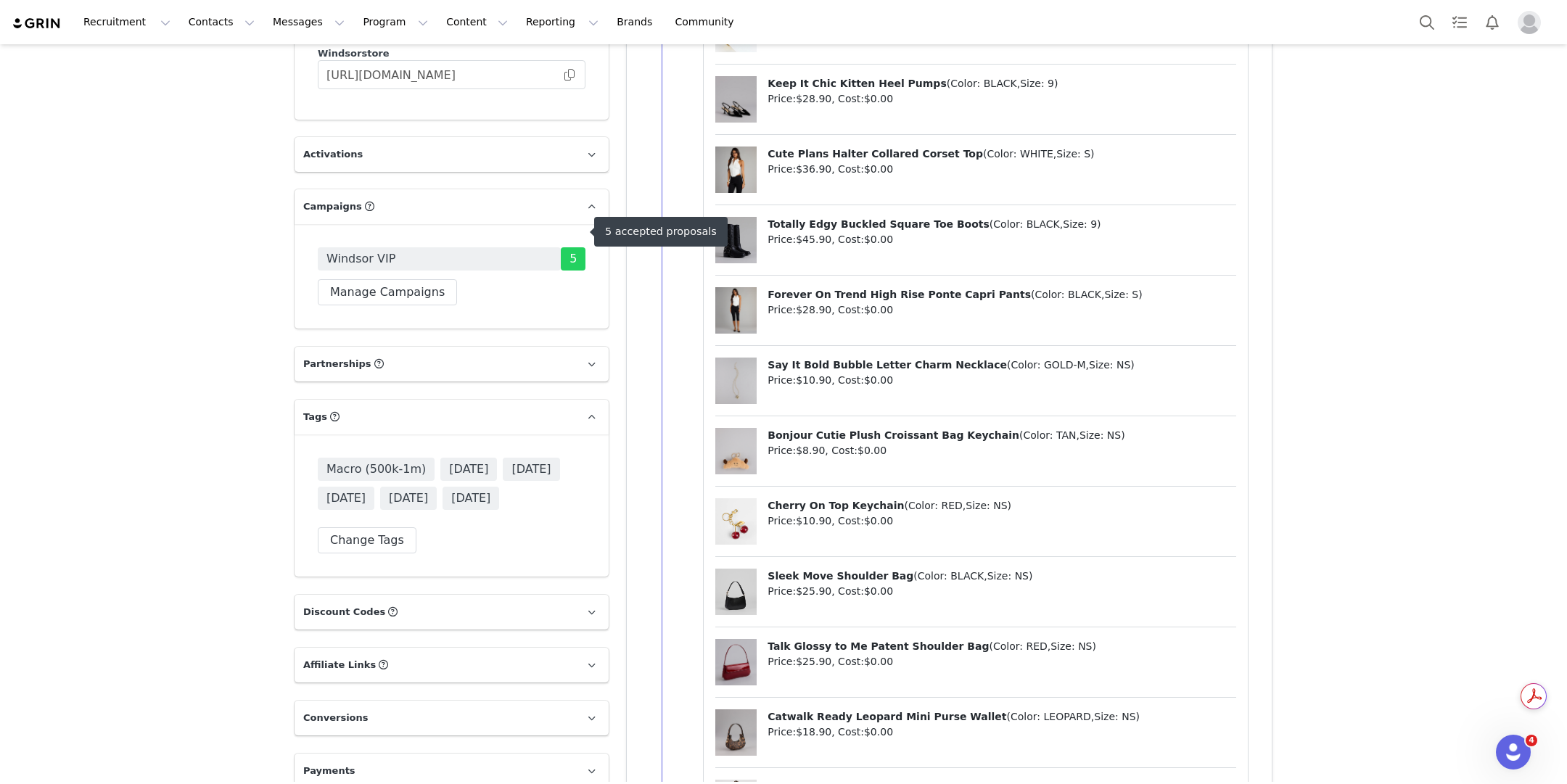
click at [499, 247] on span "Windsor VIP" at bounding box center [439, 259] width 243 height 23
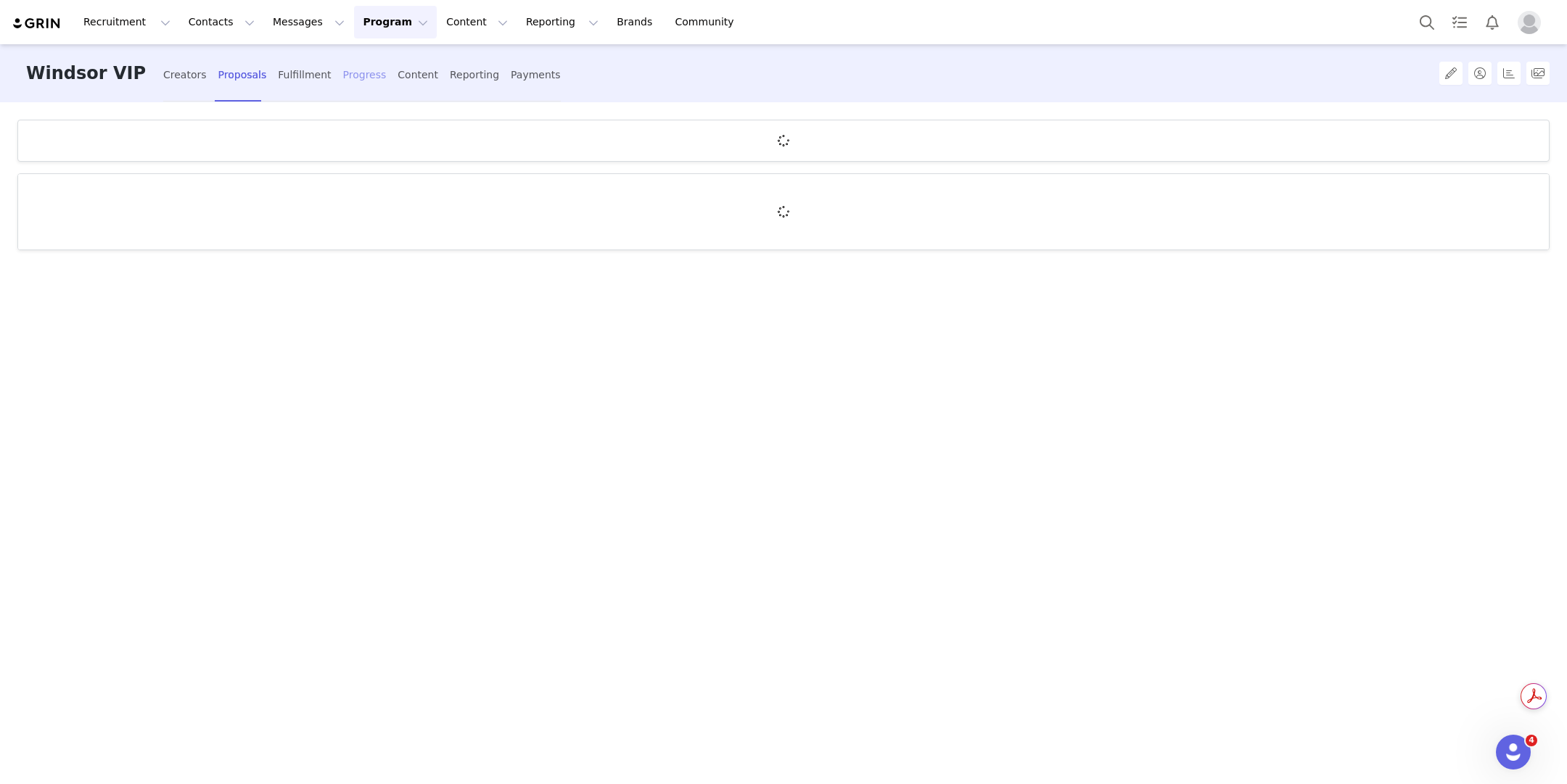
click at [343, 78] on div "Progress" at bounding box center [364, 74] width 43 height 38
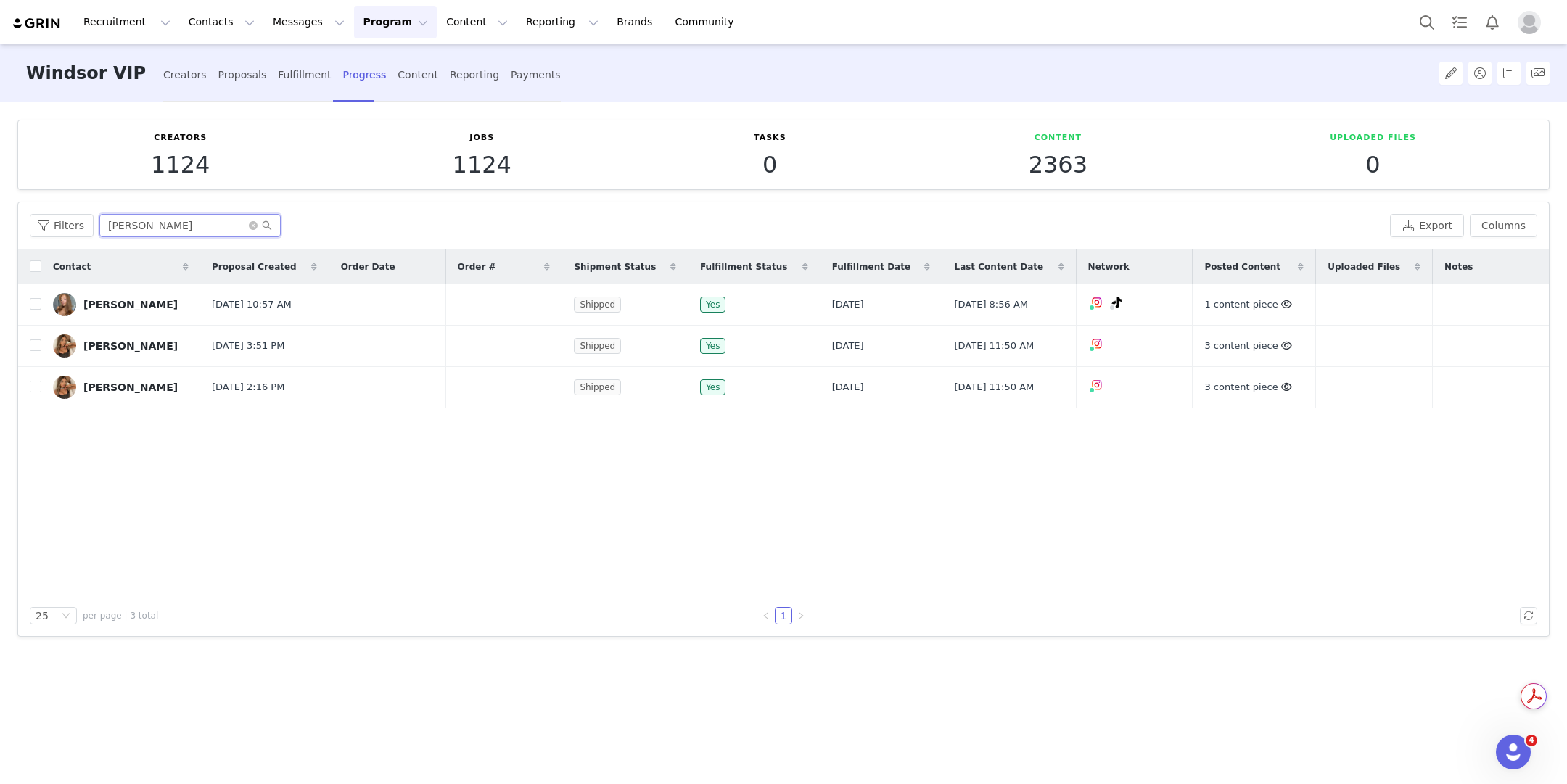
click at [140, 223] on input "[PERSON_NAME]" at bounding box center [190, 225] width 181 height 23
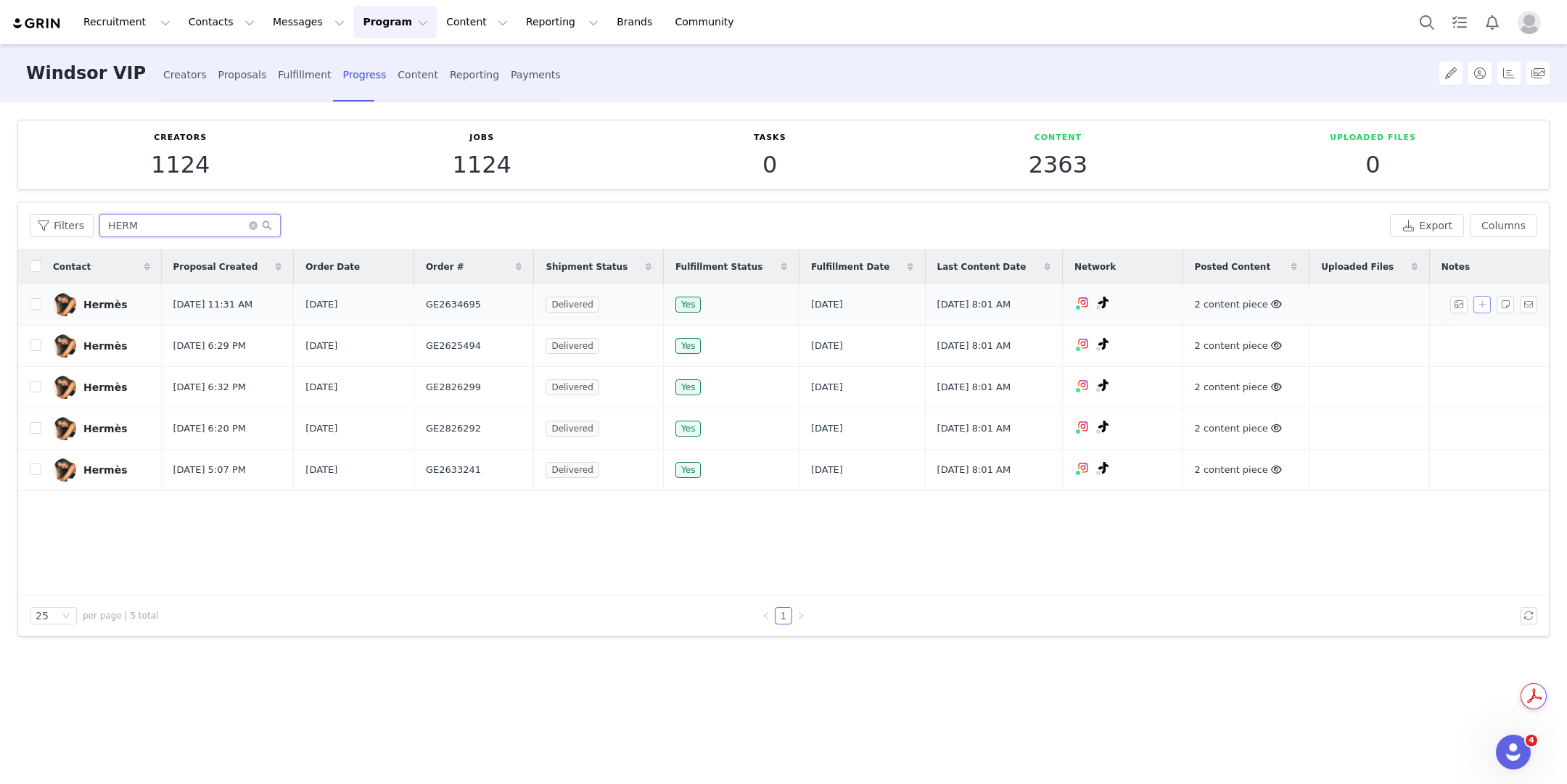
type input "HERM"
click at [1485, 310] on button "button" at bounding box center [1481, 304] width 17 height 17
click at [1485, 308] on button "button" at bounding box center [1481, 304] width 17 height 17
click at [1478, 301] on button "button" at bounding box center [1481, 304] width 17 height 17
drag, startPoint x: 1346, startPoint y: 410, endPoint x: 1347, endPoint y: 431, distance: 21.0
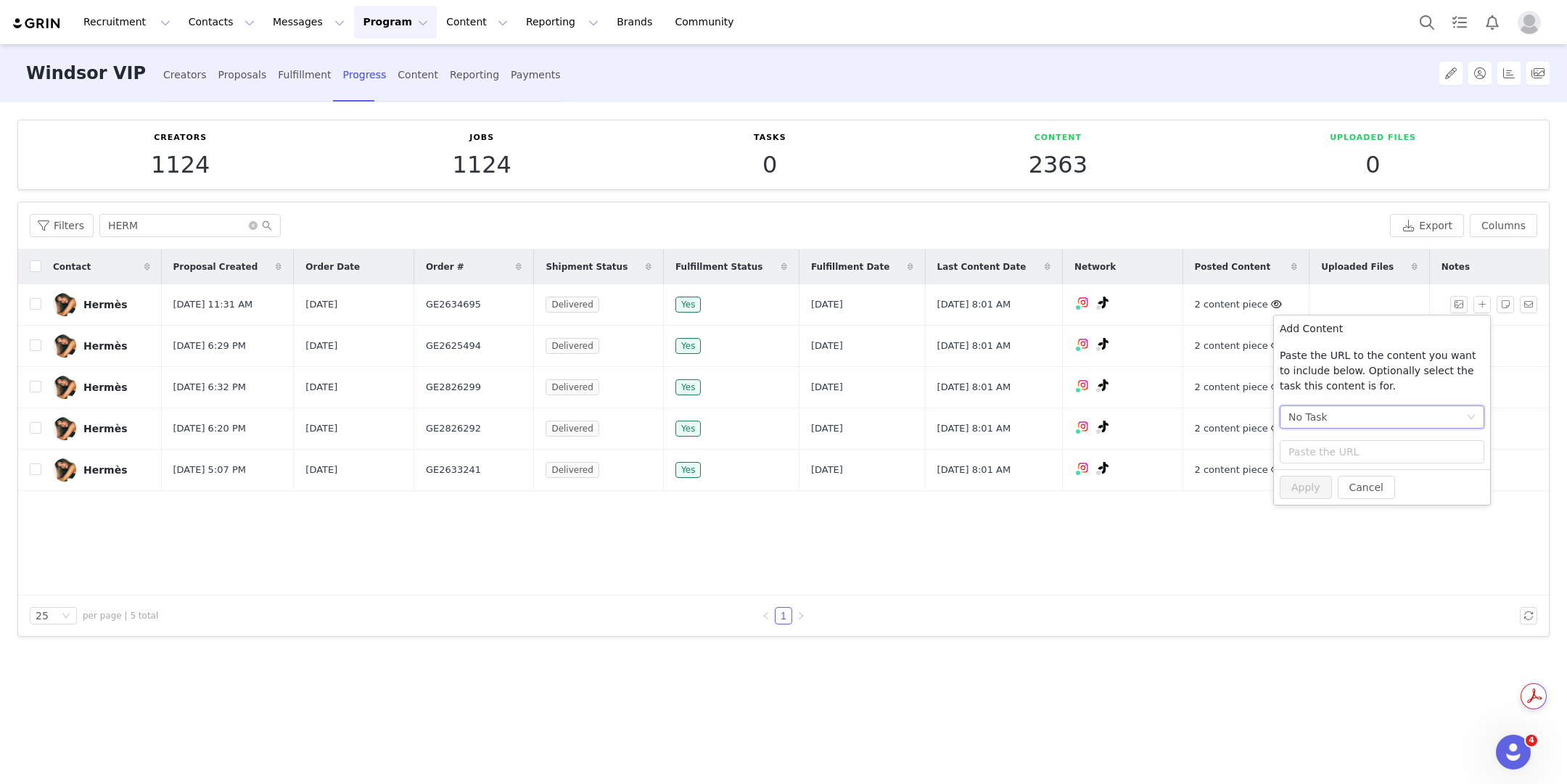
click at [1346, 410] on div "No Task" at bounding box center [1378, 417] width 178 height 22
click at [1339, 467] on li "IG Post/Reel - Amt varies by Influencer (Instagram)" at bounding box center [1383, 469] width 206 height 23
click at [1326, 456] on input "text" at bounding box center [1382, 452] width 205 height 23
paste input "[URL][DOMAIN_NAME]"
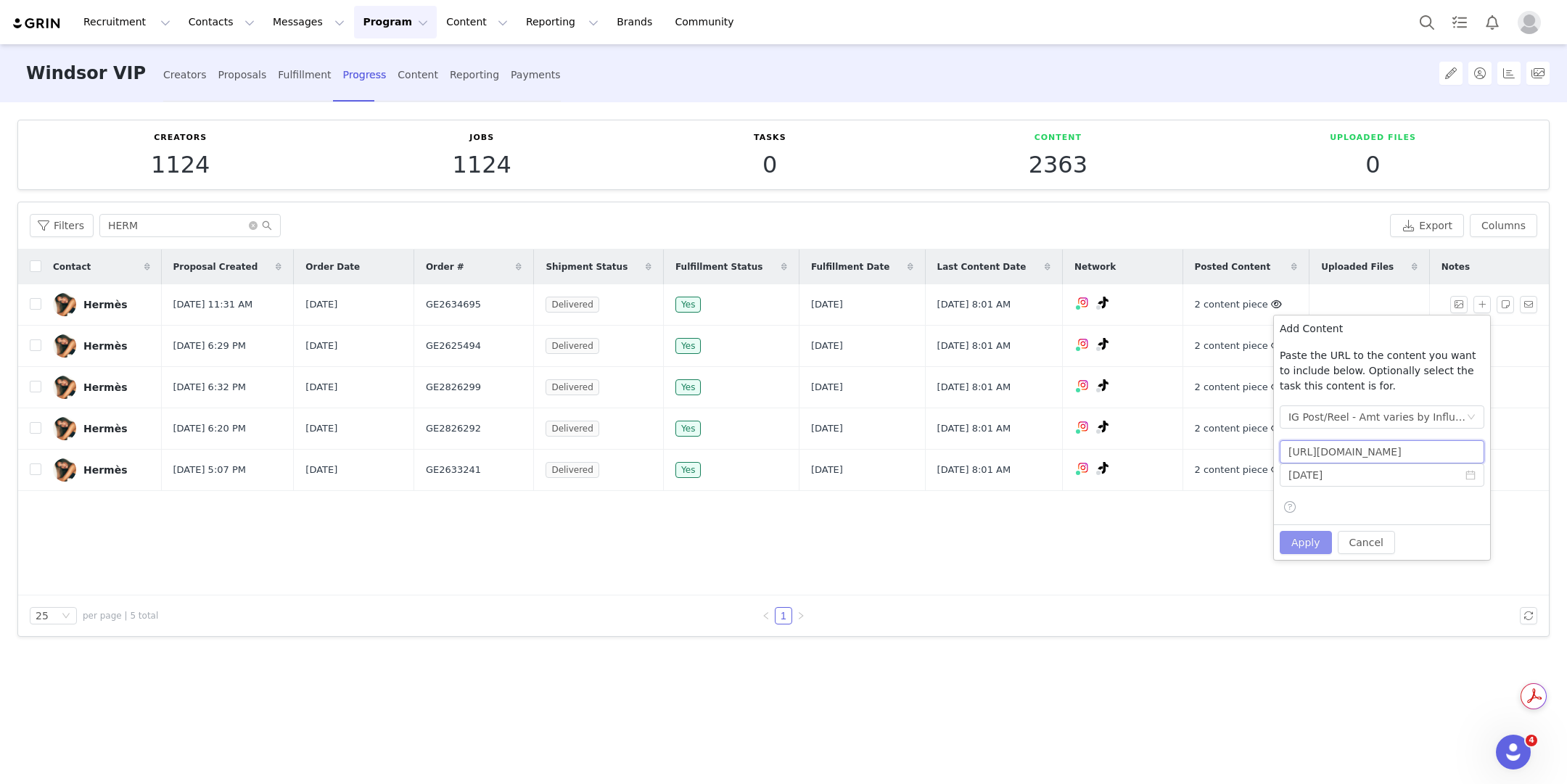
type input "[URL][DOMAIN_NAME]"
click at [1323, 544] on button "Apply" at bounding box center [1306, 543] width 52 height 23
